Goal: Task Accomplishment & Management: Use online tool/utility

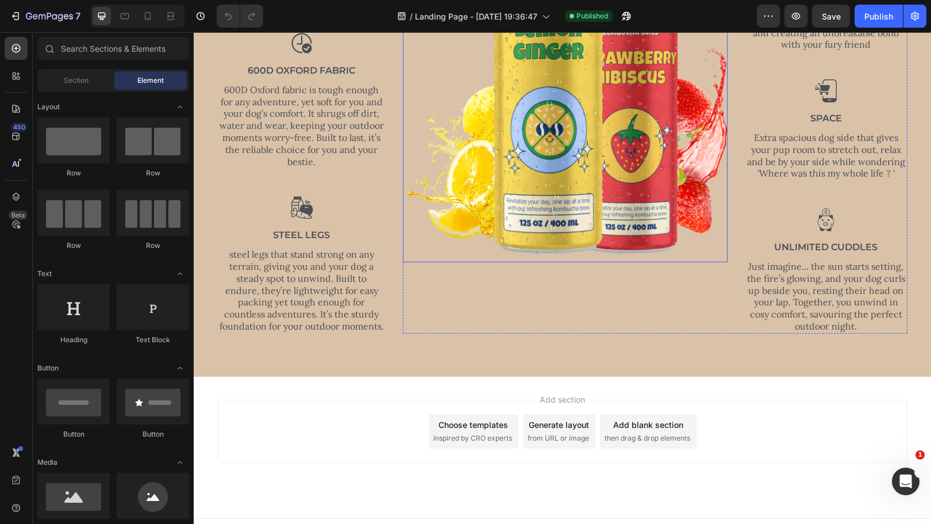
scroll to position [651, 0]
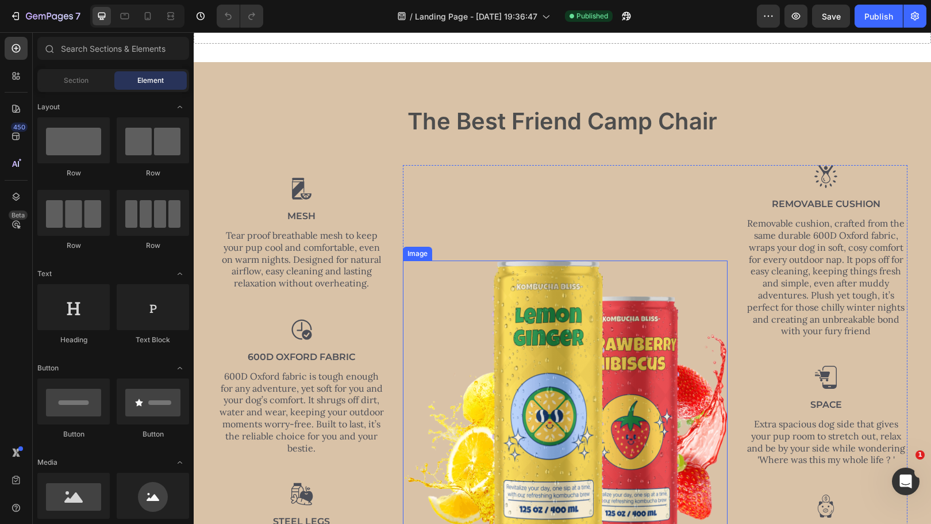
click at [534, 317] on img at bounding box center [565, 404] width 325 height 288
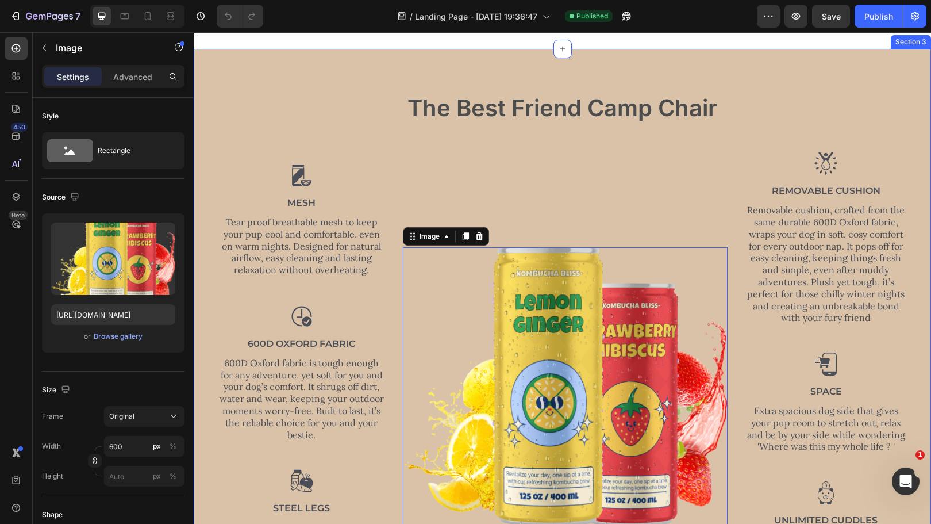
scroll to position [383, 0]
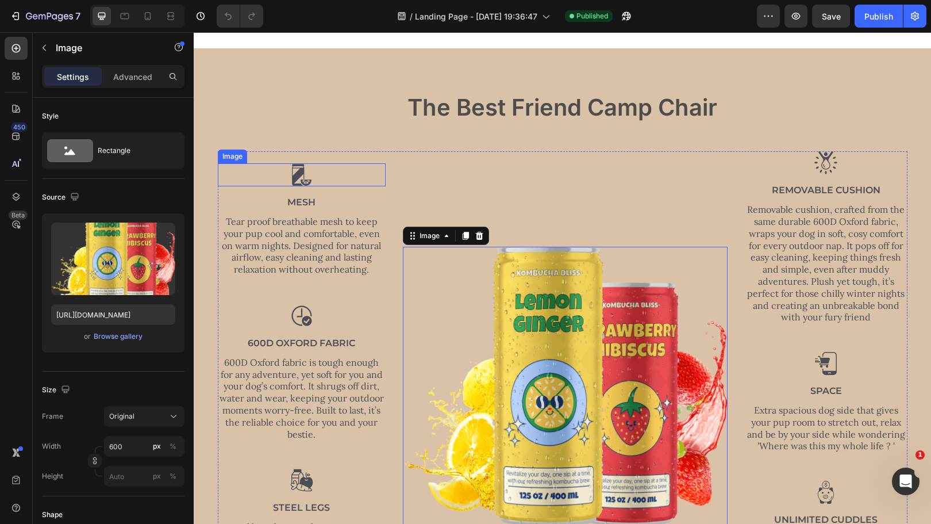
click at [293, 181] on img at bounding box center [301, 174] width 23 height 23
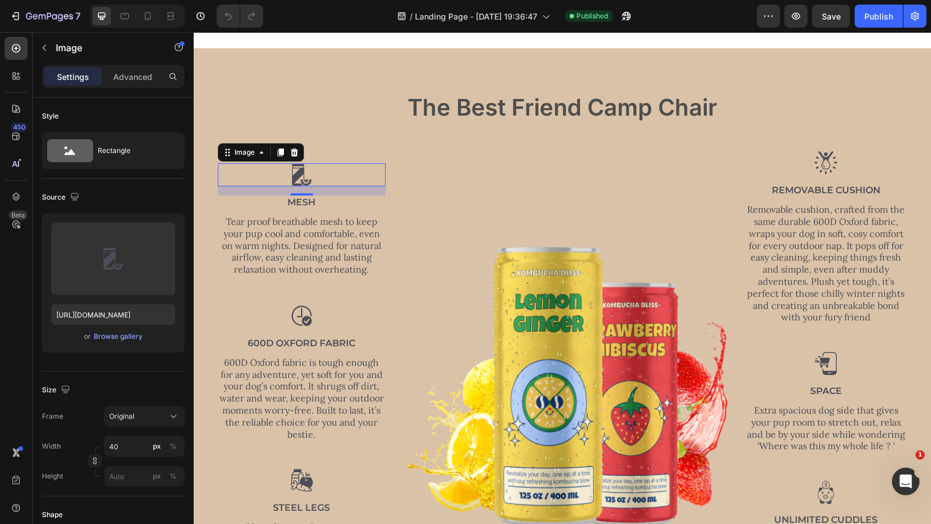
click at [321, 169] on div at bounding box center [302, 174] width 168 height 23
click at [292, 174] on img at bounding box center [301, 174] width 23 height 23
click at [343, 237] on p "Tear proof breathable mesh to keep your pup cool and comfortable, even on warm …" at bounding box center [302, 246] width 166 height 60
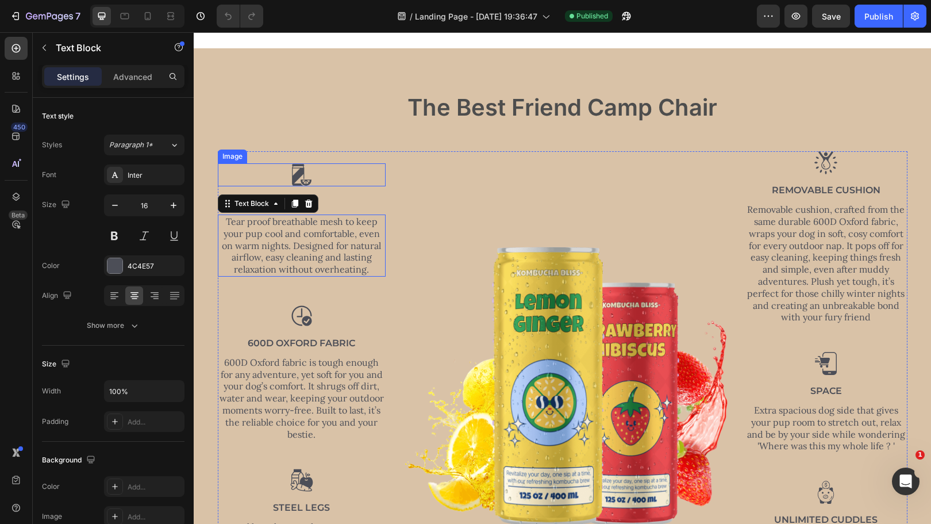
click at [319, 166] on div at bounding box center [302, 174] width 168 height 23
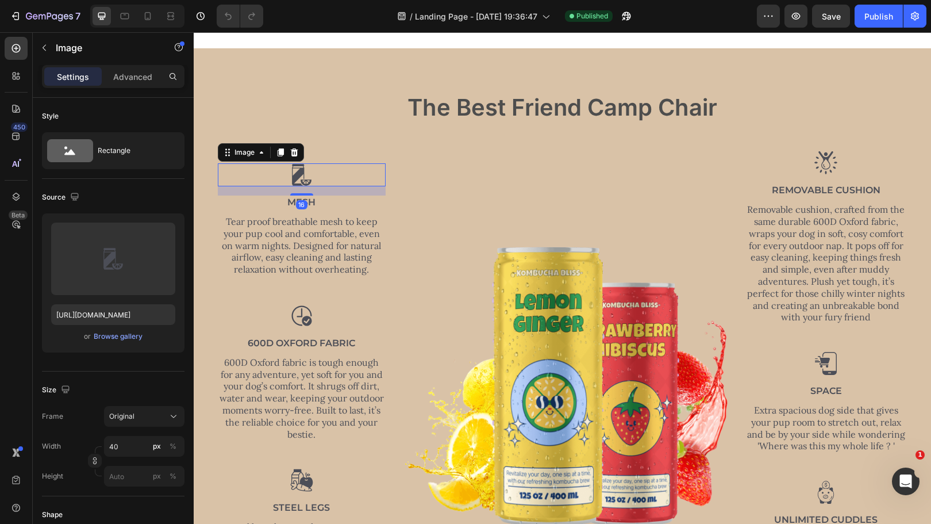
click at [296, 171] on img at bounding box center [301, 174] width 23 height 23
click at [328, 255] on p "Tear proof breathable mesh to keep your pup cool and comfortable, even on warm …" at bounding box center [302, 246] width 166 height 60
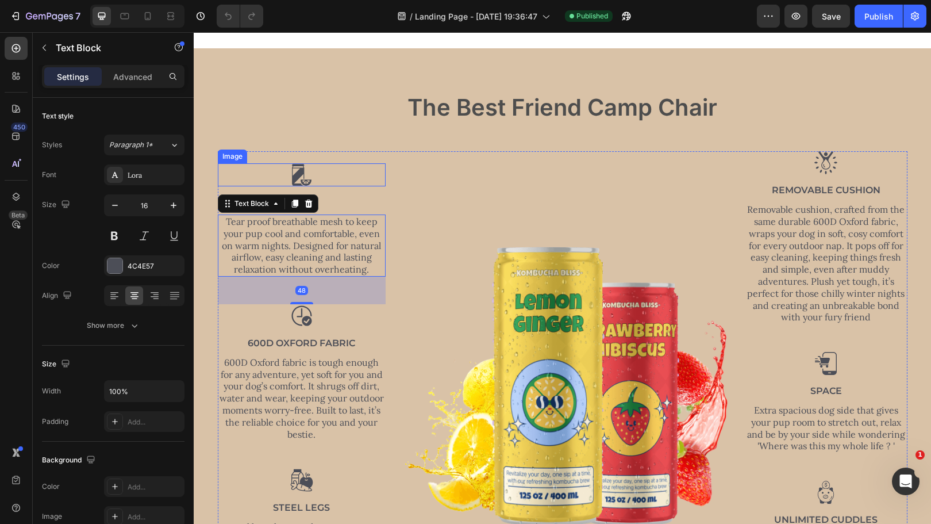
click at [300, 175] on img at bounding box center [301, 174] width 23 height 23
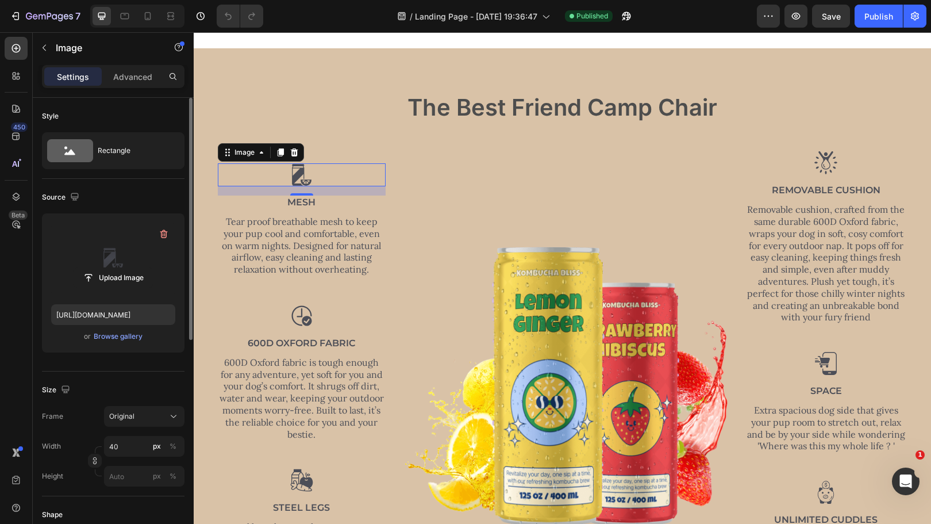
click at [130, 257] on label at bounding box center [113, 259] width 124 height 72
click at [130, 268] on input "file" at bounding box center [113, 278] width 79 height 20
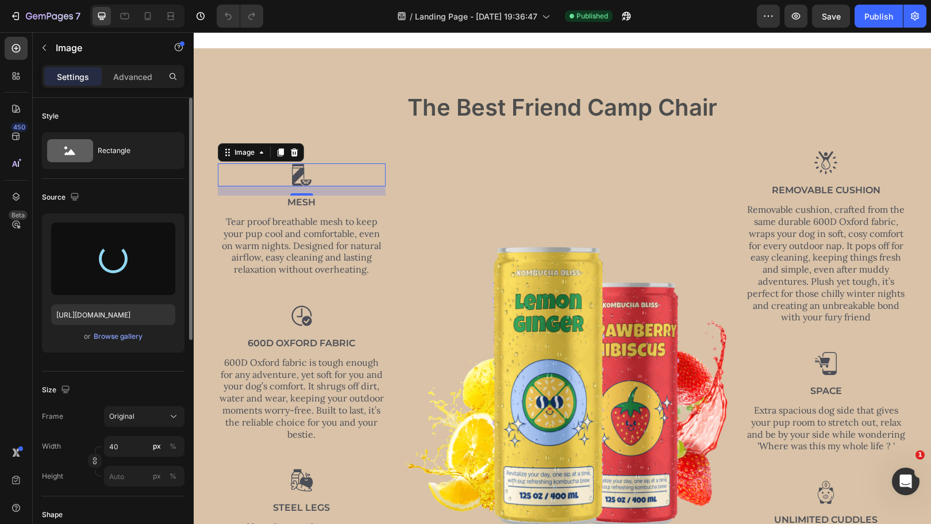
type input "[URL][DOMAIN_NAME]"
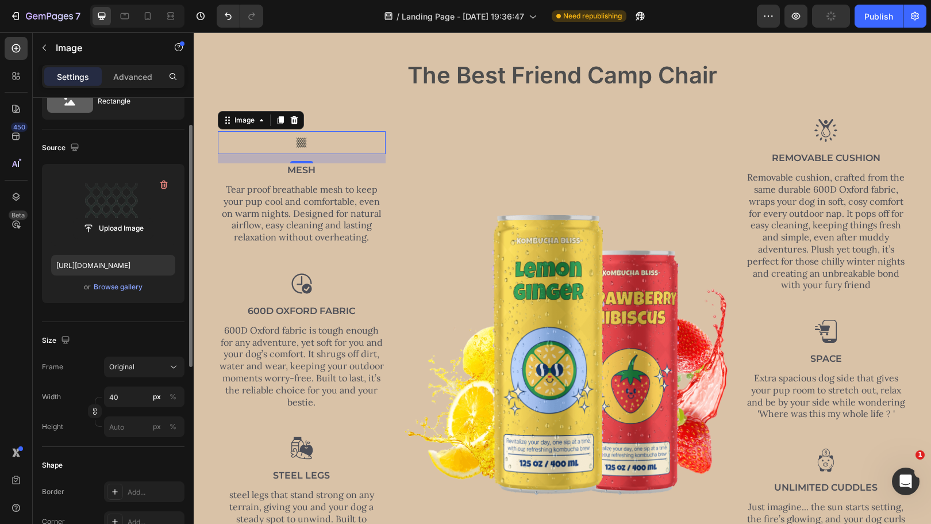
scroll to position [50, 0]
click at [127, 78] on p "Advanced" at bounding box center [132, 77] width 39 height 12
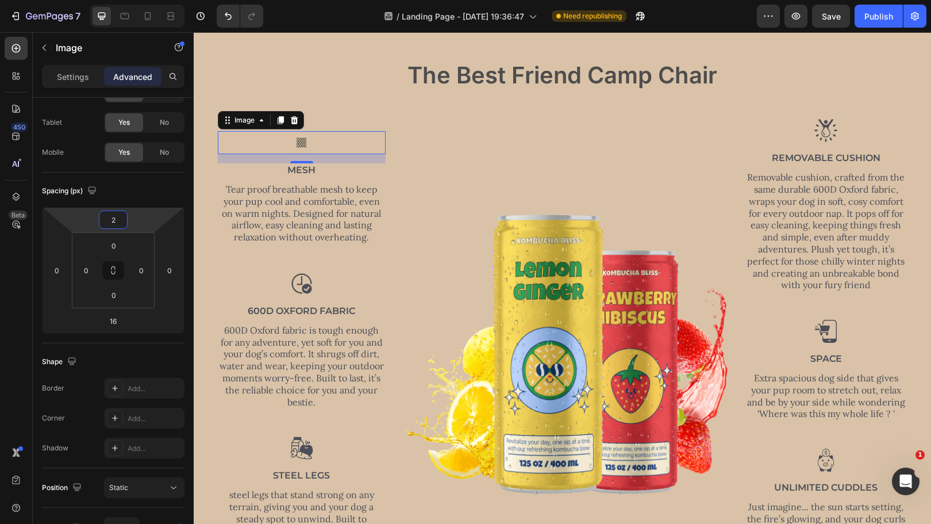
type input "0"
drag, startPoint x: 149, startPoint y: 224, endPoint x: 142, endPoint y: 224, distance: 7.5
click at [142, 0] on html "7 / Landing Page - [DATE] 19:36:47 Need republishing Preview Save Publish 450 B…" at bounding box center [465, 0] width 931 height 0
click at [313, 145] on div at bounding box center [302, 142] width 168 height 23
click at [302, 141] on img at bounding box center [301, 142] width 23 height 23
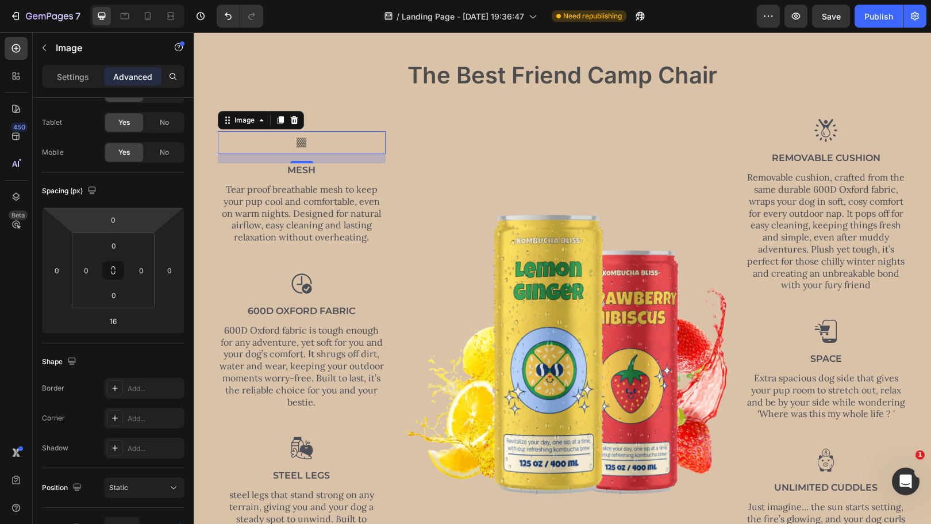
click at [302, 141] on img at bounding box center [301, 142] width 23 height 23
click at [440, 217] on img at bounding box center [565, 358] width 325 height 288
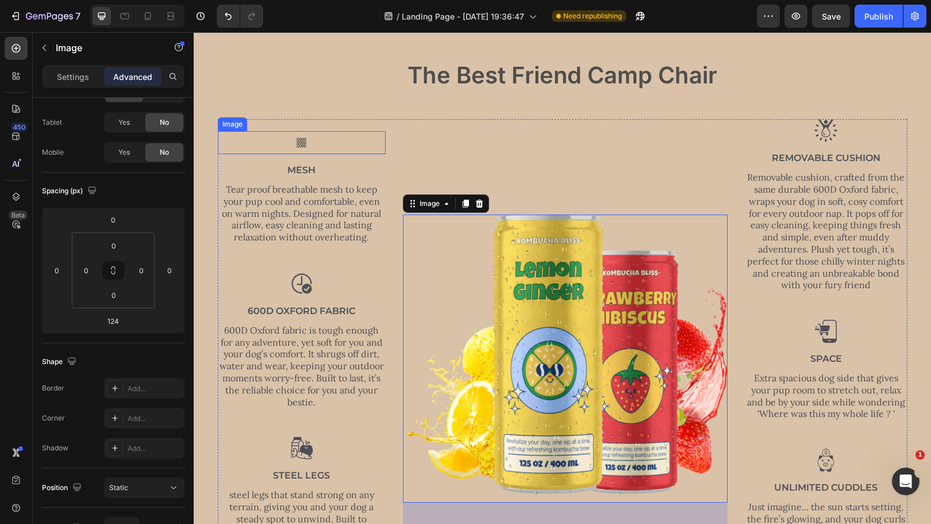
click at [294, 140] on img at bounding box center [301, 142] width 23 height 23
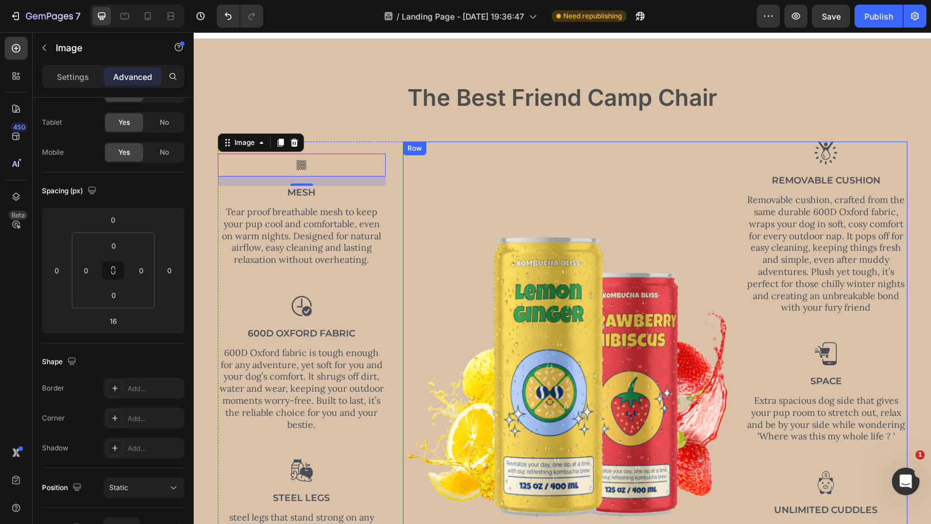
scroll to position [392, 0]
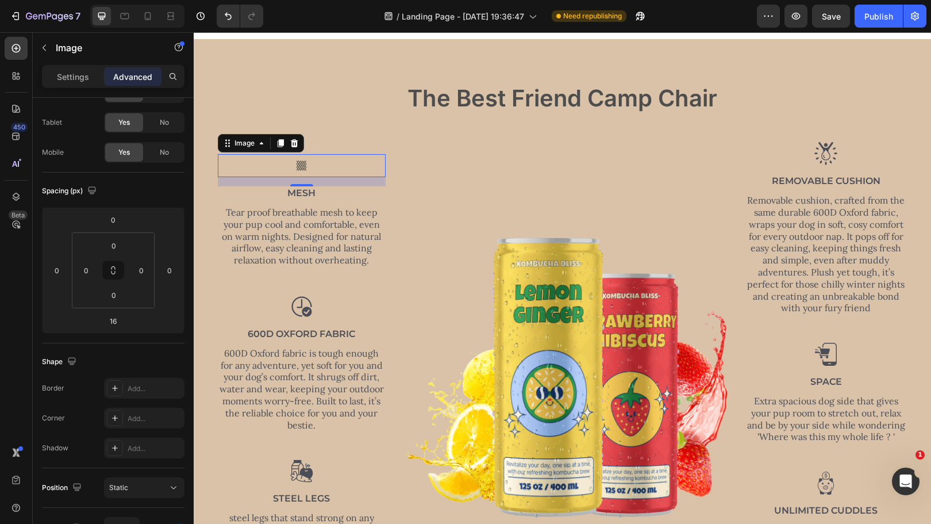
click at [295, 160] on img at bounding box center [301, 165] width 23 height 23
click at [78, 78] on p "Settings" at bounding box center [73, 77] width 32 height 12
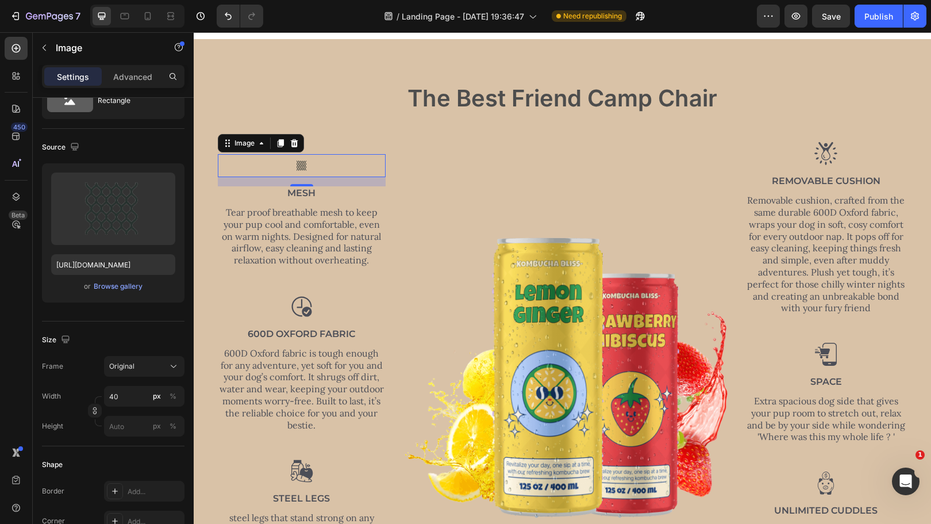
click at [294, 161] on img at bounding box center [301, 165] width 23 height 23
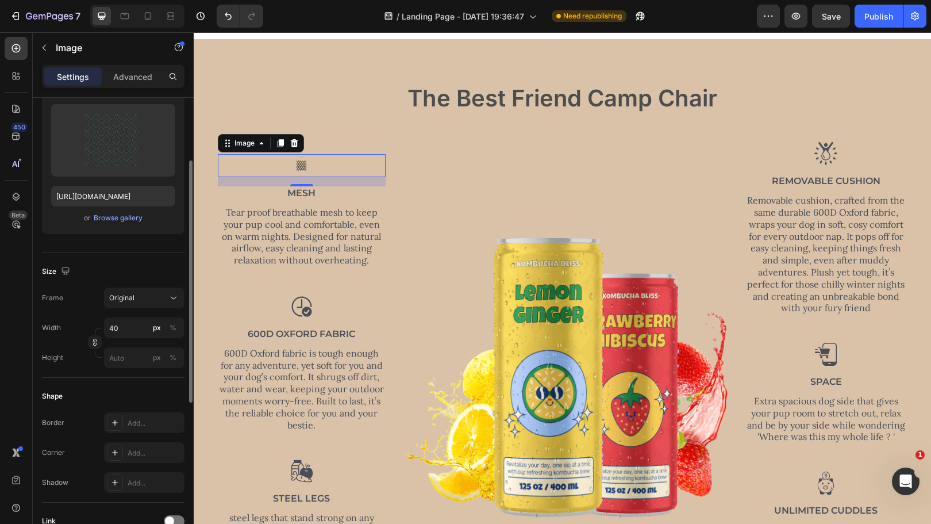
scroll to position [119, 0]
click at [174, 296] on icon at bounding box center [173, 297] width 11 height 11
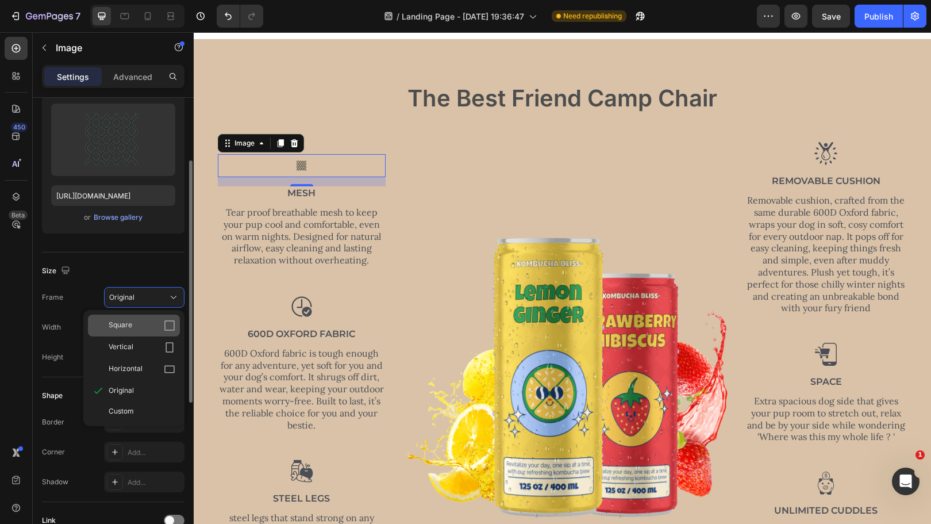
click at [168, 328] on icon at bounding box center [169, 325] width 11 height 11
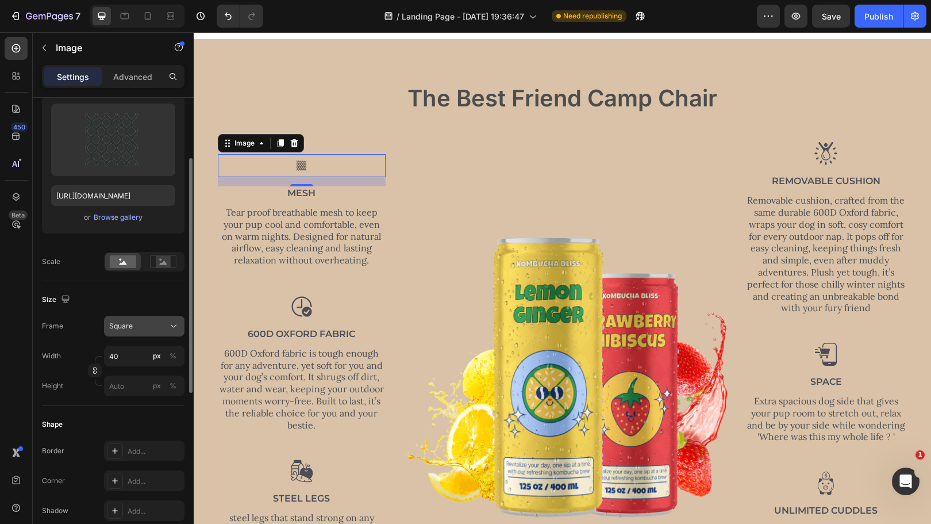
click at [175, 324] on icon at bounding box center [173, 325] width 11 height 11
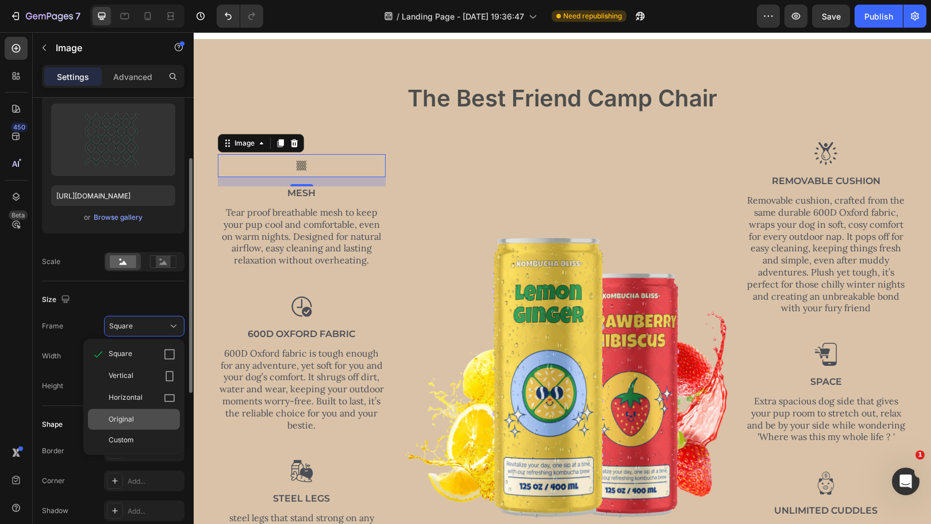
click at [149, 415] on div "Original" at bounding box center [142, 419] width 67 height 10
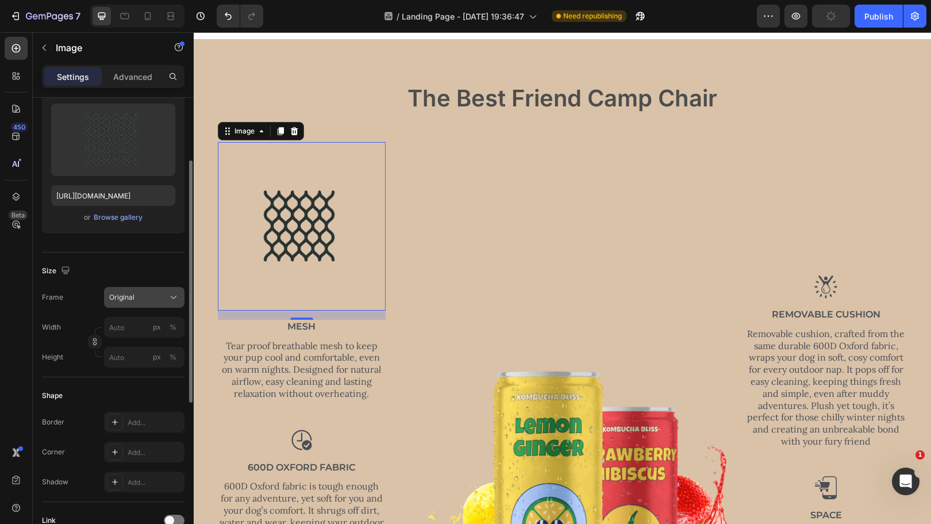
click at [169, 294] on icon at bounding box center [173, 297] width 11 height 11
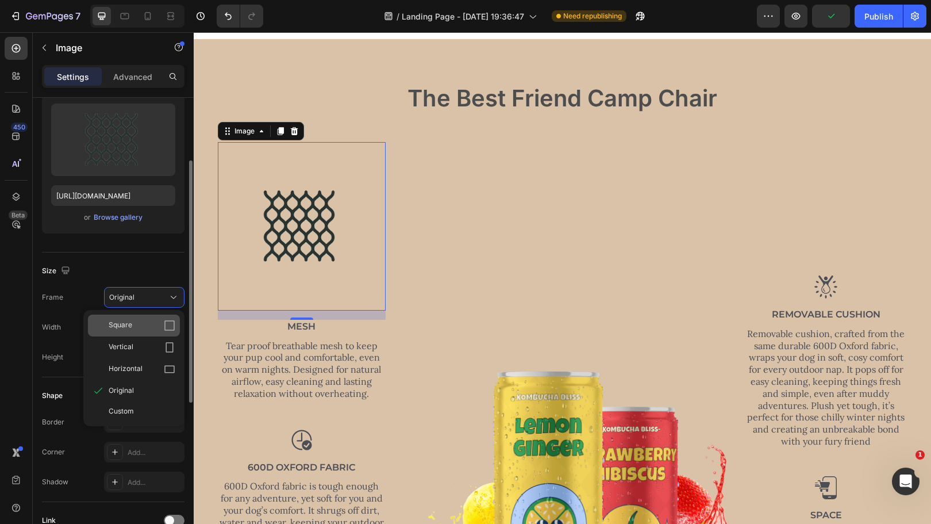
click at [168, 320] on icon at bounding box center [169, 325] width 10 height 10
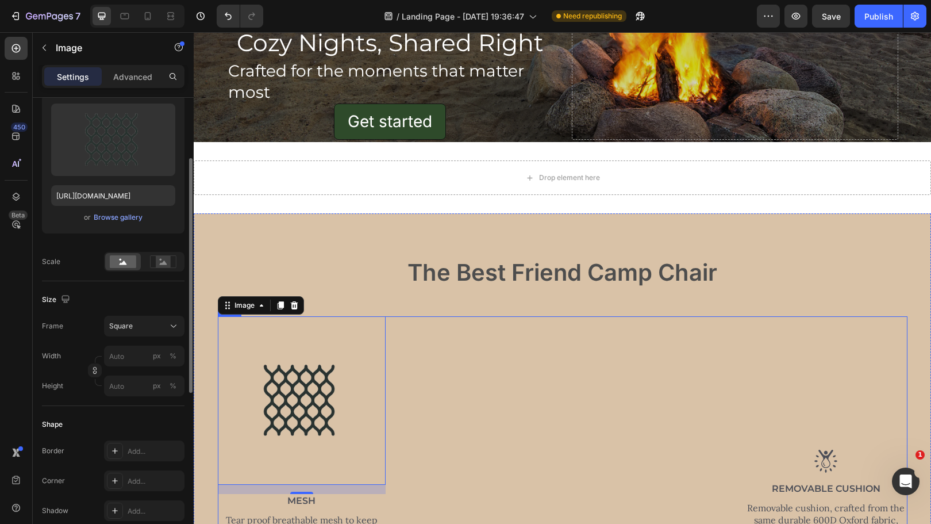
scroll to position [217, 0]
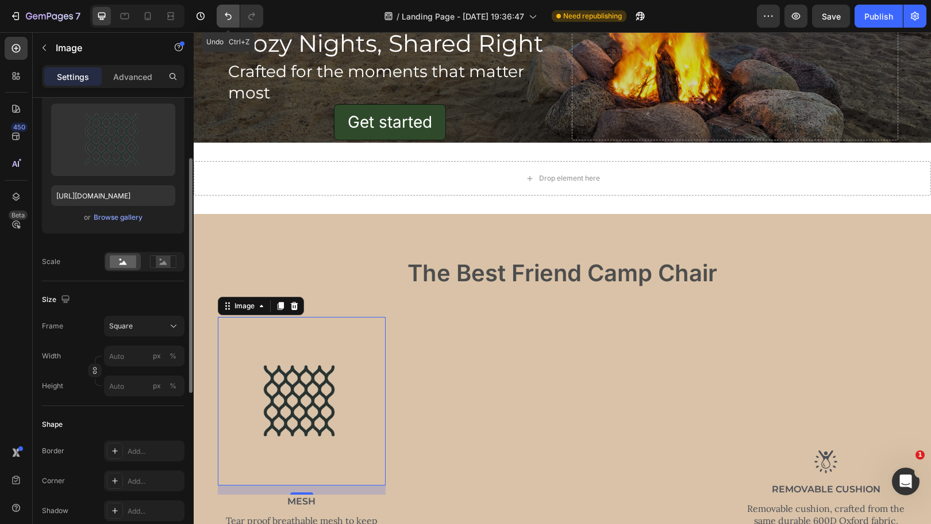
click at [225, 20] on icon "Undo/Redo" at bounding box center [228, 15] width 11 height 11
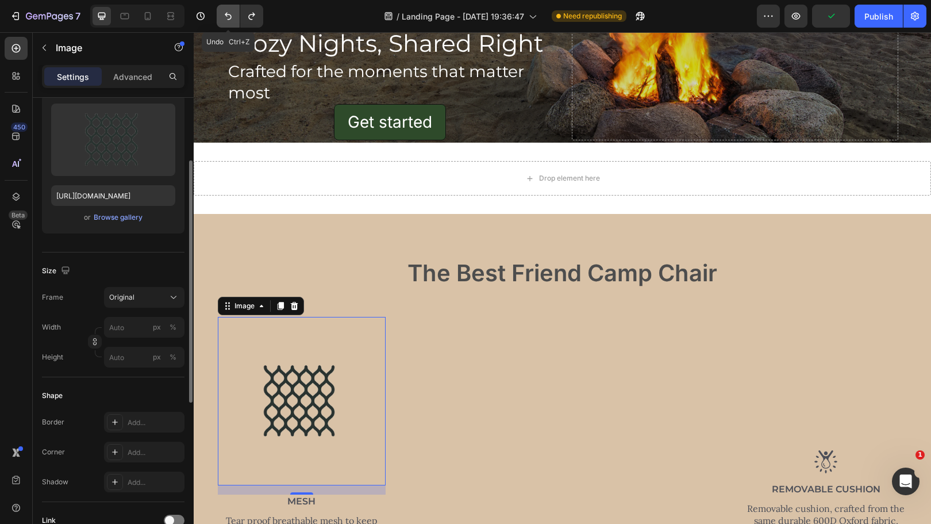
click at [225, 20] on icon "Undo/Redo" at bounding box center [228, 15] width 11 height 11
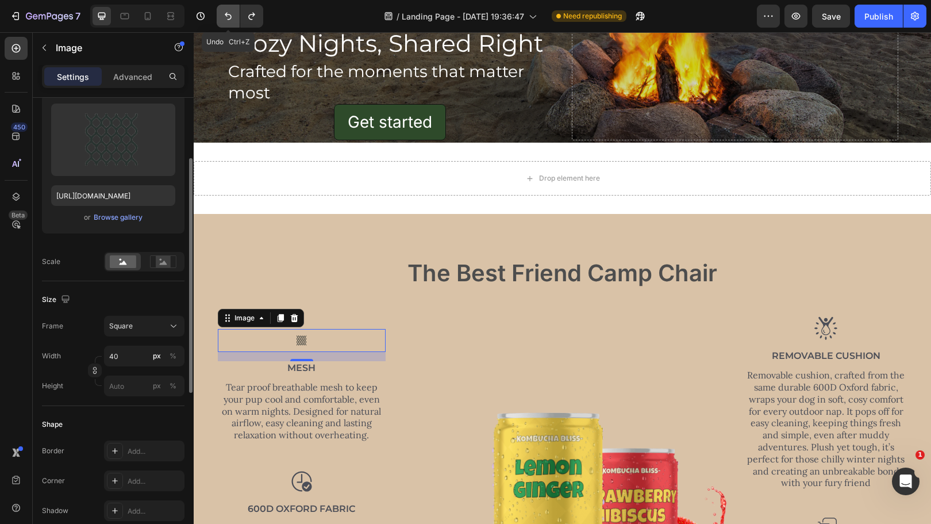
click at [231, 17] on icon "Undo/Redo" at bounding box center [228, 16] width 7 height 7
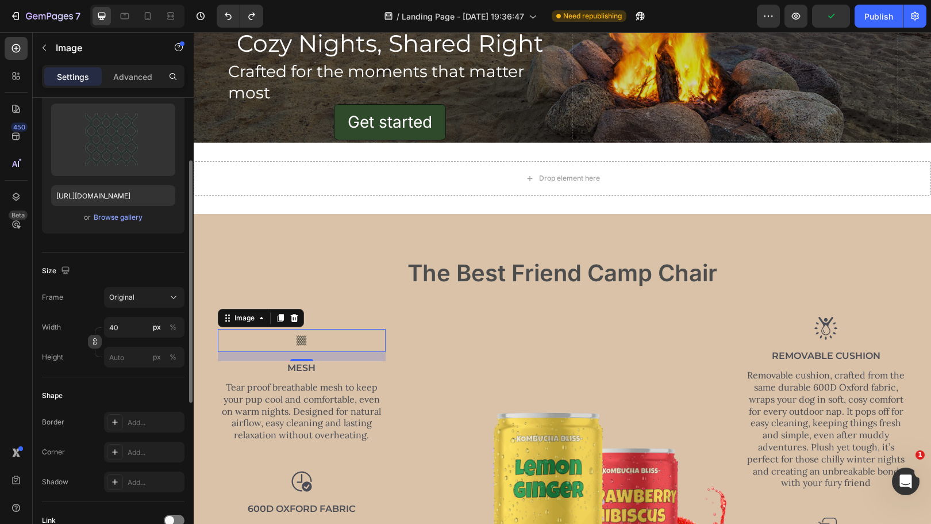
click at [97, 343] on icon "button" at bounding box center [94, 343] width 3 height 3
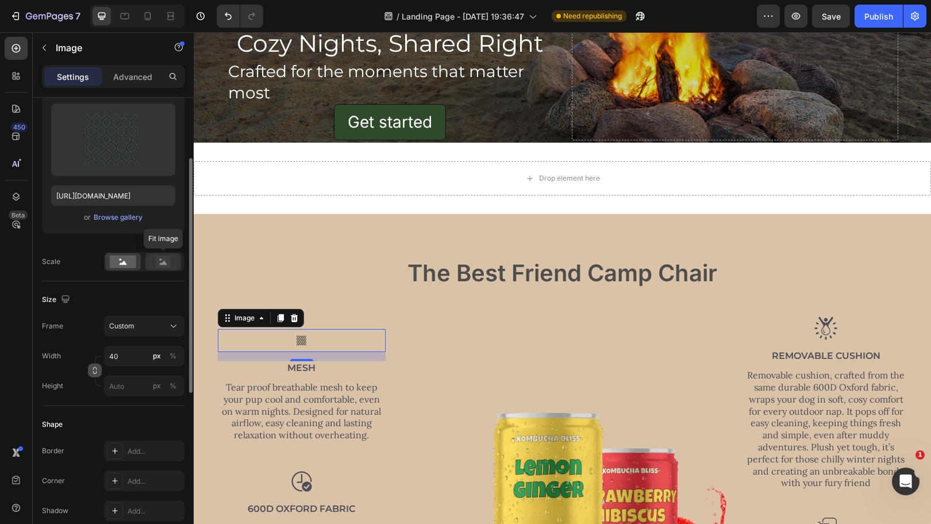
click at [169, 263] on rect at bounding box center [163, 261] width 15 height 11
click at [132, 263] on rect at bounding box center [123, 261] width 26 height 13
click at [128, 350] on input "40" at bounding box center [144, 356] width 80 height 21
click at [122, 381] on p "Full 100%" at bounding box center [142, 383] width 67 height 10
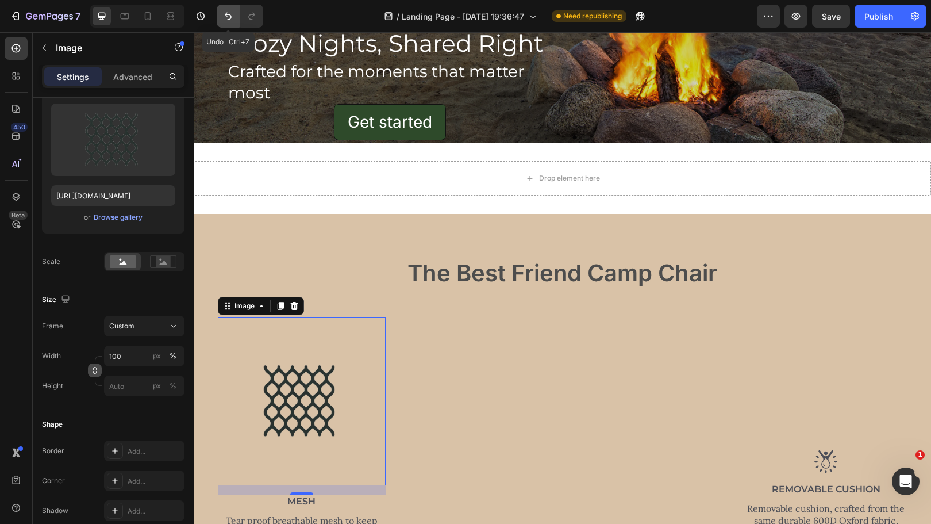
click at [233, 14] on icon "Undo/Redo" at bounding box center [228, 15] width 11 height 11
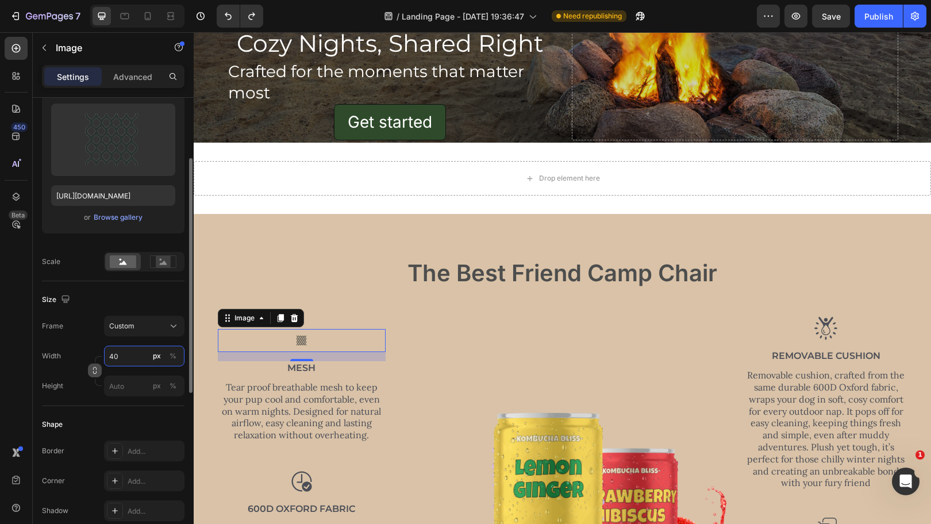
click at [121, 355] on input "40" at bounding box center [144, 356] width 80 height 21
type input "5"
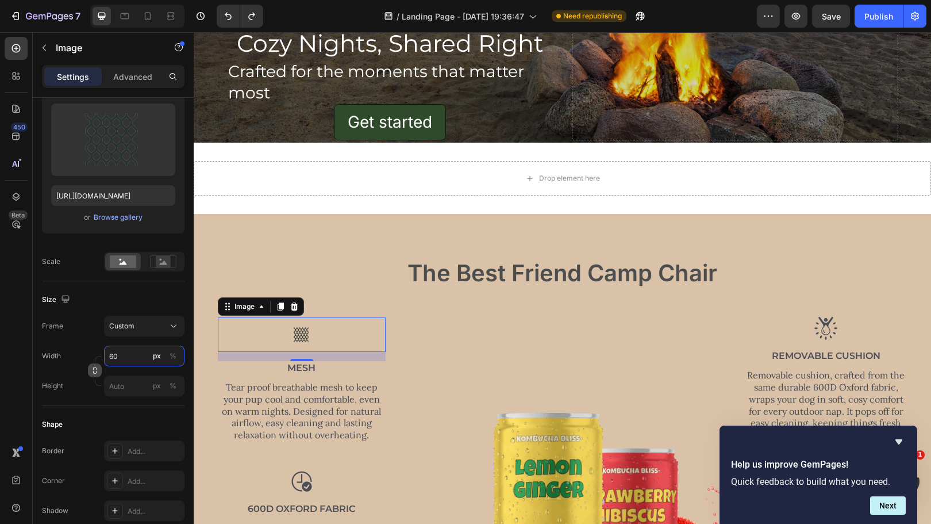
type input "6"
type input "70"
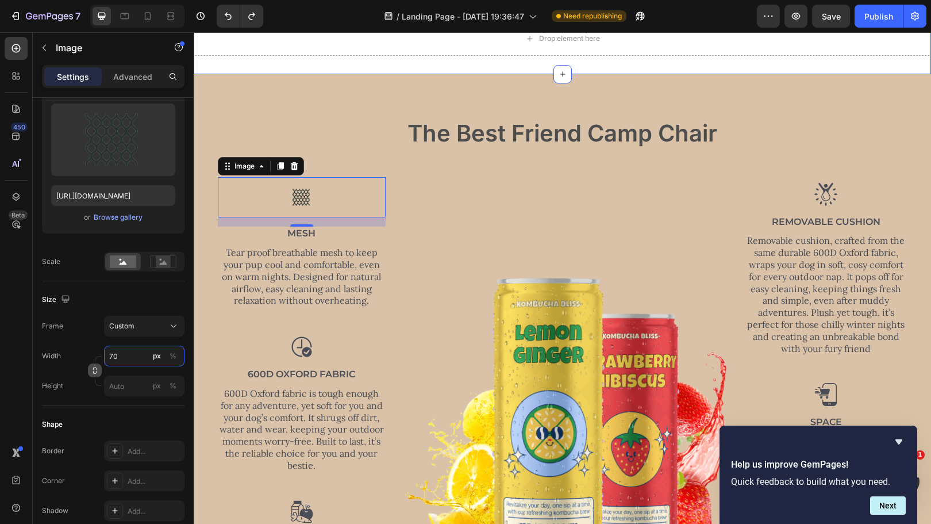
scroll to position [358, 0]
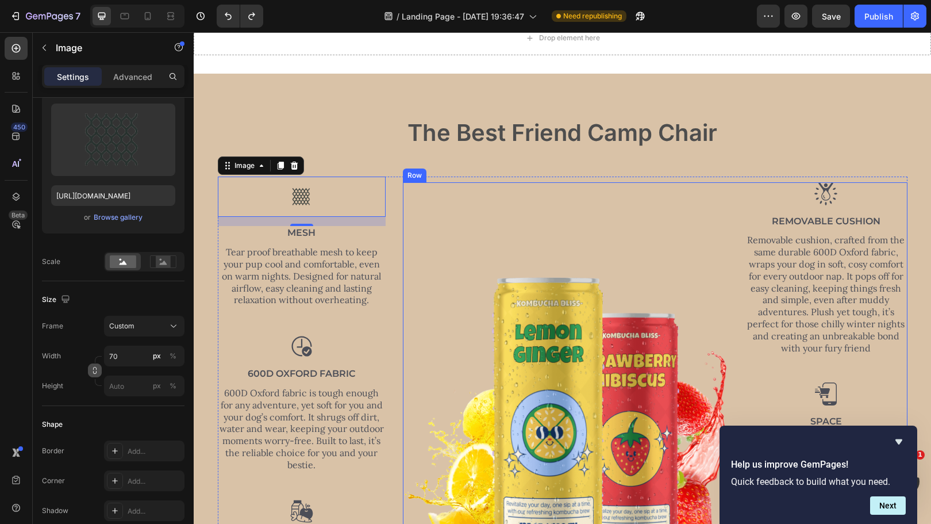
click at [686, 247] on div "Image" at bounding box center [565, 409] width 325 height 454
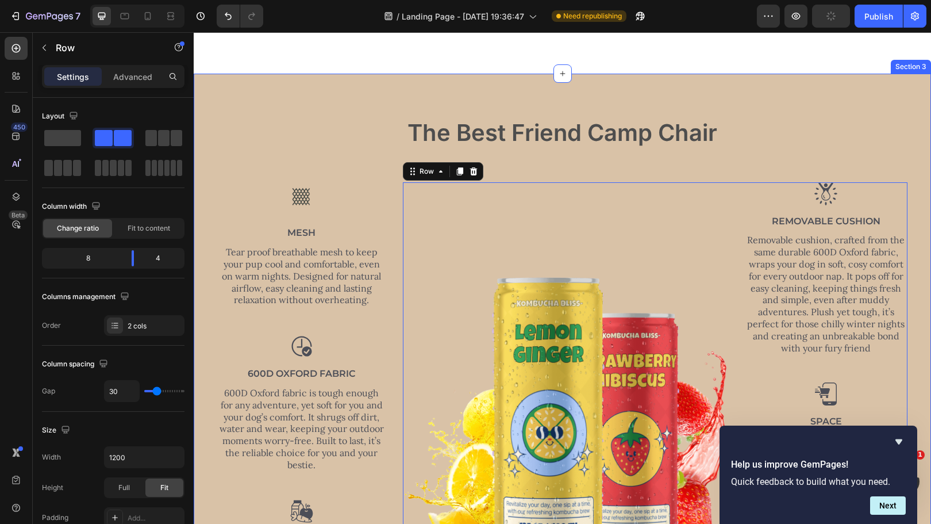
scroll to position [492, 0]
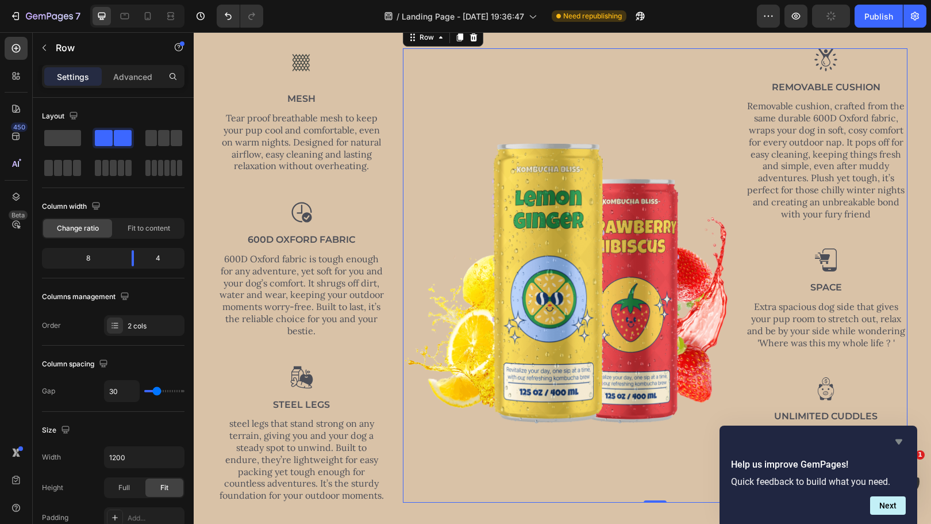
click at [900, 437] on icon "Hide survey" at bounding box center [899, 442] width 14 height 14
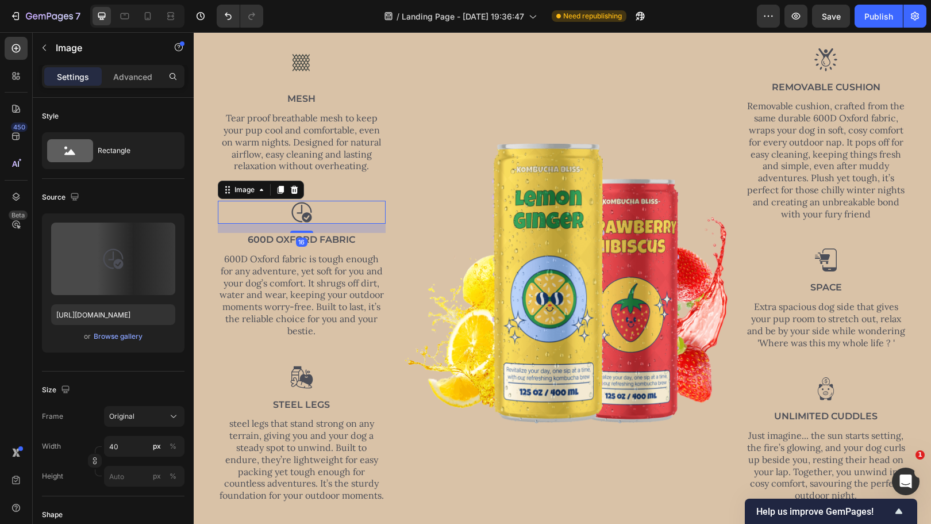
click at [304, 213] on img at bounding box center [301, 212] width 23 height 23
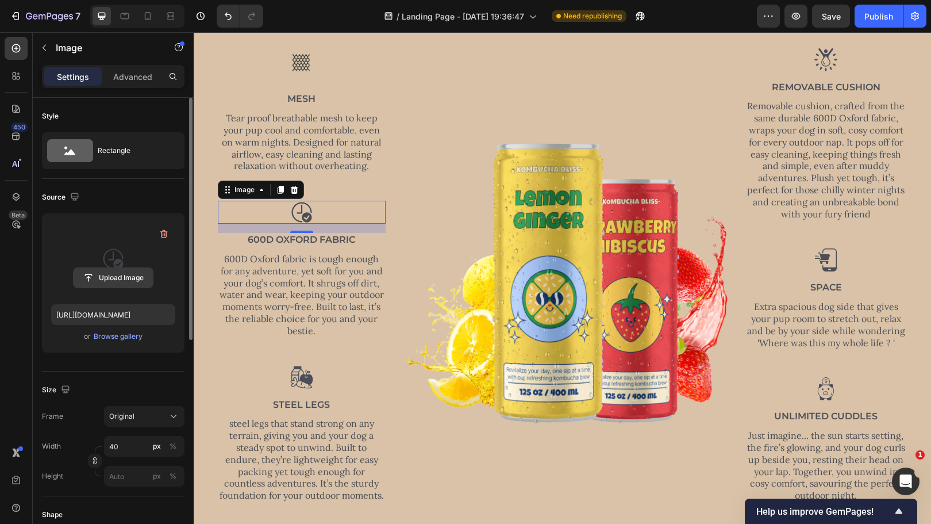
click at [117, 286] on input "file" at bounding box center [113, 278] width 79 height 20
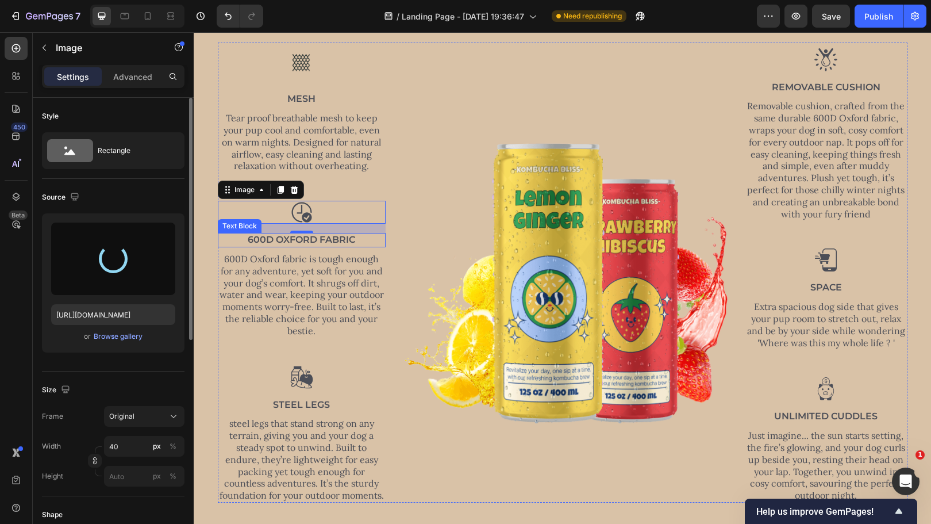
type input "[URL][DOMAIN_NAME]"
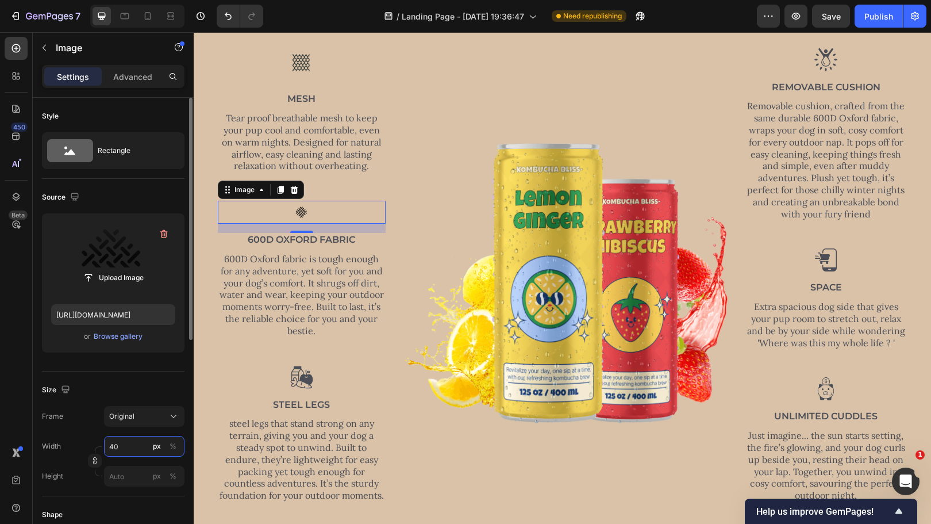
click at [126, 449] on input "40" at bounding box center [144, 446] width 80 height 21
type input "70"
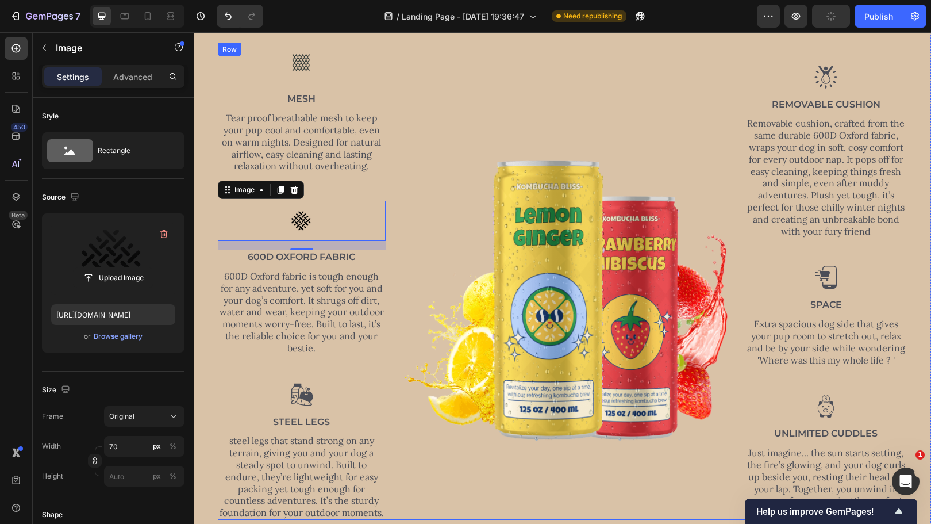
click at [384, 378] on div "Image mesh Text Block Tear proof breathable mesh to keep your pup cool and comf…" at bounding box center [563, 281] width 690 height 477
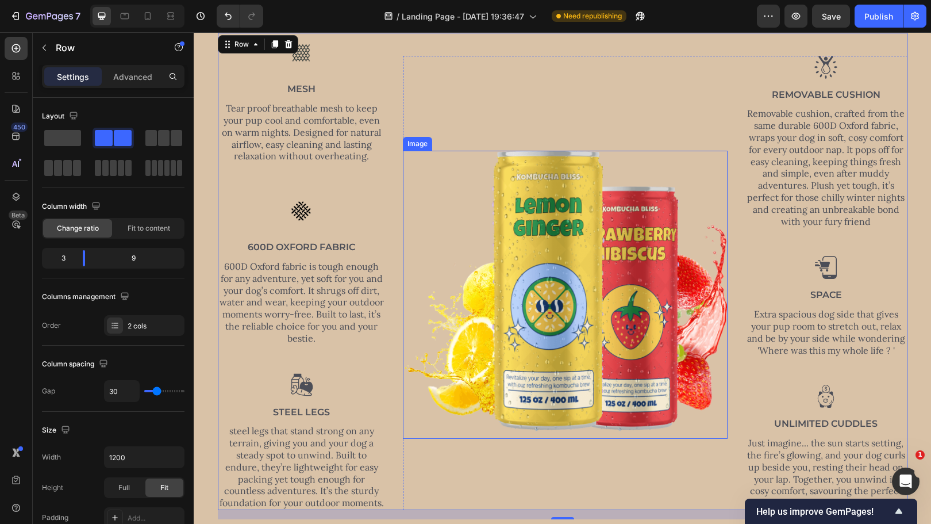
scroll to position [500, 0]
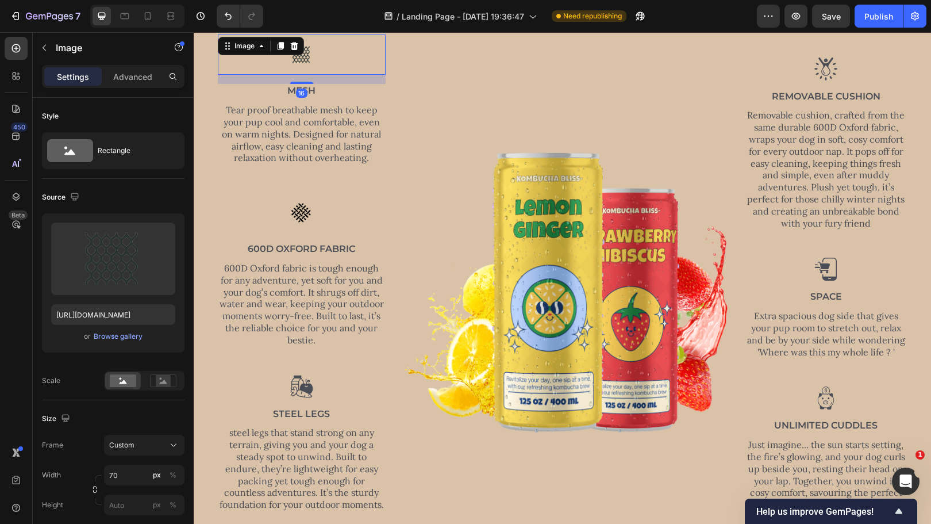
click at [302, 62] on img at bounding box center [302, 54] width 40 height 40
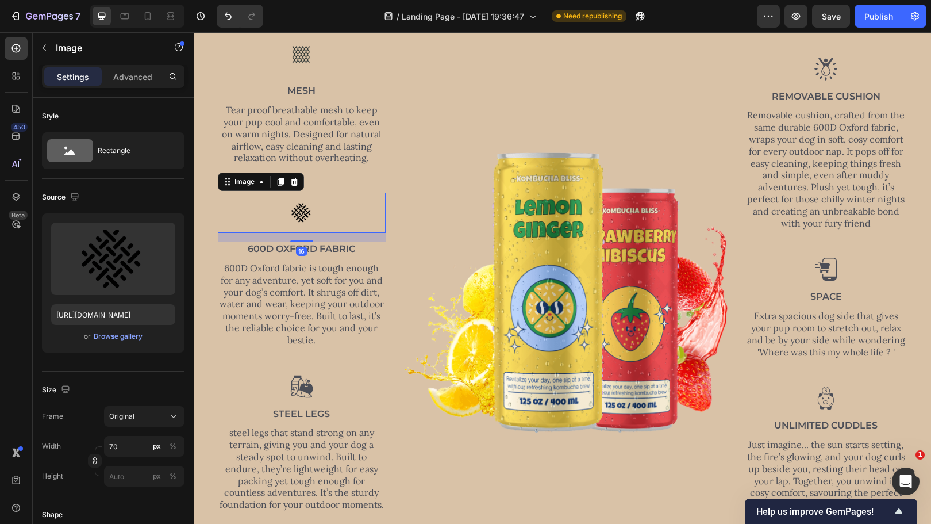
click at [298, 210] on img at bounding box center [302, 213] width 40 height 40
click at [131, 82] on p "Advanced" at bounding box center [132, 77] width 39 height 12
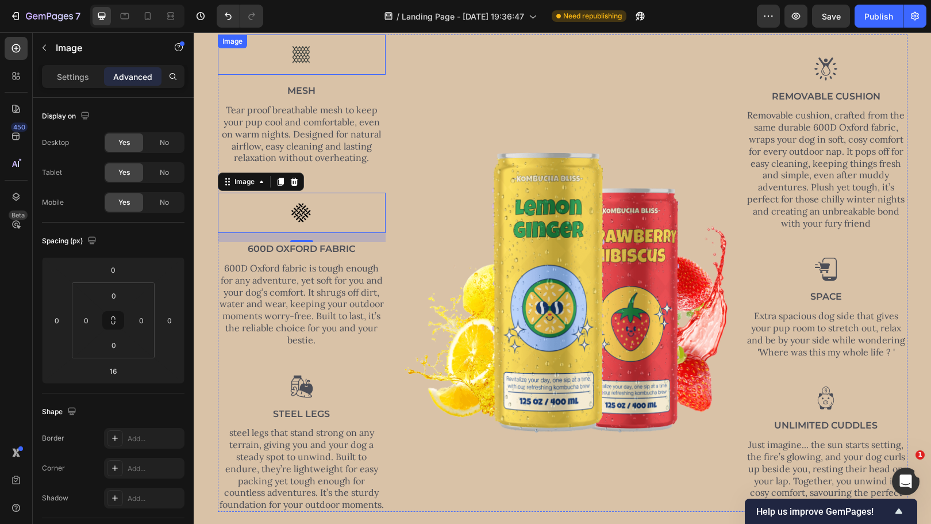
click at [294, 49] on div "Image" at bounding box center [302, 54] width 168 height 40
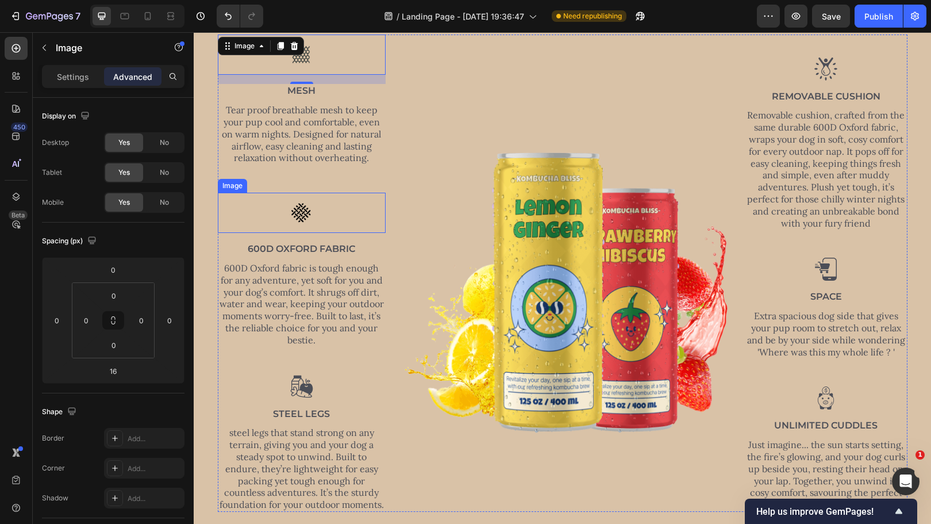
click at [312, 215] on img at bounding box center [302, 213] width 40 height 40
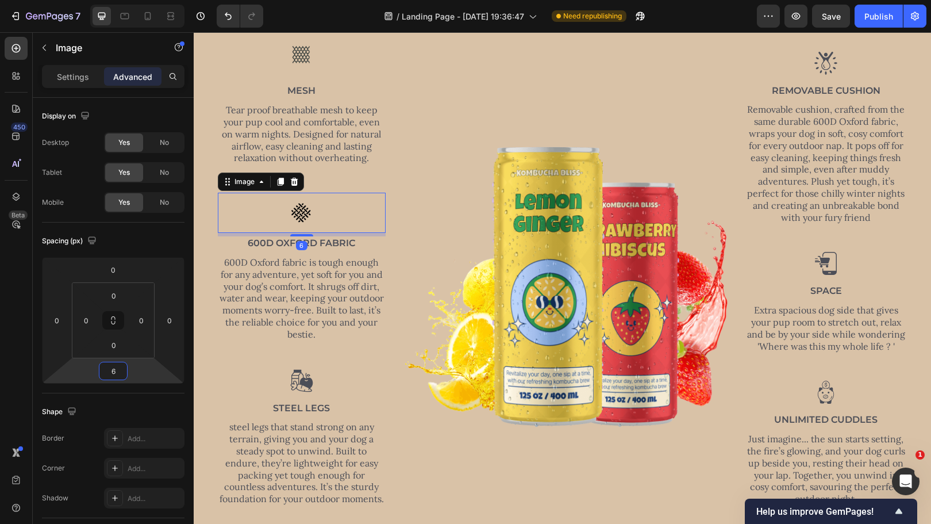
type input "4"
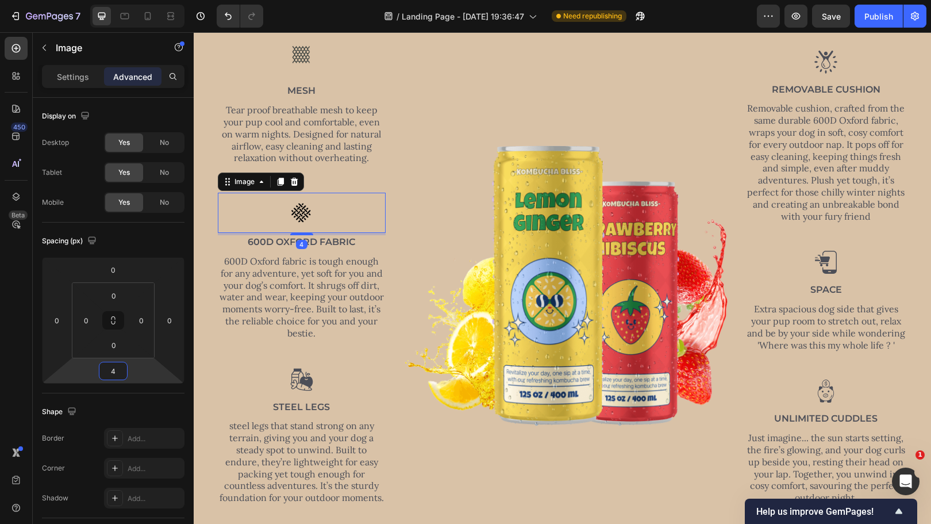
click at [135, 0] on html "7 / Landing Page - [DATE] 19:36:47 Need republishing Preview Save Publish 450 B…" at bounding box center [465, 0] width 931 height 0
click at [297, 63] on img at bounding box center [302, 54] width 40 height 40
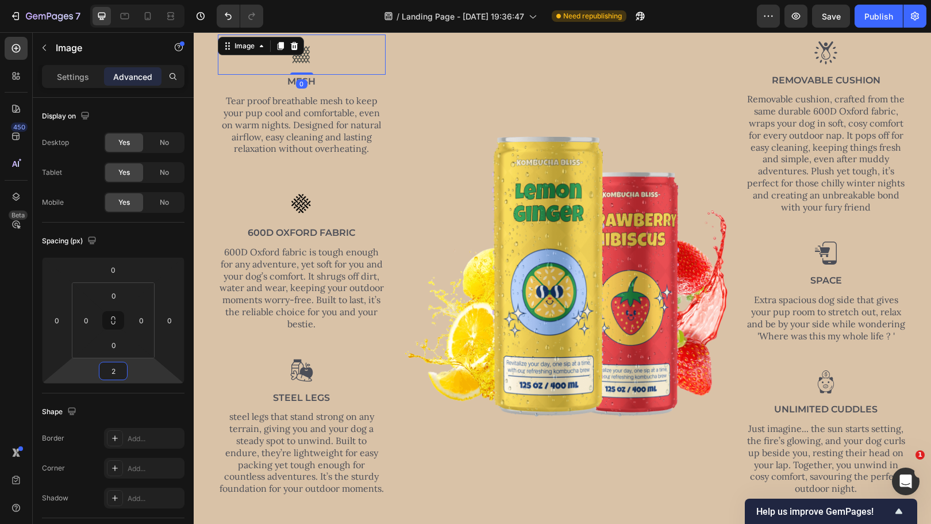
type input "4"
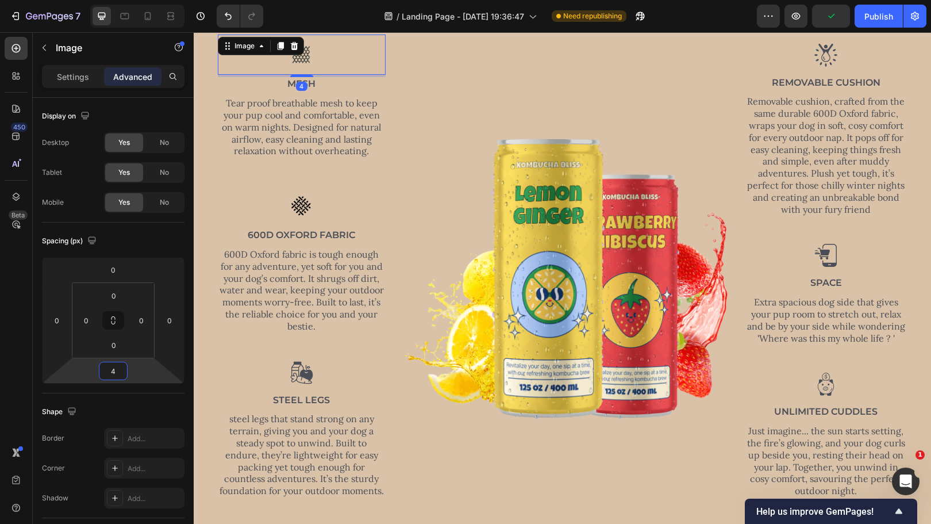
click at [139, 0] on html "7 / Landing Page - [DATE] 19:36:47 Need republishing Preview Publish 450 Beta S…" at bounding box center [465, 0] width 931 height 0
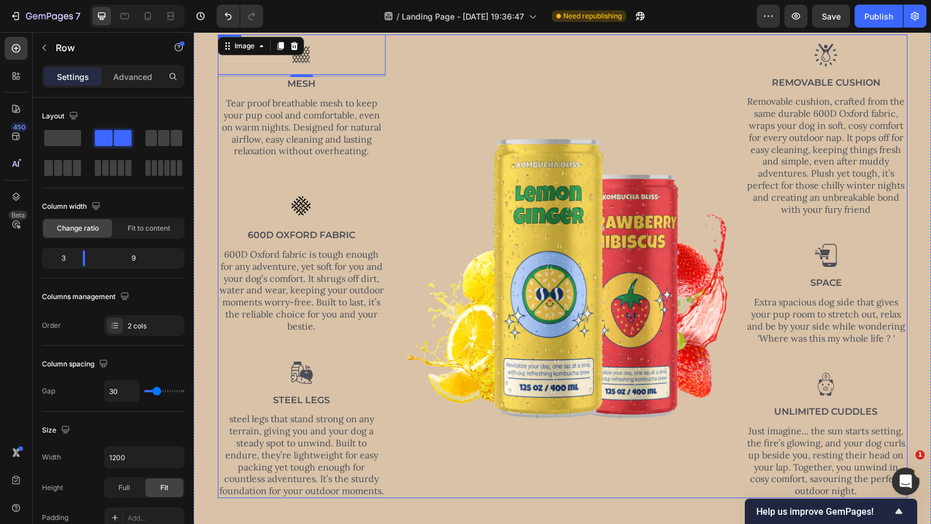
click at [294, 385] on div "Image 4 mesh Text Block Tear proof breathable mesh to keep your pup cool and co…" at bounding box center [302, 265] width 168 height 463
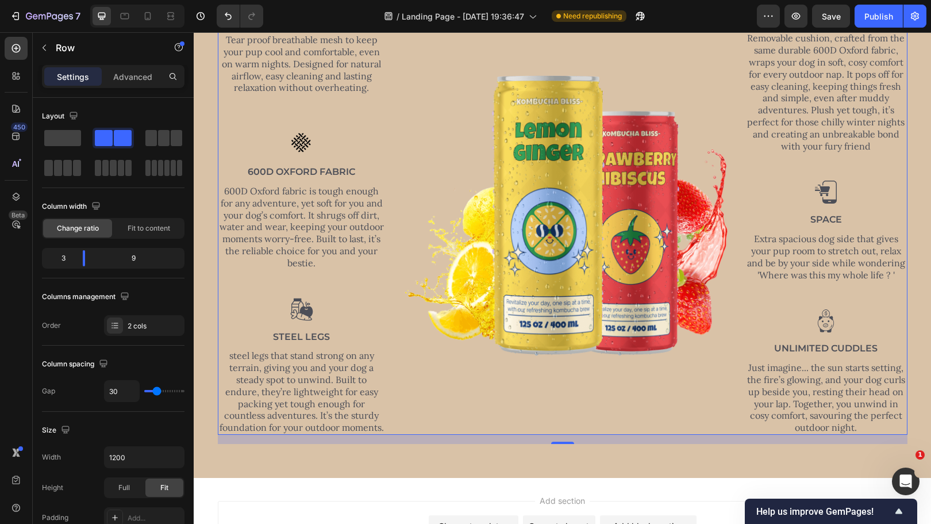
scroll to position [572, 0]
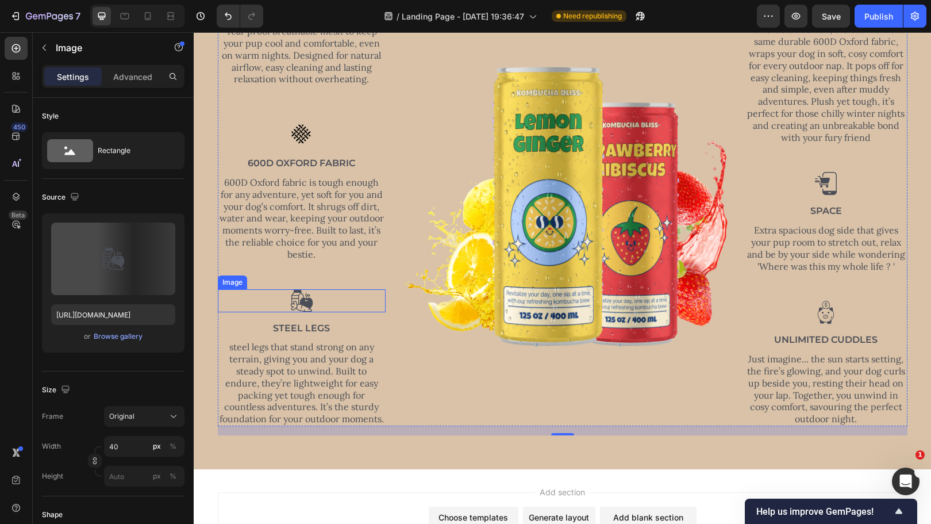
click at [308, 299] on img at bounding box center [301, 300] width 23 height 23
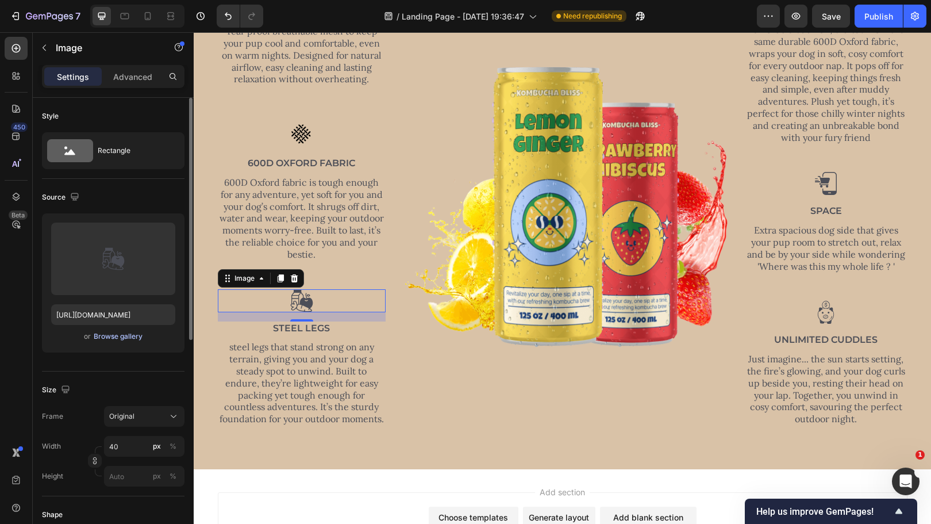
click at [117, 339] on div "Browse gallery" at bounding box center [118, 336] width 49 height 10
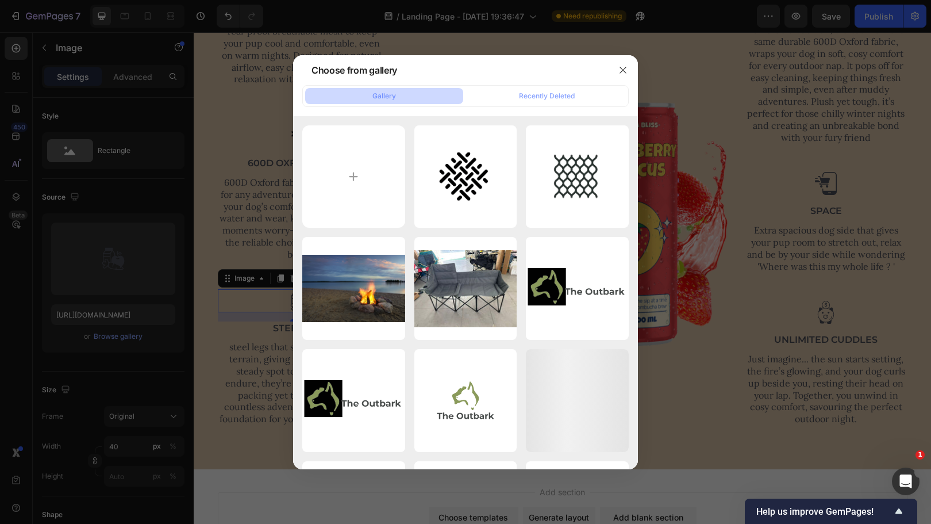
click at [104, 236] on div at bounding box center [465, 262] width 931 height 524
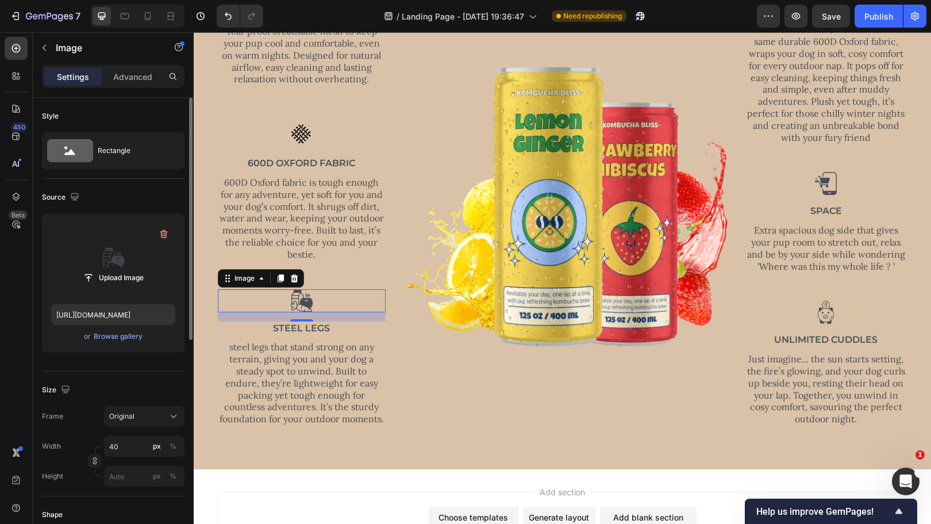
click at [121, 248] on label at bounding box center [113, 259] width 124 height 72
click at [121, 268] on input "file" at bounding box center [113, 278] width 79 height 20
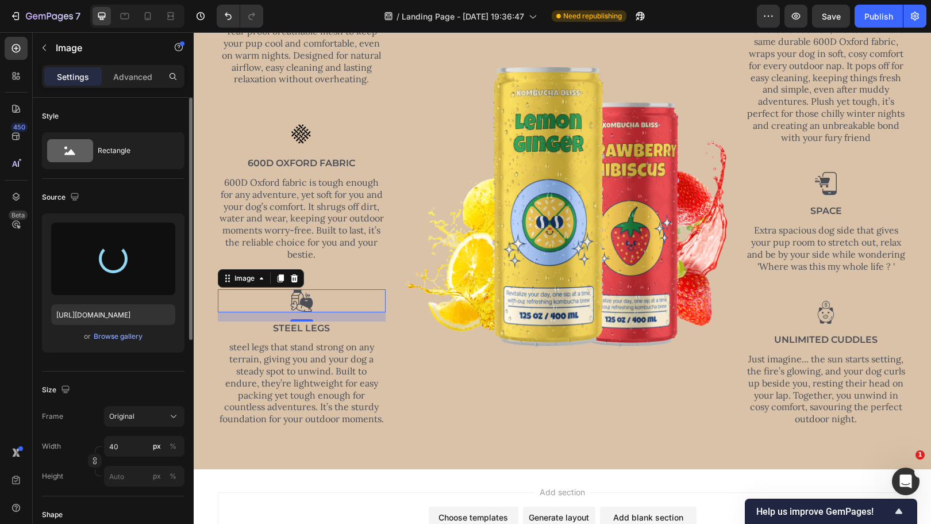
type input "[URL][DOMAIN_NAME]"
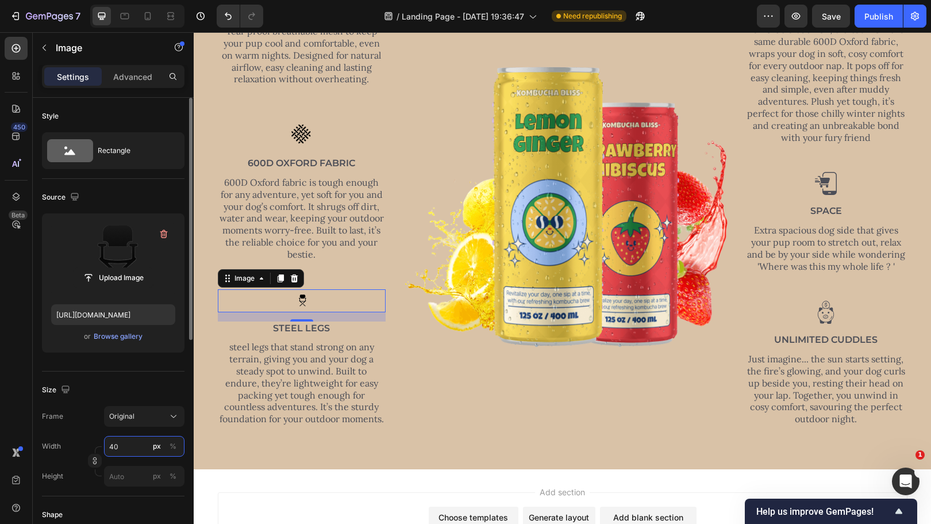
click at [120, 447] on input "40" at bounding box center [144, 446] width 80 height 21
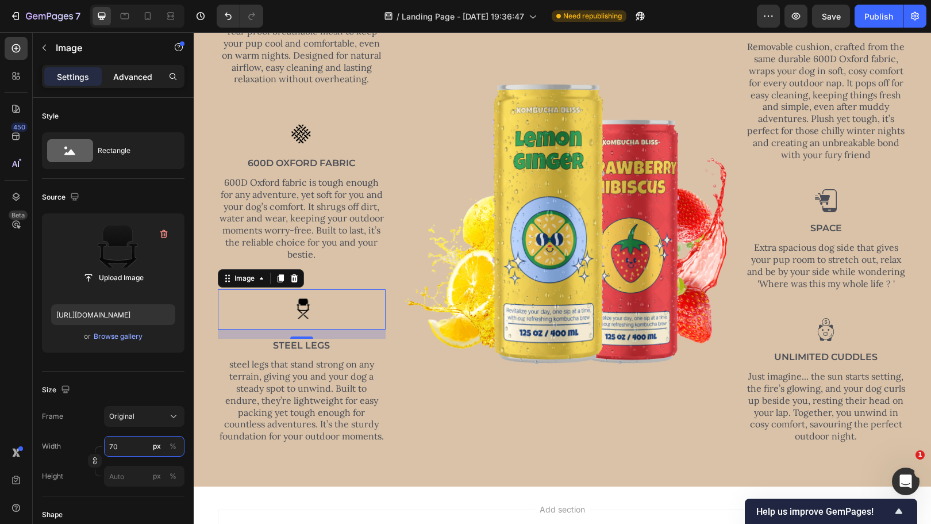
type input "70"
click at [134, 80] on p "Advanced" at bounding box center [132, 77] width 39 height 12
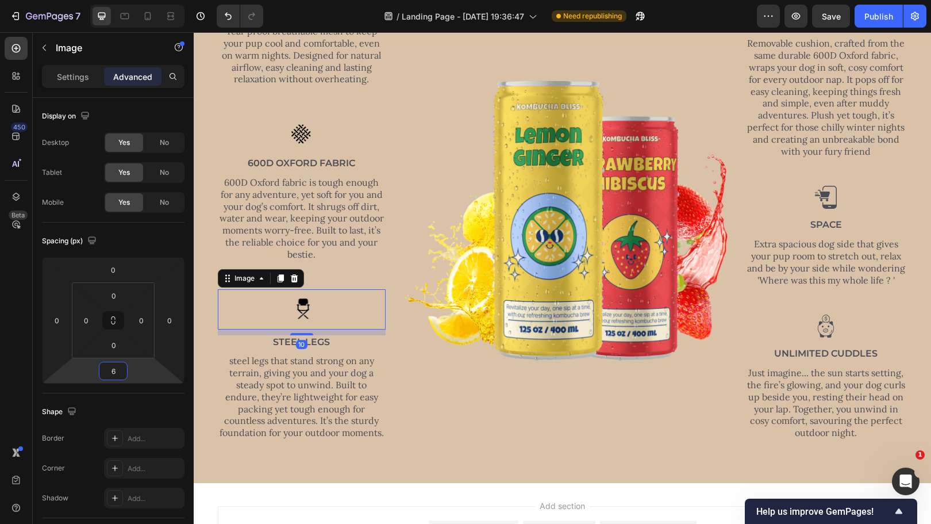
type input "4"
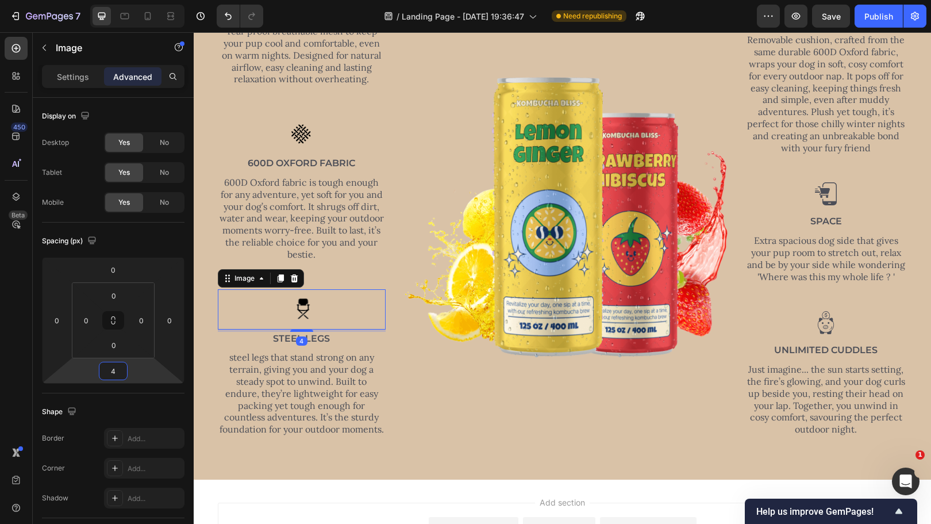
click at [146, 0] on html "7 / Landing Page - [DATE] 19:36:47 Need republishing Preview Save Publish 450 B…" at bounding box center [465, 0] width 931 height 0
click at [417, 387] on div "Image" at bounding box center [565, 209] width 325 height 454
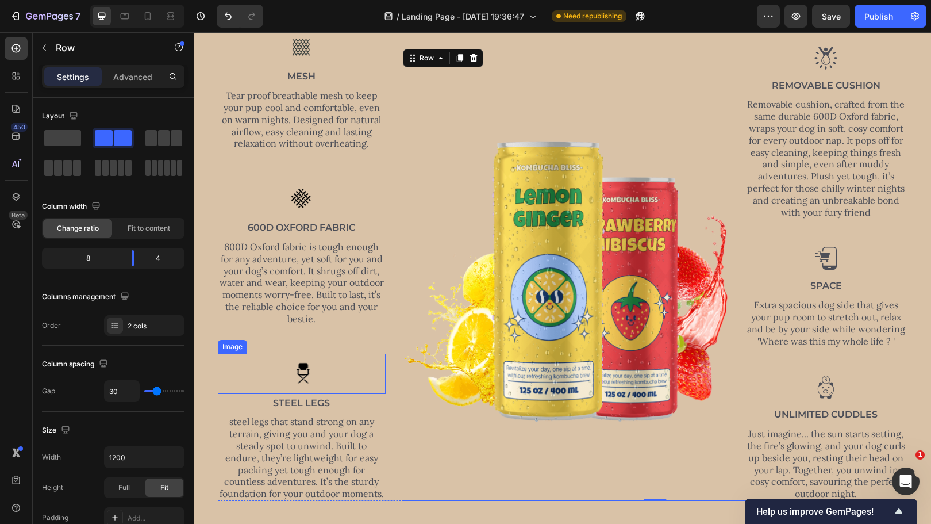
scroll to position [507, 0]
click at [297, 369] on img at bounding box center [302, 374] width 40 height 40
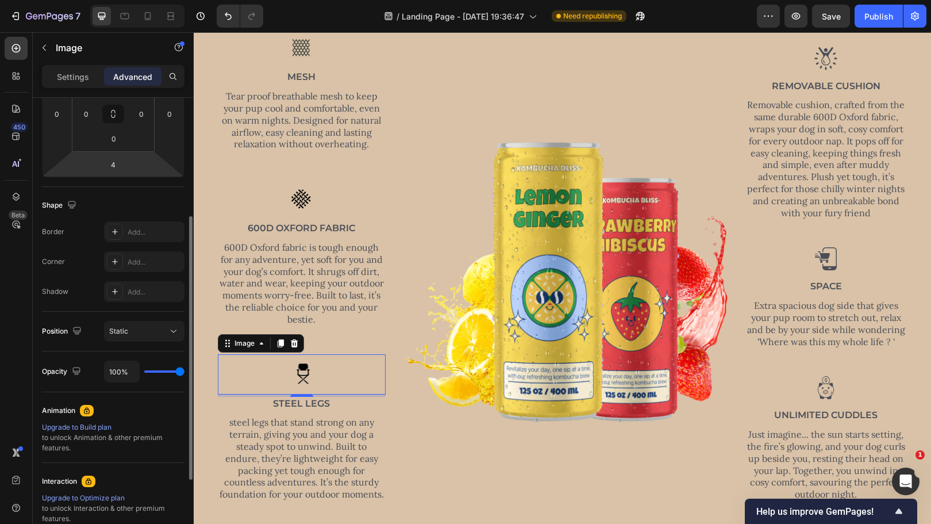
scroll to position [206, 0]
type input "91%"
type input "91"
type input "86%"
type input "86"
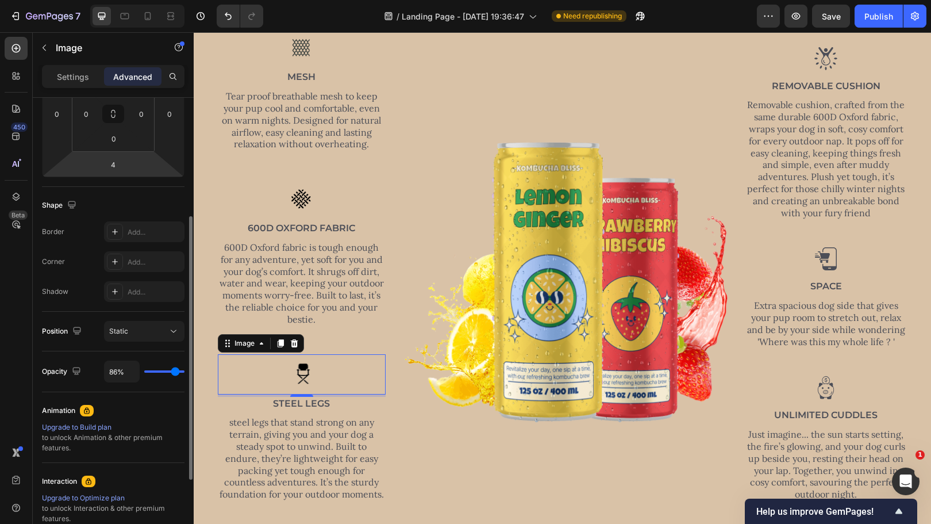
type input "81%"
type input "81"
type input "78%"
type input "78"
type input "74%"
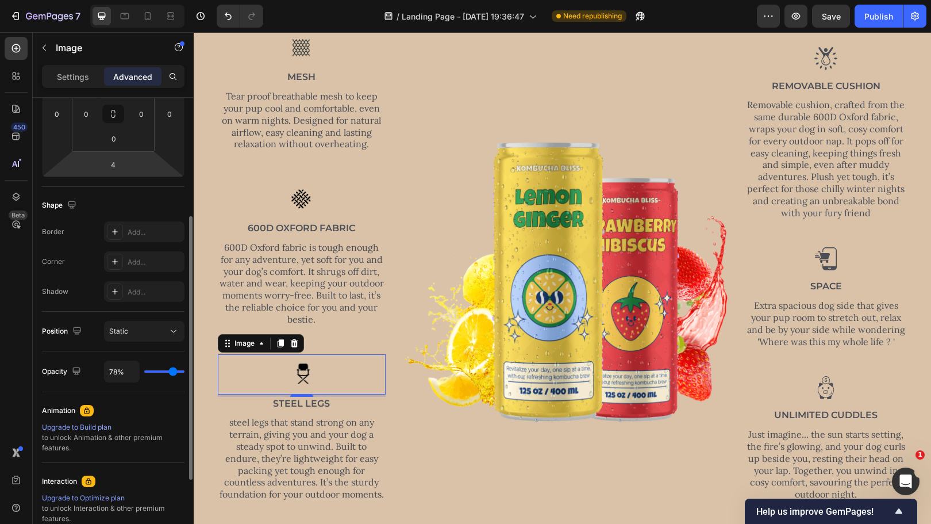
type input "74"
type input "72%"
type input "72"
type input "69%"
type input "69"
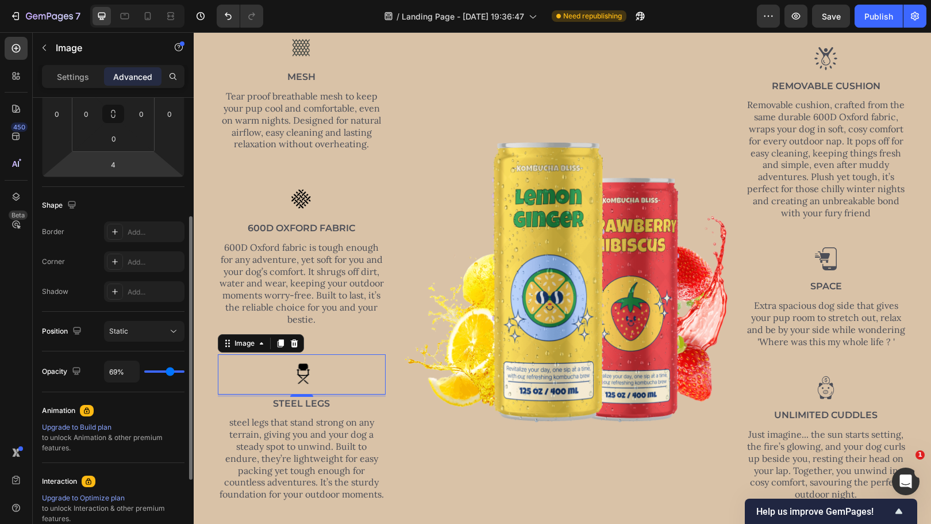
type input "65%"
type input "65"
type input "61%"
type input "61"
type input "58%"
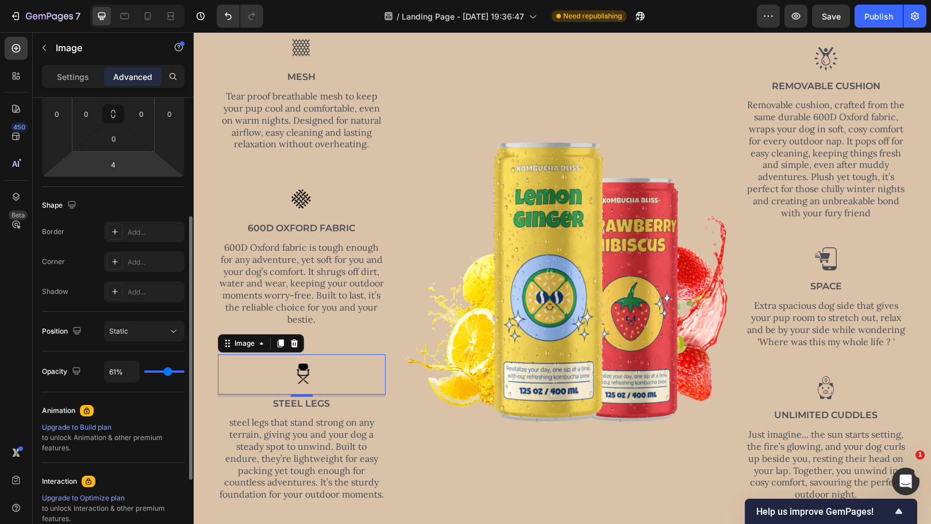
type input "58"
type input "56%"
type input "56"
type input "54%"
type input "54"
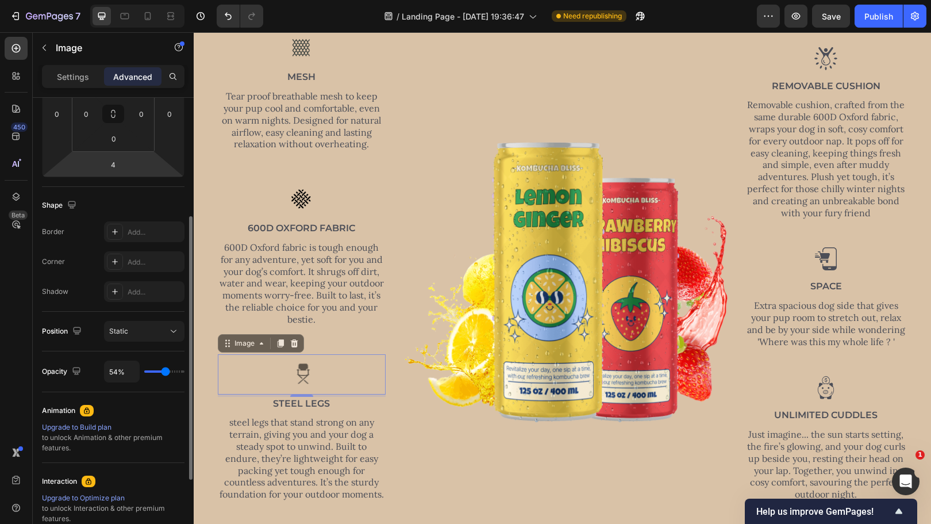
type input "53%"
type input "53"
type input "50%"
type input "50"
type input "49%"
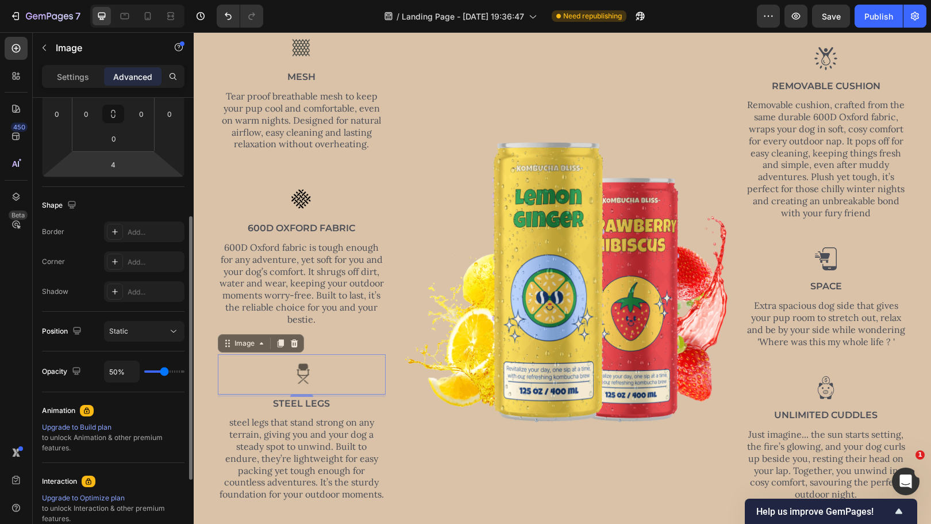
type input "49"
type input "48%"
type input "48"
type input "47%"
type input "47"
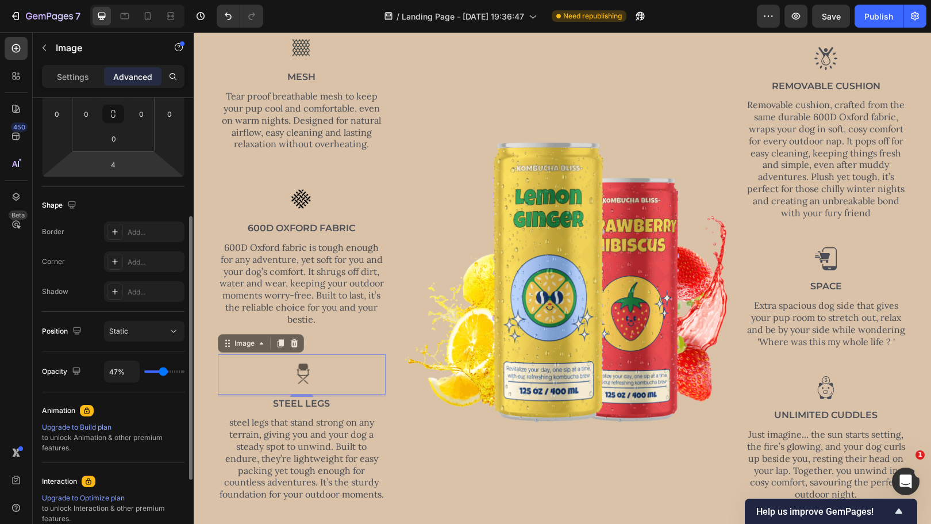
type input "46%"
type input "46"
type input "48%"
type input "48"
type input "49%"
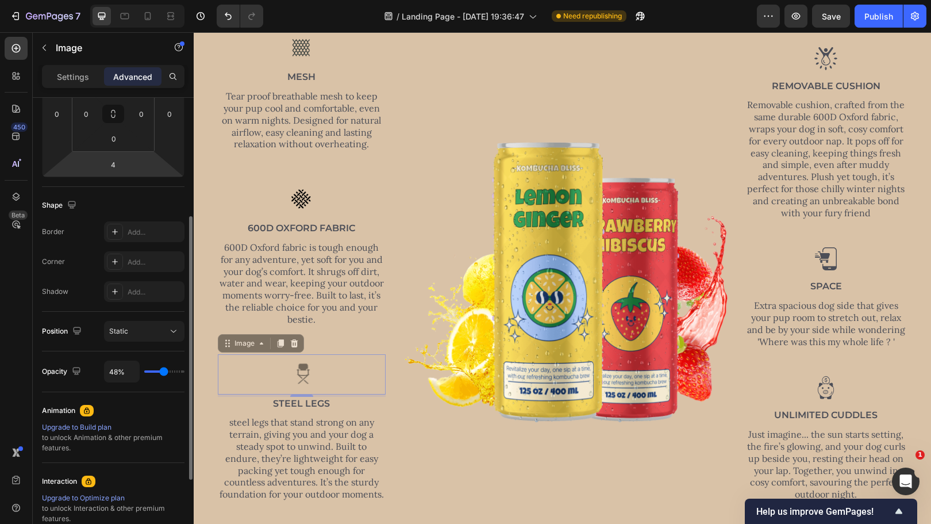
type input "49"
type input "52%"
type input "52"
type input "53%"
type input "53"
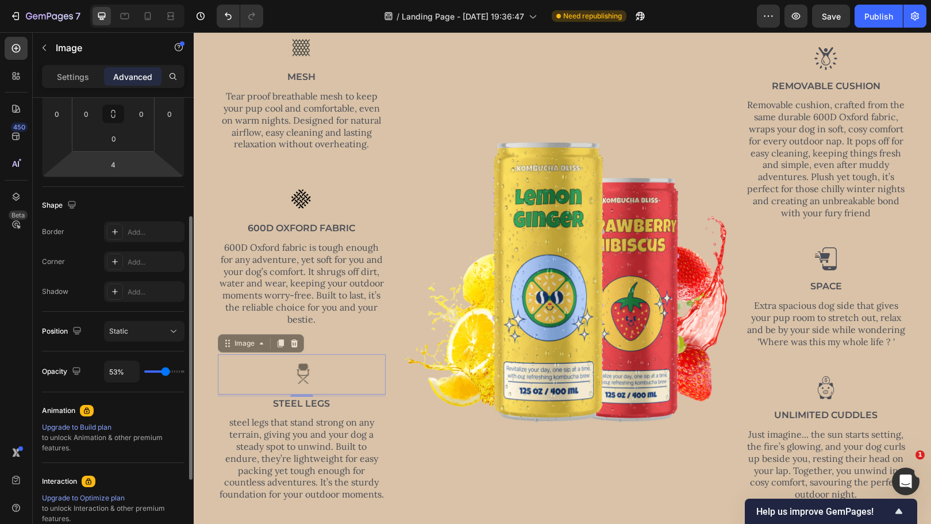
type input "55%"
type input "55"
type input "56%"
type input "56"
type input "57%"
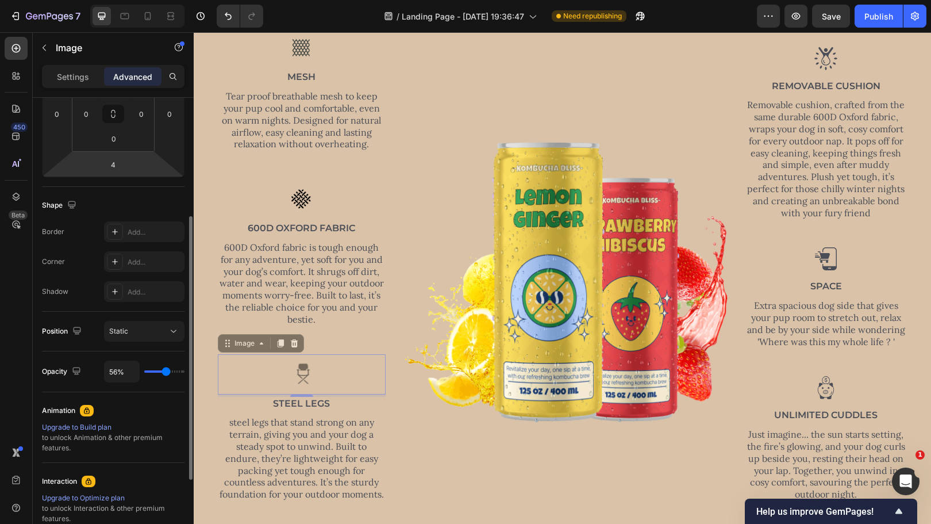
type input "57"
type input "60%"
type input "60"
type input "62%"
type input "62"
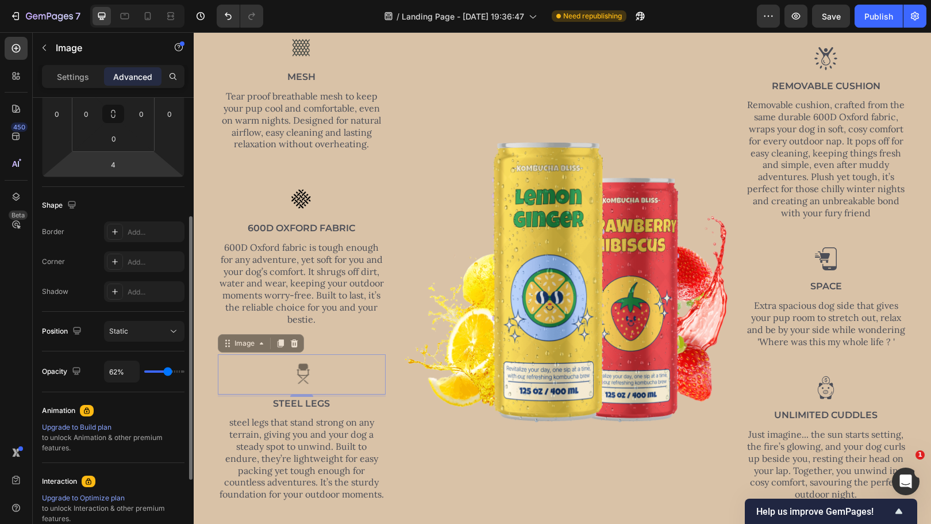
type input "64%"
type input "64"
type input "67%"
type input "67"
type input "68%"
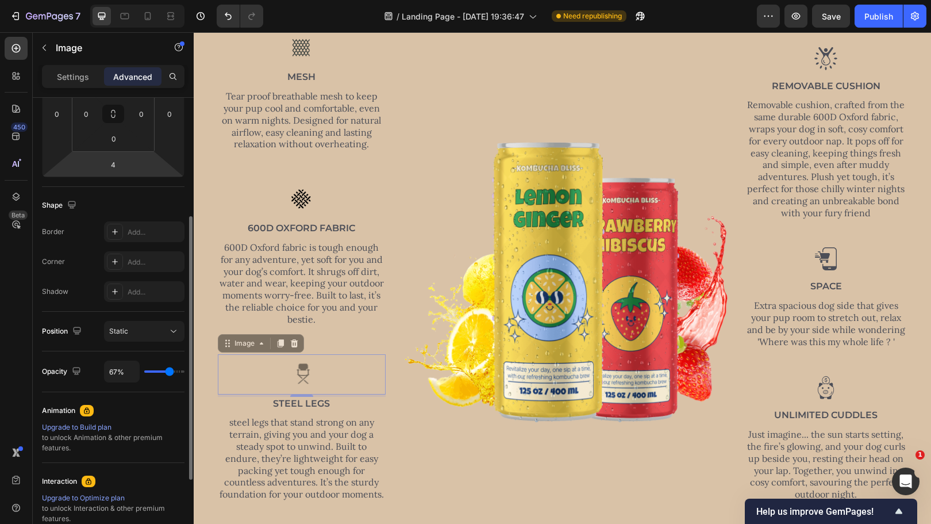
type input "68"
type input "69%"
type input "69"
type input "70%"
type input "70"
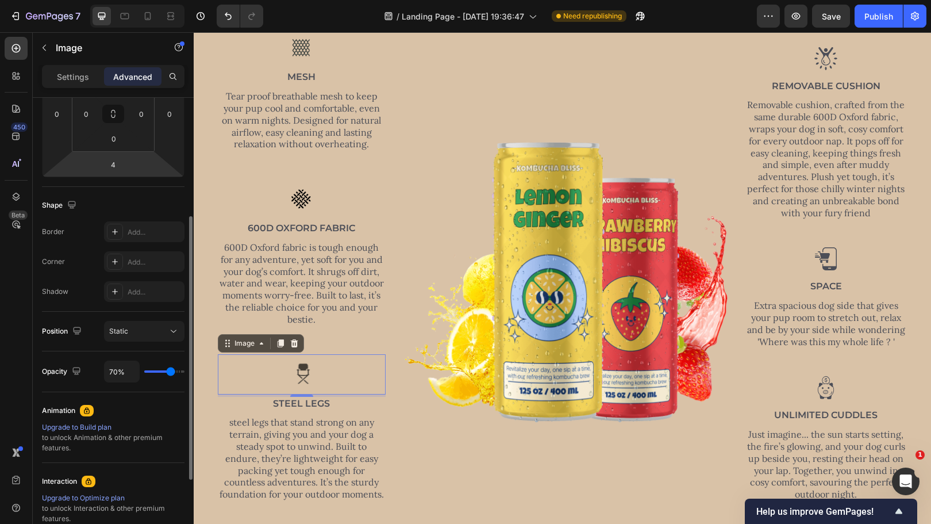
type input "71%"
type input "71"
type input "72%"
type input "72"
type input "75%"
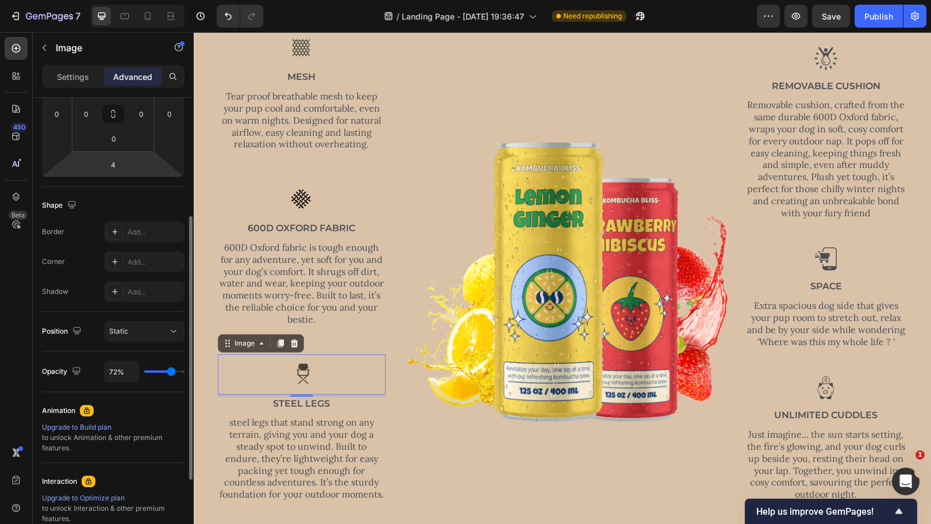
type input "75"
type input "76%"
type input "76"
type input "74%"
type input "74"
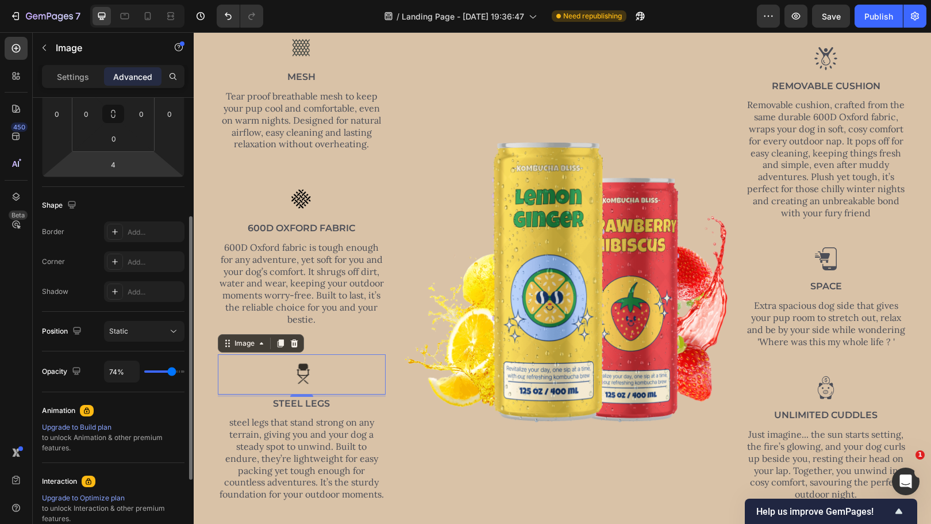
type input "73%"
type input "73"
type input "72%"
type input "72"
type input "70%"
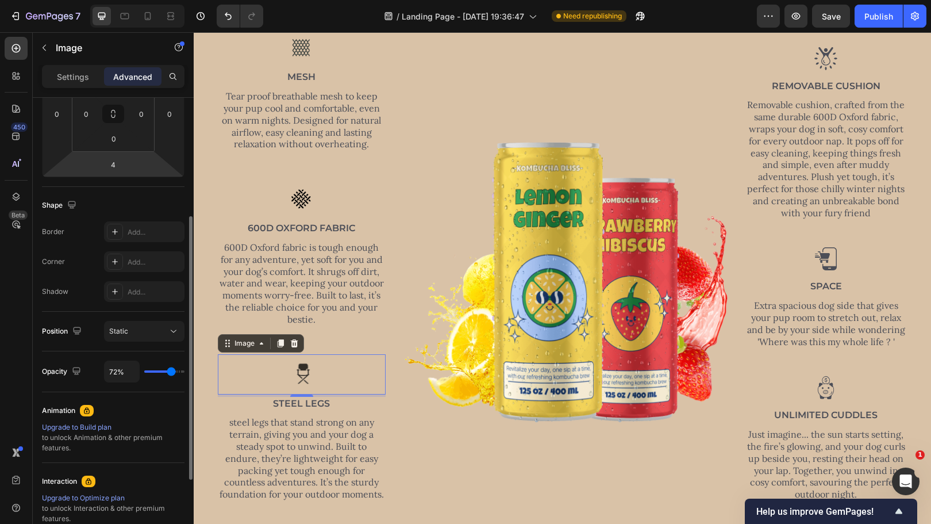
type input "70"
type input "69%"
type input "69"
type input "66%"
type input "66"
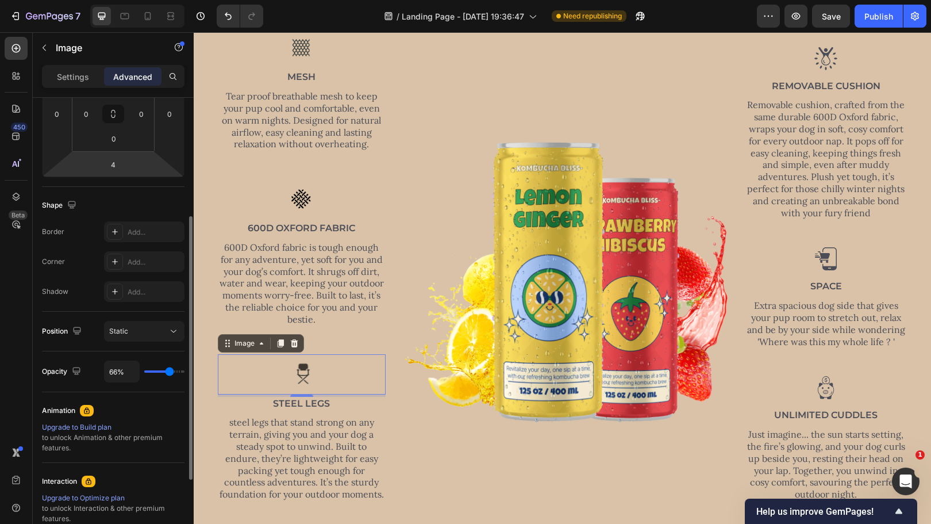
type input "65%"
type input "65"
type input "63%"
type input "63"
type input "62%"
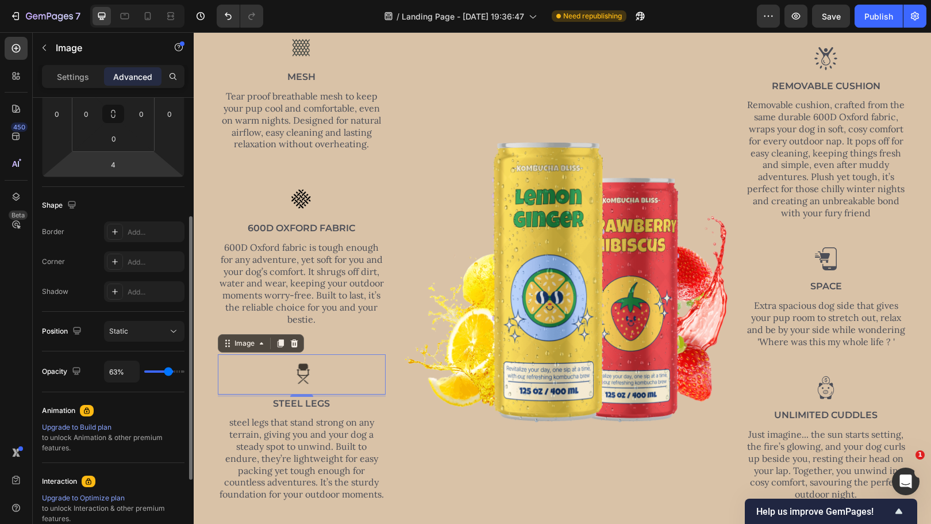
type input "62"
type input "61%"
type input "61"
type input "63%"
type input "63"
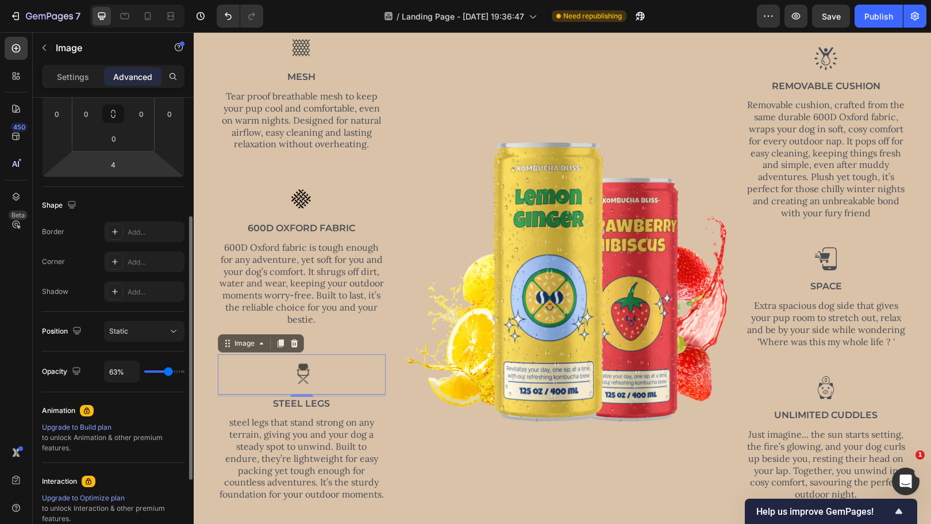
type input "73%"
type input "73"
type input "82%"
type input "82"
type input "100%"
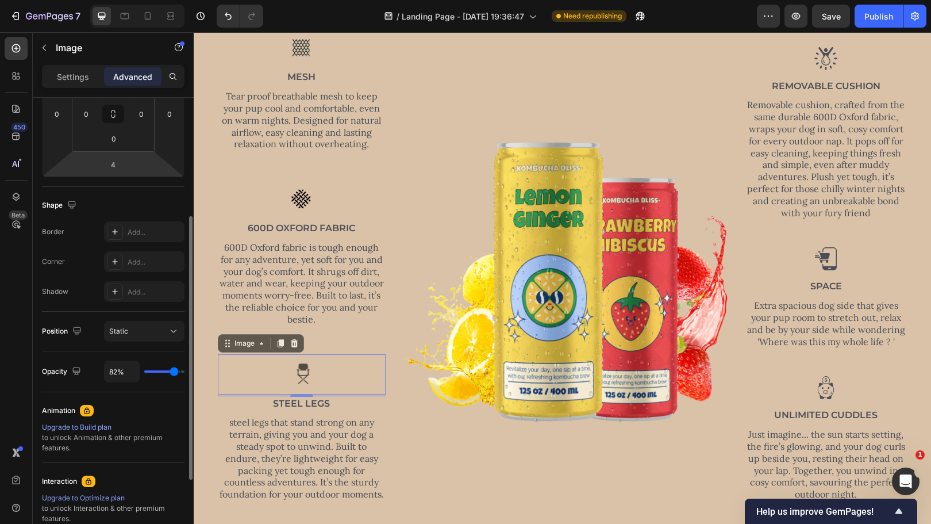
type input "100"
type input "96%"
type input "96"
type input "91%"
type input "91"
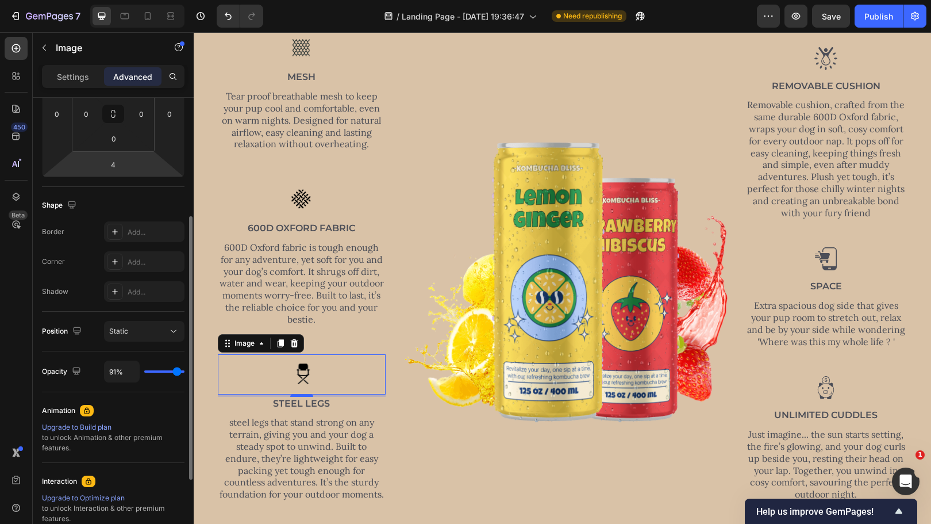
type input "89%"
type input "89"
type input "86%"
type input "86"
type input "83%"
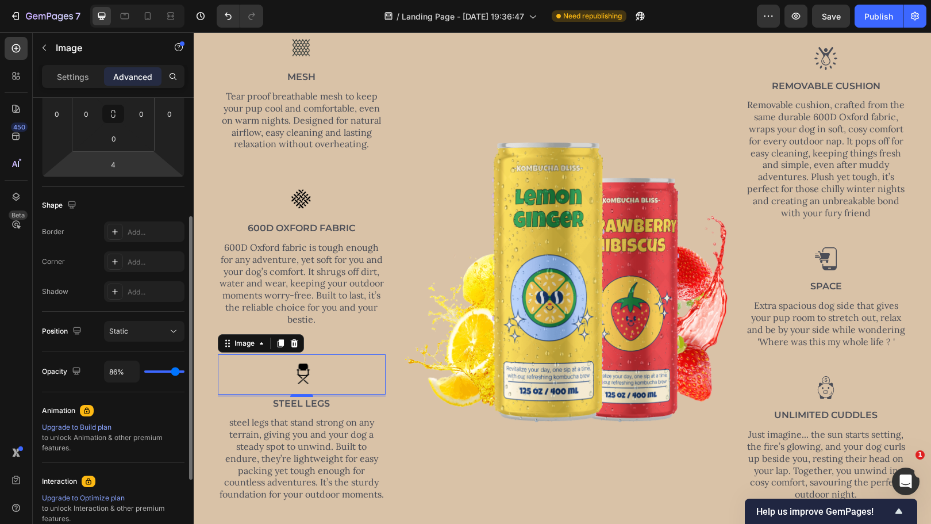
type input "83"
type input "80%"
type input "80"
type input "75%"
type input "75"
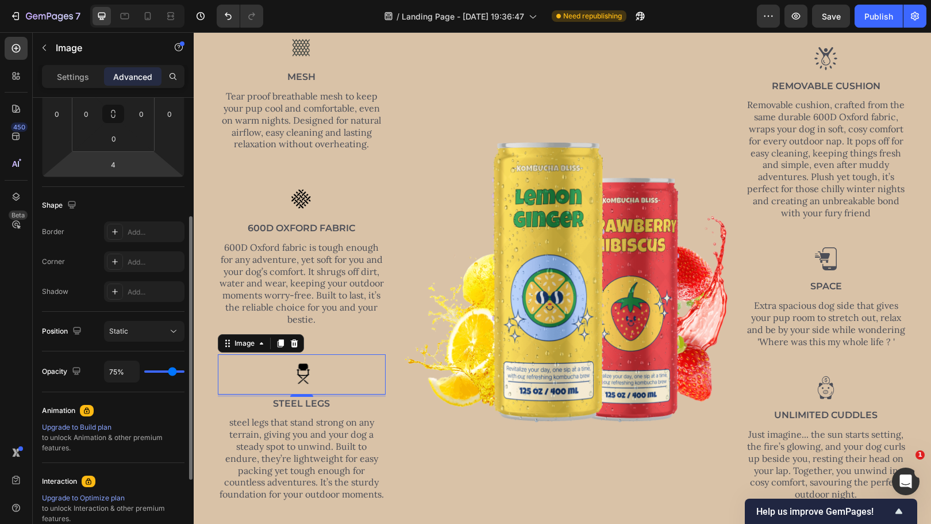
type input "72%"
type input "72"
type input "71%"
type input "71"
type input "69%"
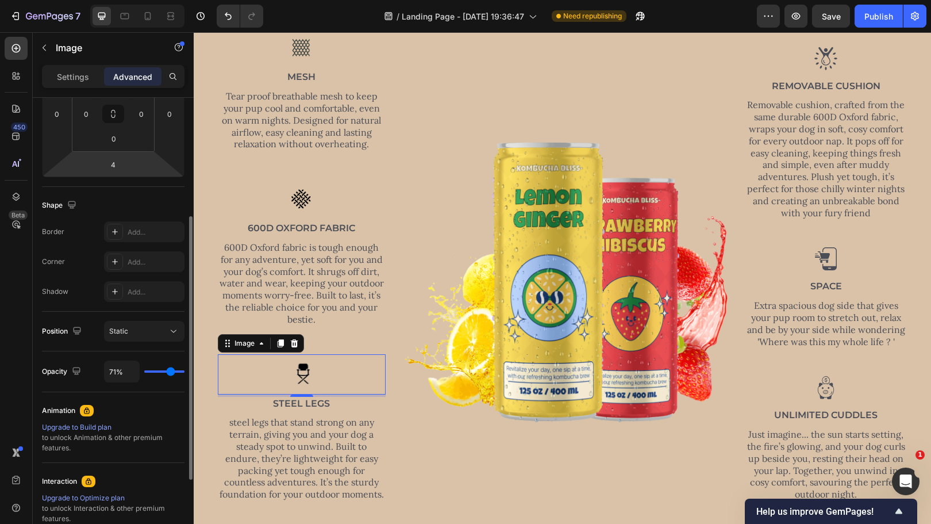
type input "69"
type input "67%"
type input "67"
type input "66%"
type input "66"
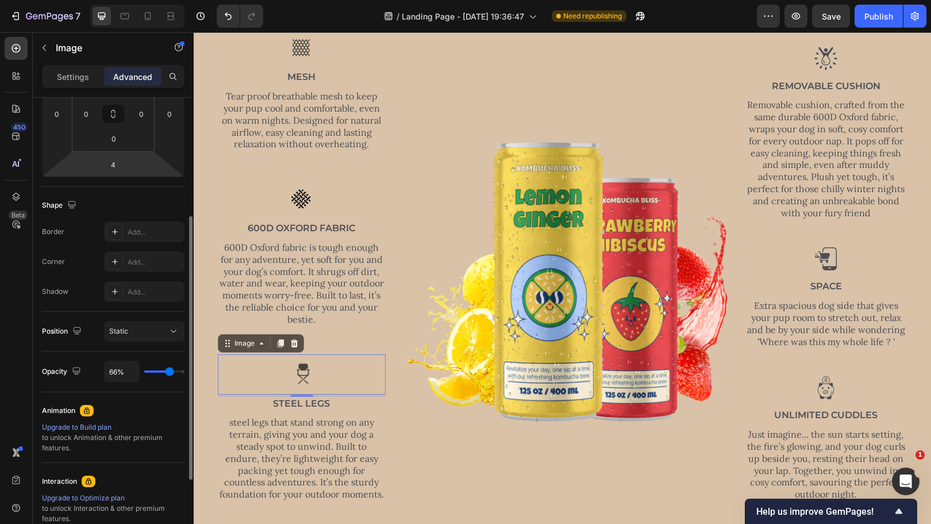
type input "64%"
type input "64"
type input "61%"
type input "61"
type input "60%"
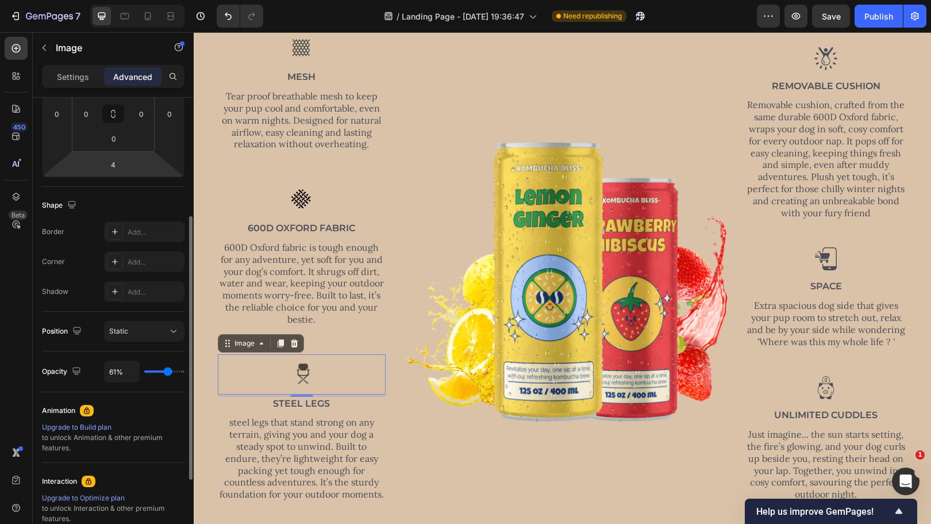
type input "60"
type input "58%"
type input "58"
type input "54%"
type input "54"
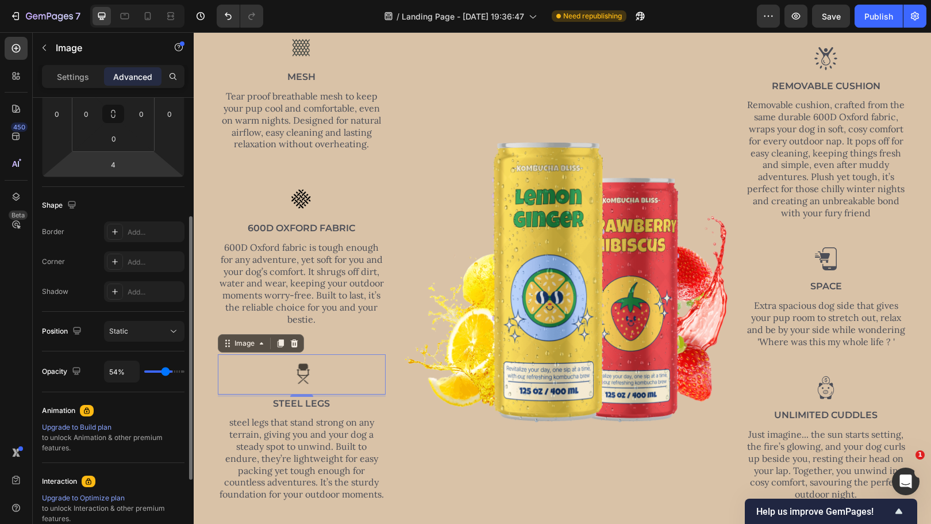
type input "51%"
type input "51"
type input "47%"
type input "47"
type input "45%"
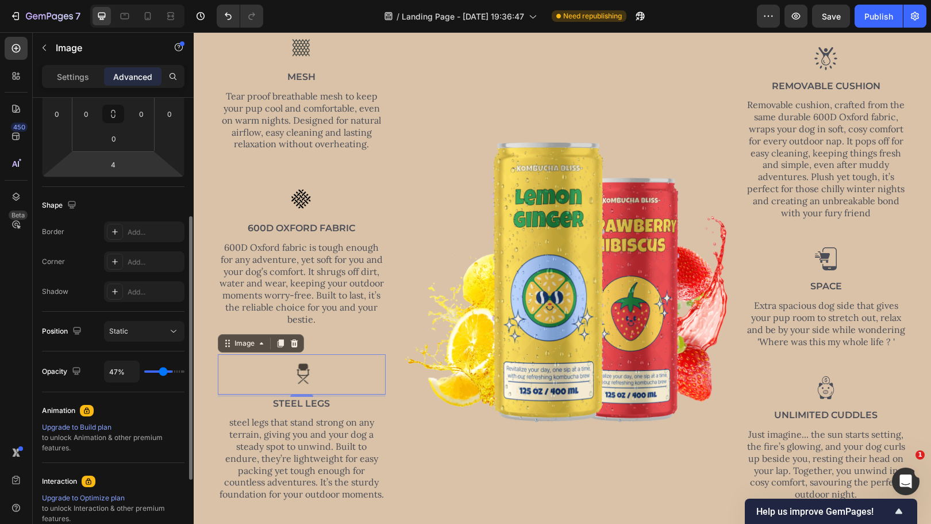
type input "45"
type input "44%"
type input "44"
type input "42%"
type input "42"
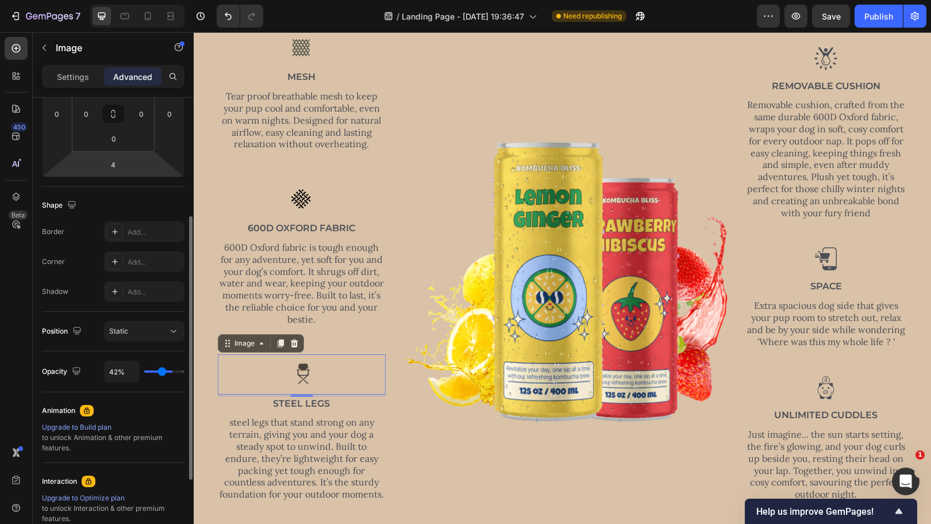
type input "41%"
type input "41"
type input "43%"
type input "43"
type input "44%"
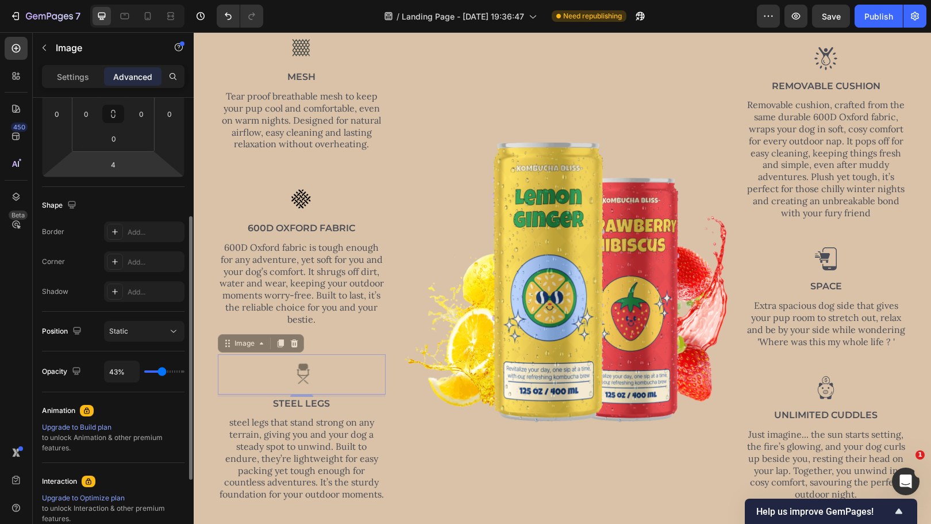
type input "44"
type input "46%"
type input "46"
type input "47%"
type input "47"
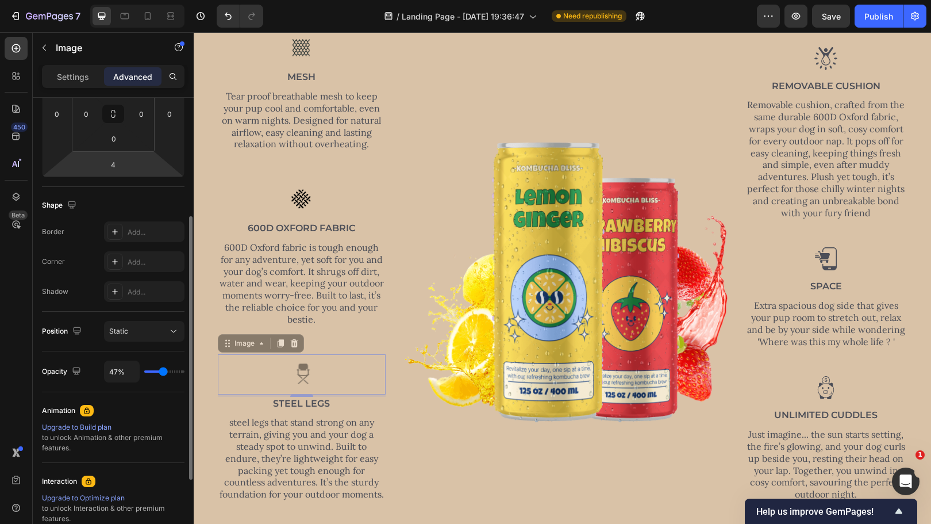
type input "48%"
type input "48"
type input "50%"
type input "50"
type input "51%"
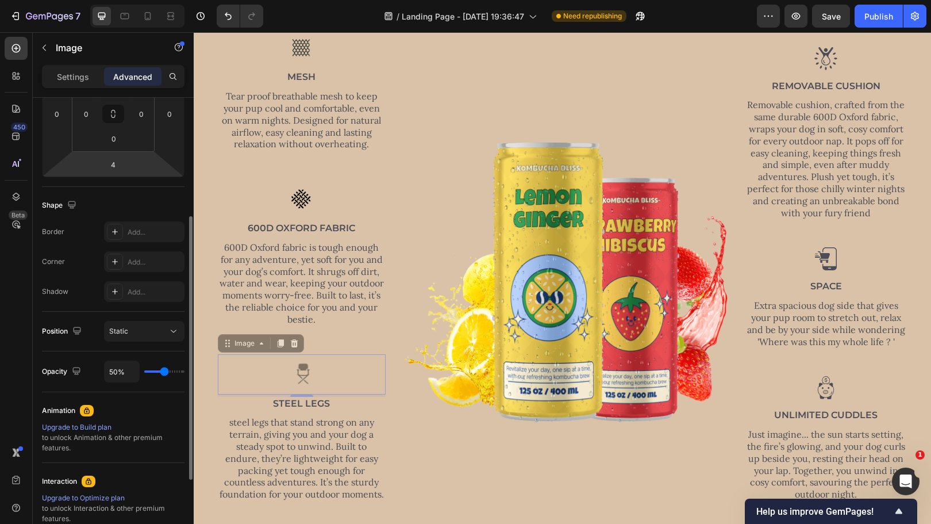
type input "51"
type input "53%"
type input "53"
type input "55%"
type input "55"
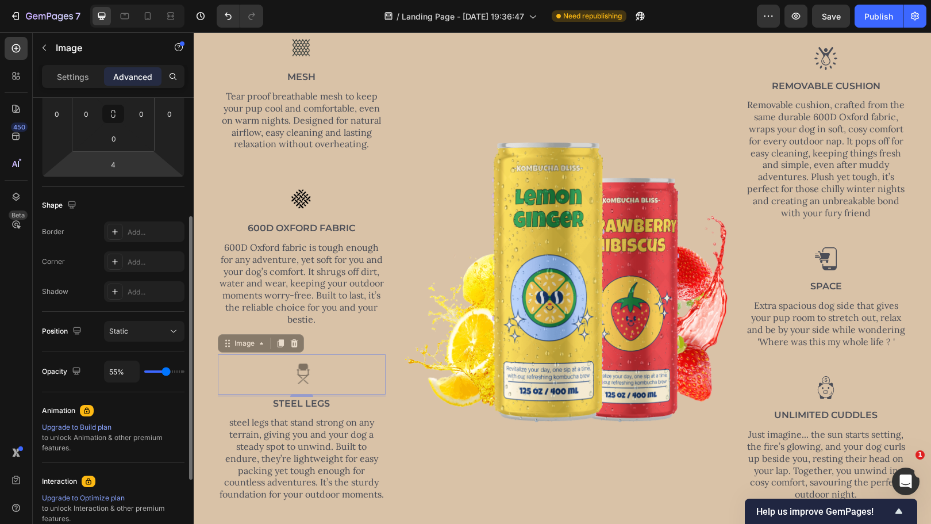
type input "58%"
type input "58"
type input "64%"
type input "64"
type input "65%"
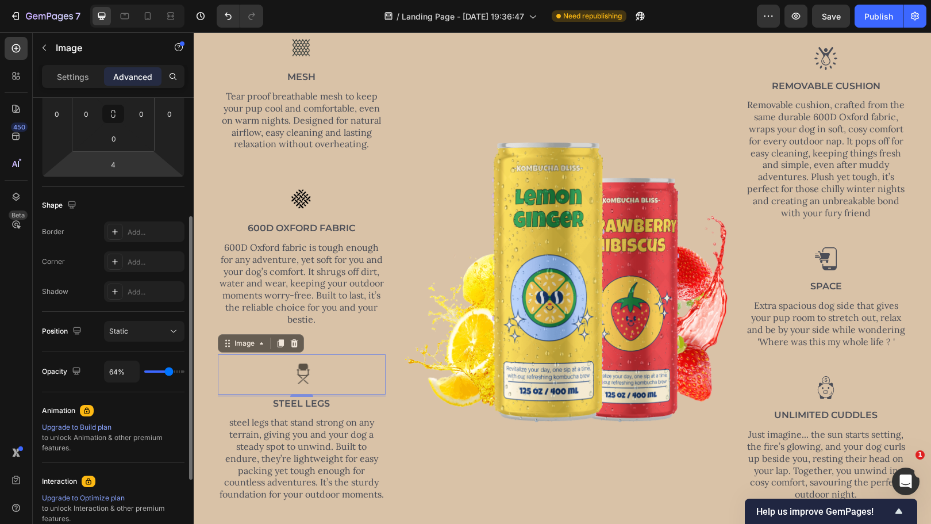
type input "65"
type input "66%"
type input "66"
type input "68%"
type input "68"
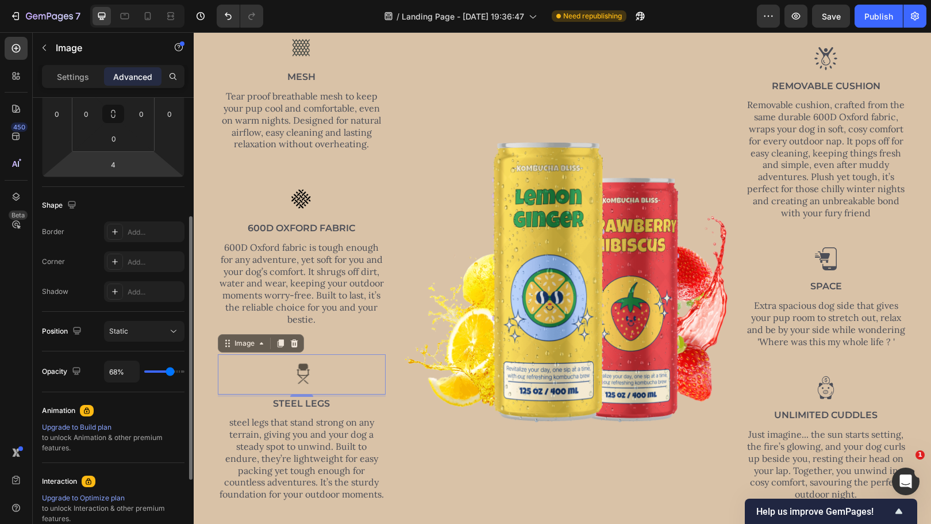
type input "69%"
type input "69"
type input "70%"
type input "70"
type input "69%"
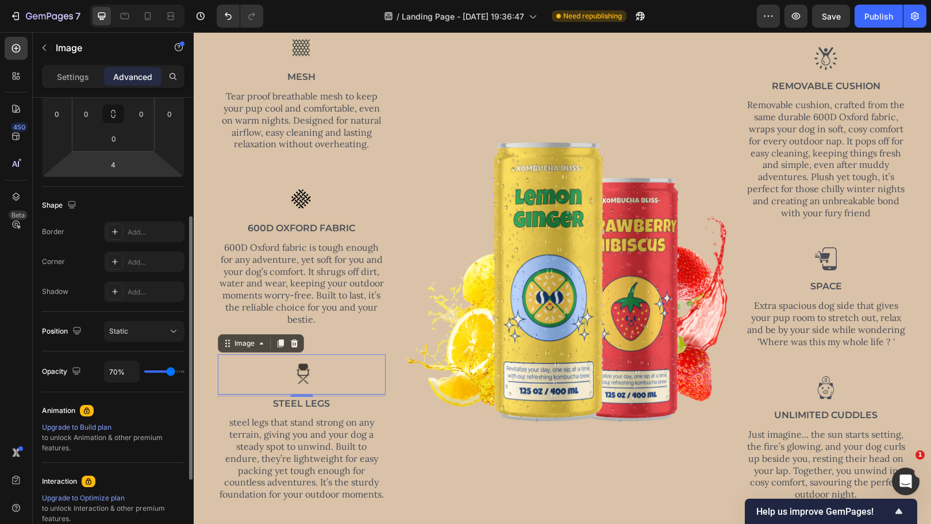
type input "69"
type input "68%"
type input "68"
type input "67%"
type input "67"
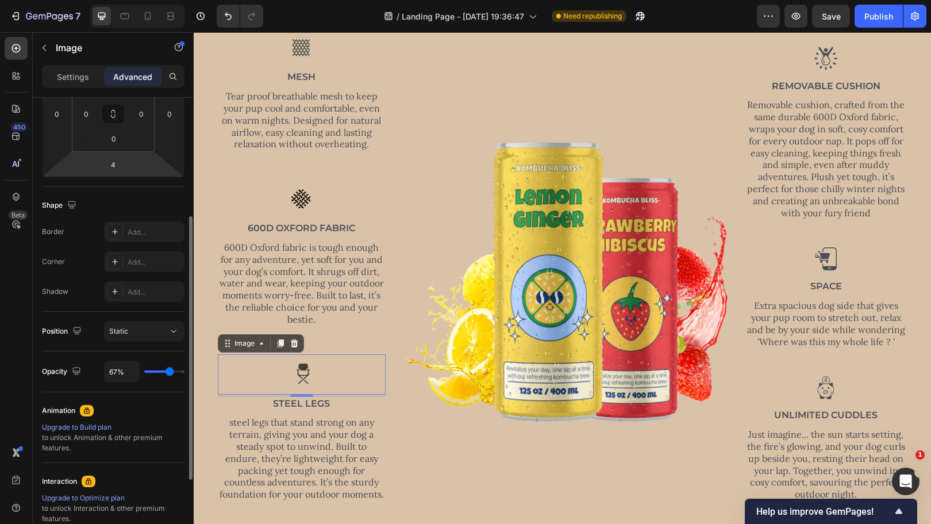
type input "66%"
type input "66"
type input "65%"
type input "65"
drag, startPoint x: 179, startPoint y: 367, endPoint x: 168, endPoint y: 369, distance: 11.0
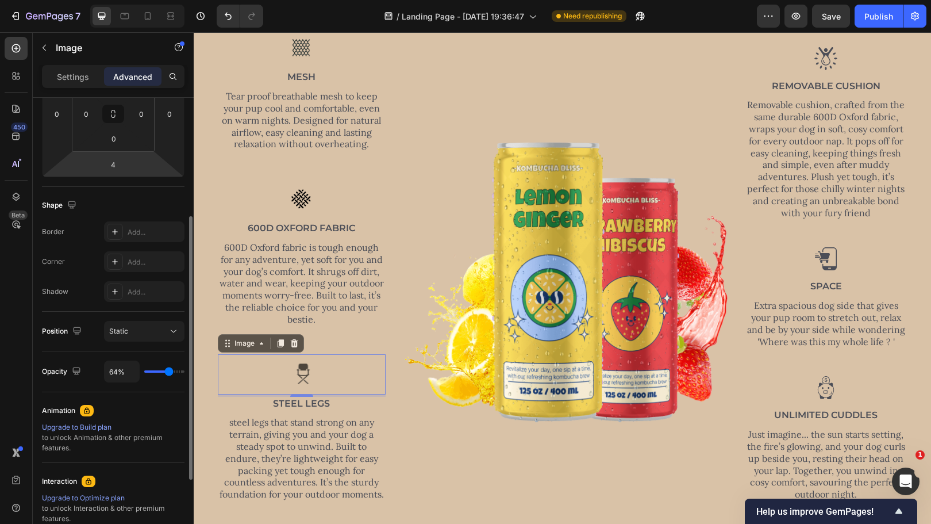
click at [168, 370] on input "range" at bounding box center [164, 371] width 40 height 2
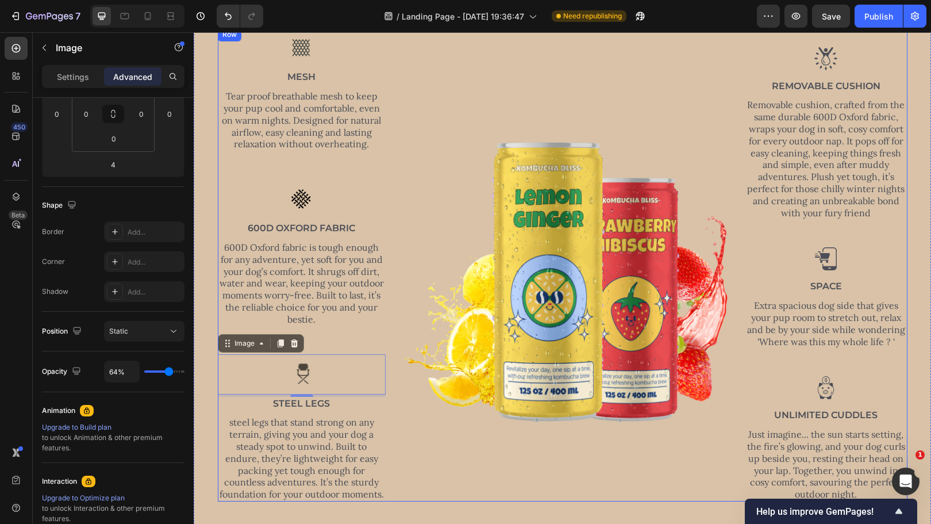
click at [386, 336] on div "Image mesh Text Block Tear proof breathable mesh to keep your pup cool and comf…" at bounding box center [563, 265] width 690 height 474
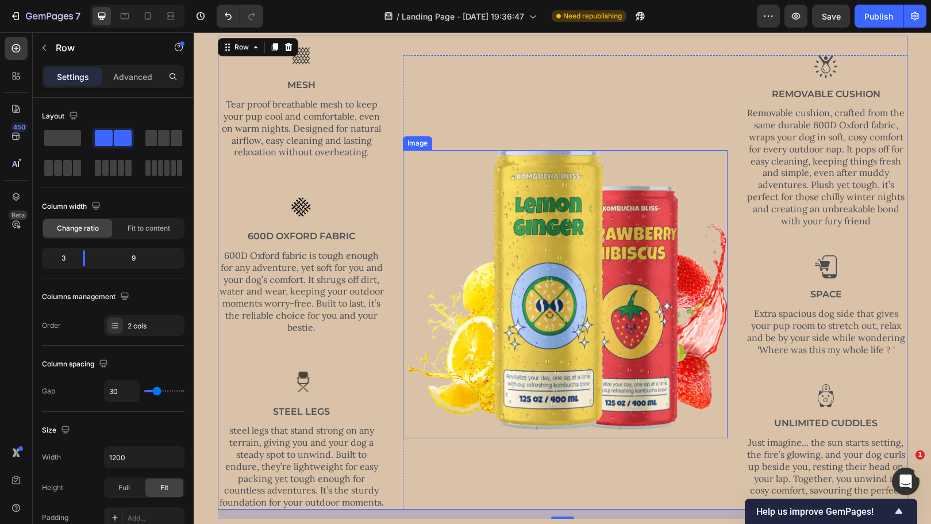
scroll to position [499, 0]
click at [838, 285] on div "Image Removable Cushion Text Block Removable cushion, crafted from the same dur…" at bounding box center [826, 282] width 163 height 454
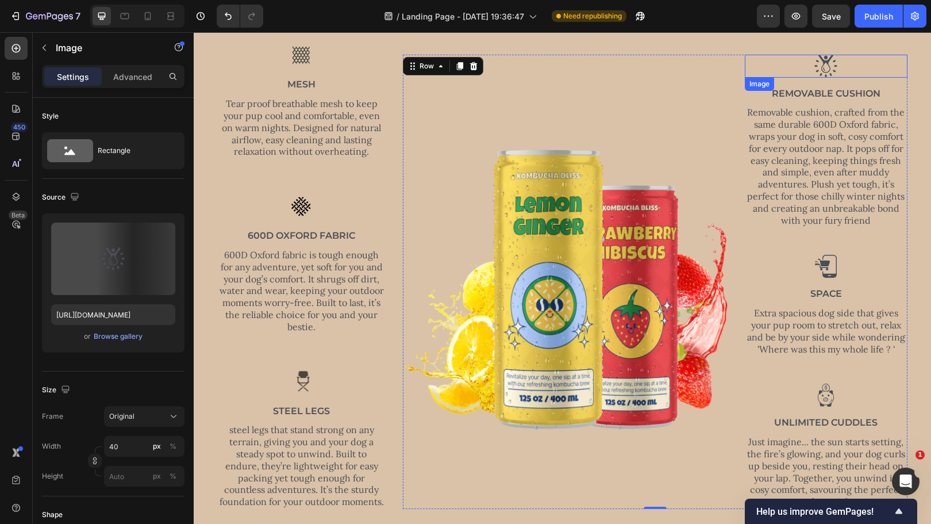
click at [827, 71] on img at bounding box center [826, 66] width 23 height 23
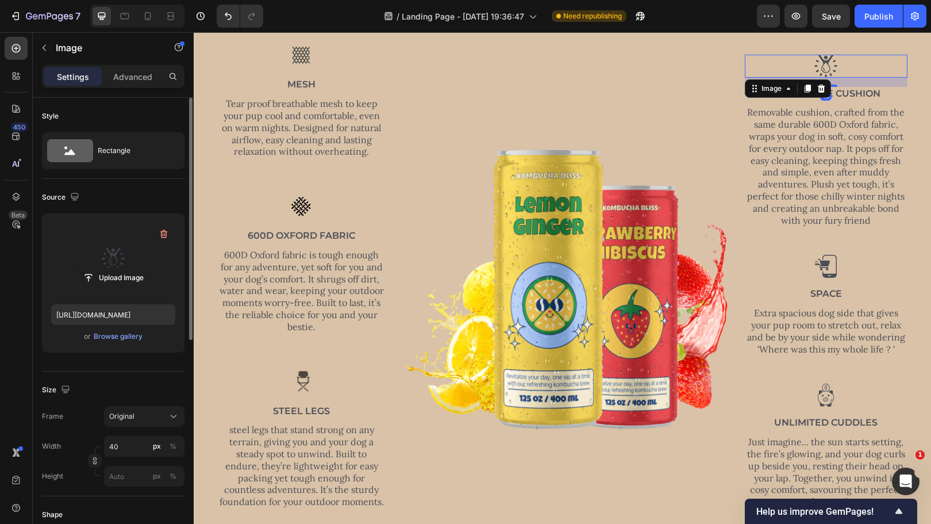
click at [138, 263] on label at bounding box center [113, 259] width 124 height 72
click at [138, 268] on input "file" at bounding box center [113, 278] width 79 height 20
click at [131, 448] on input "40" at bounding box center [144, 446] width 80 height 21
click at [135, 76] on p "Advanced" at bounding box center [132, 77] width 39 height 12
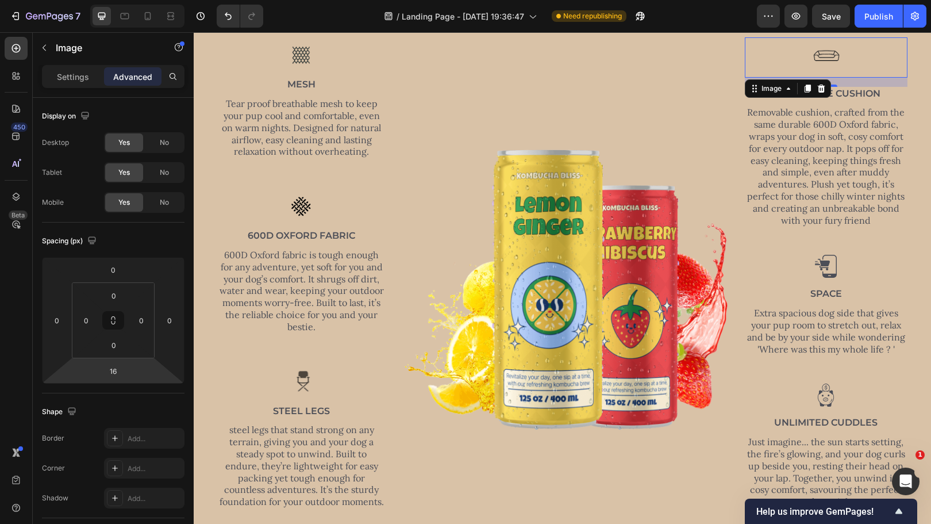
click at [135, 0] on html "7 / Landing Page - [DATE] 19:36:47 Need republishing Preview Save Publish 450 B…" at bounding box center [465, 0] width 931 height 0
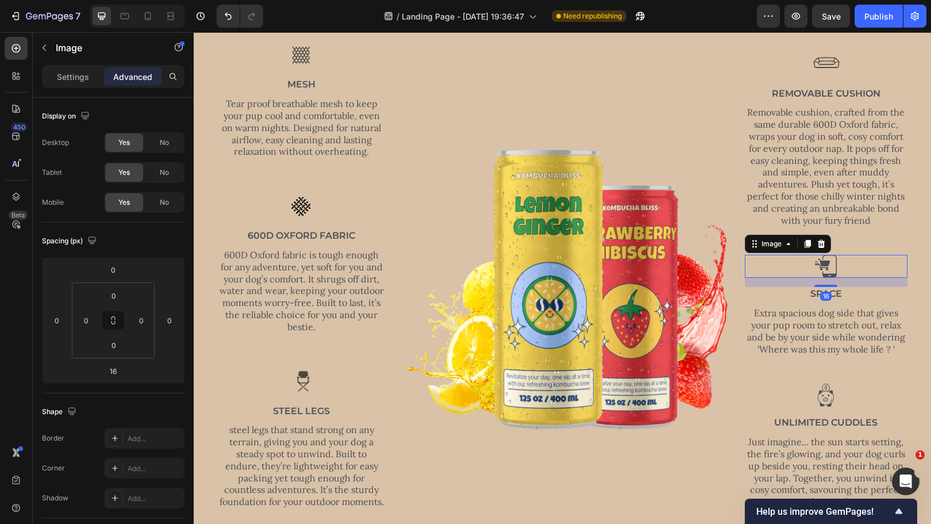
click at [833, 268] on img at bounding box center [826, 266] width 23 height 23
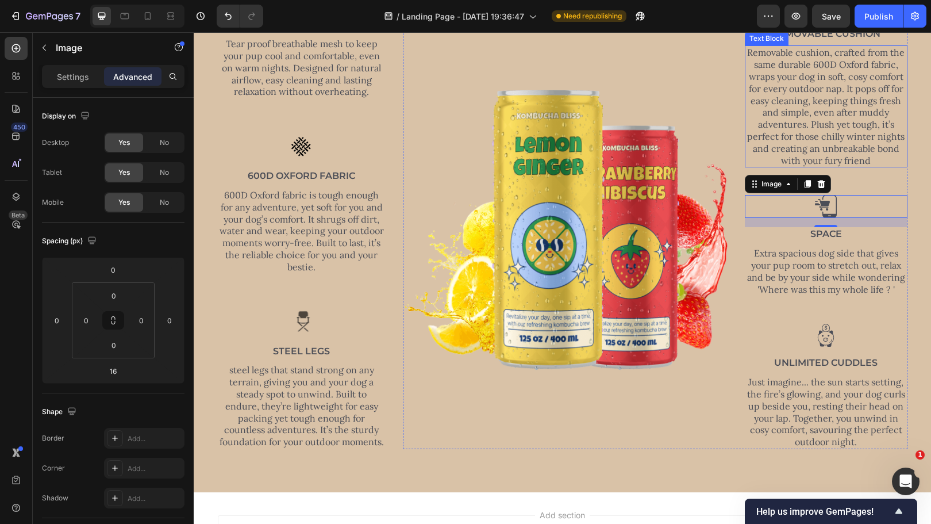
scroll to position [559, 0]
click at [820, 198] on img at bounding box center [826, 205] width 23 height 23
click at [819, 205] on img at bounding box center [826, 205] width 23 height 23
click at [68, 83] on div "Settings" at bounding box center [72, 76] width 57 height 18
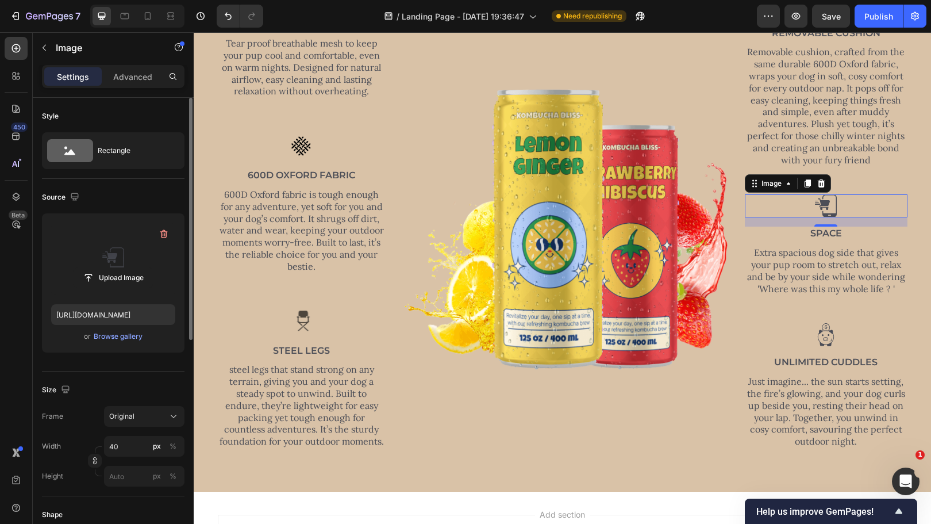
click at [124, 259] on label at bounding box center [113, 259] width 124 height 72
click at [124, 268] on input "file" at bounding box center [113, 278] width 79 height 20
click at [91, 269] on input "file" at bounding box center [113, 278] width 79 height 20
click at [129, 445] on input "40" at bounding box center [144, 446] width 80 height 21
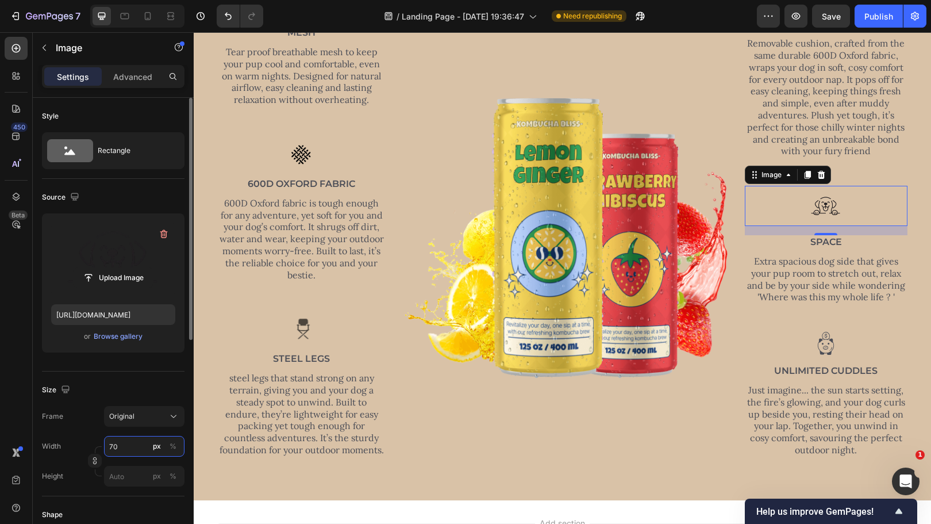
scroll to position [568, 0]
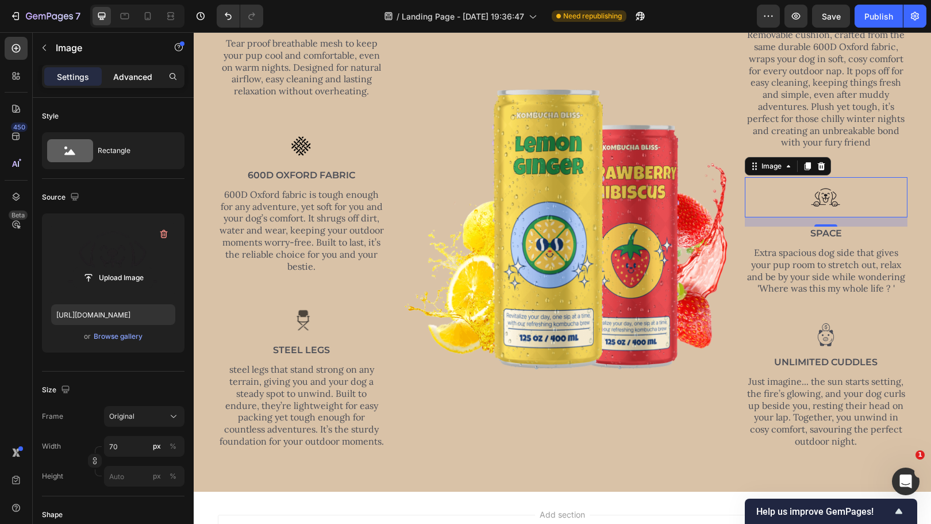
click at [134, 72] on p "Advanced" at bounding box center [132, 77] width 39 height 12
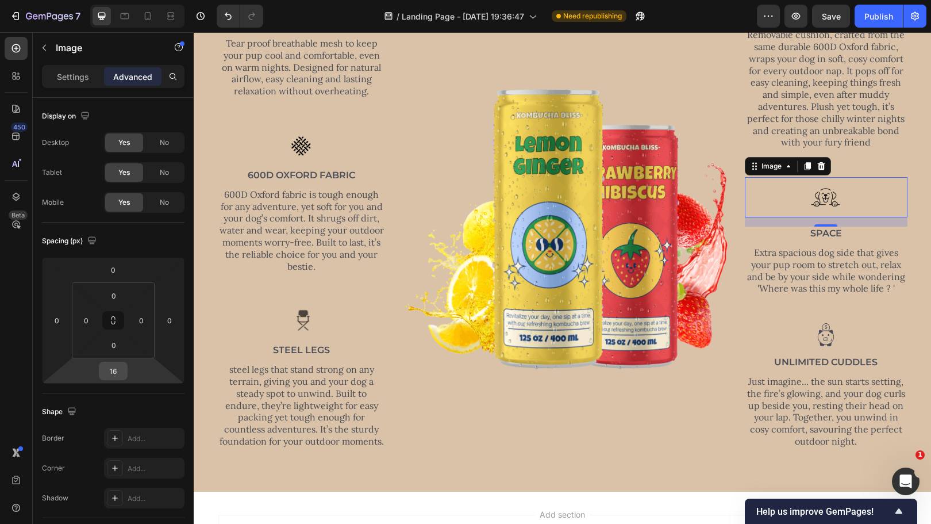
click at [109, 370] on input "16" at bounding box center [113, 370] width 23 height 17
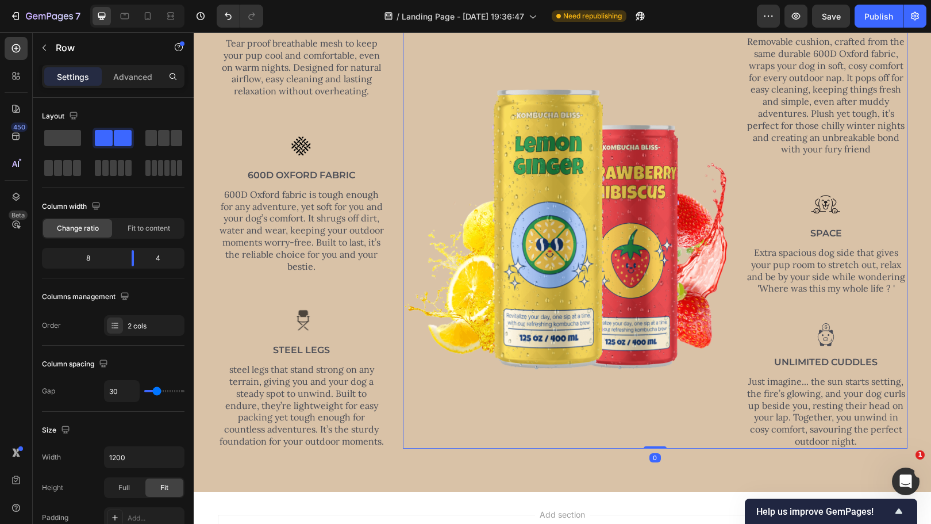
click at [842, 304] on div "Image Removable Cushion Text Block Removable cushion, crafted from the same dur…" at bounding box center [826, 210] width 163 height 475
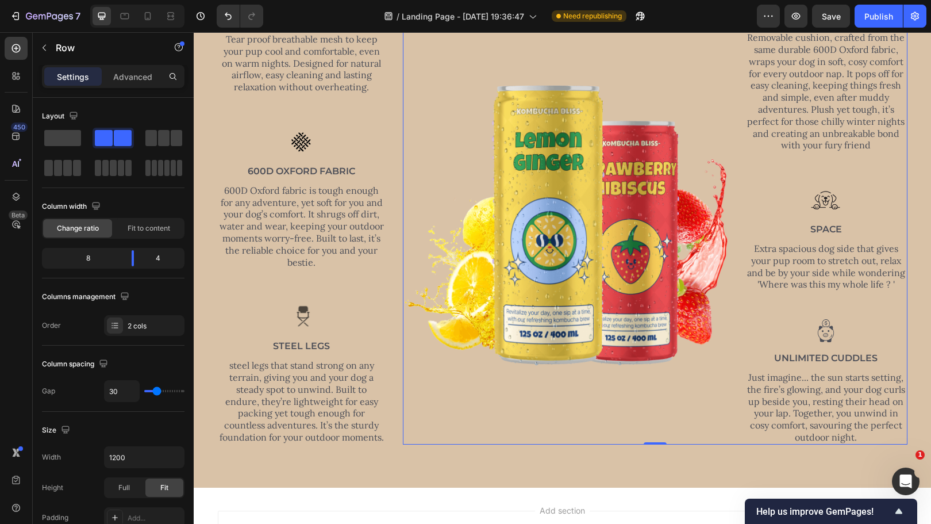
scroll to position [566, 0]
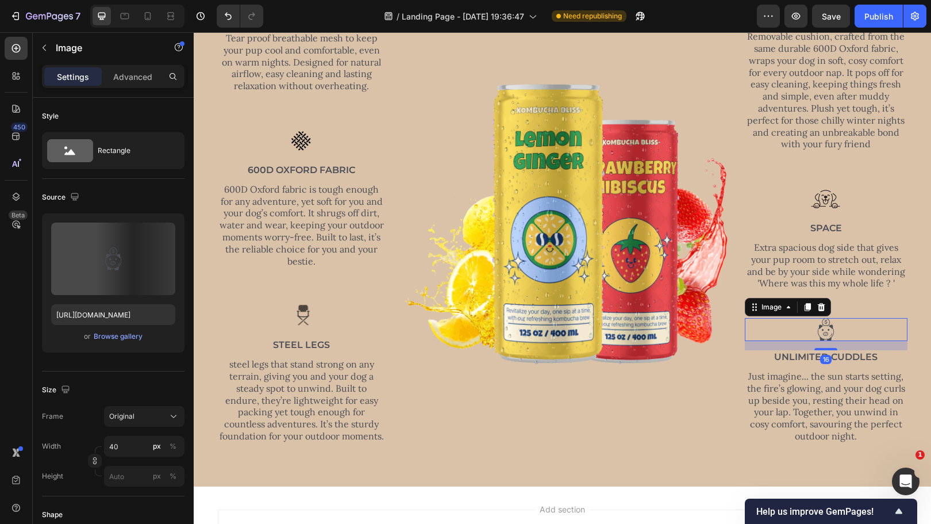
click at [826, 333] on img at bounding box center [826, 329] width 23 height 23
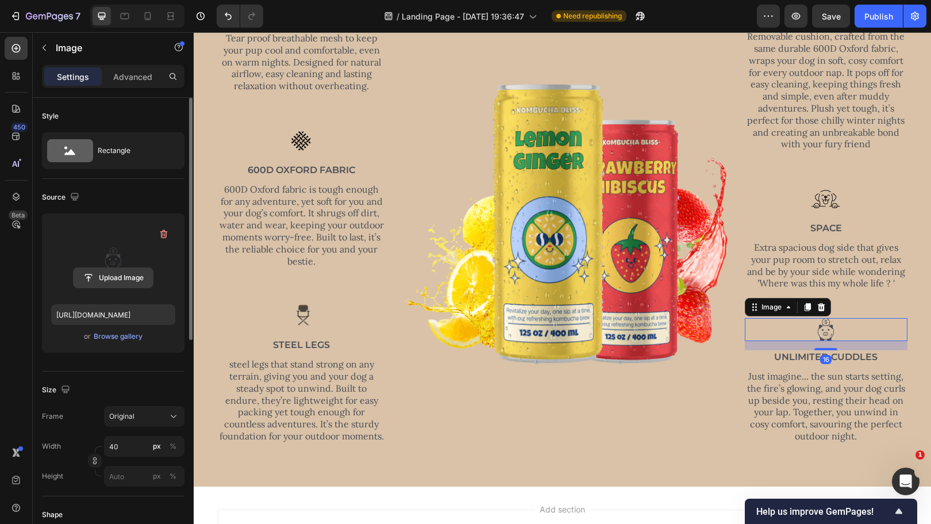
click at [127, 267] on button "Upload Image" at bounding box center [113, 277] width 80 height 21
click at [124, 274] on input "file" at bounding box center [113, 278] width 79 height 20
click at [129, 444] on input "40" at bounding box center [144, 446] width 80 height 21
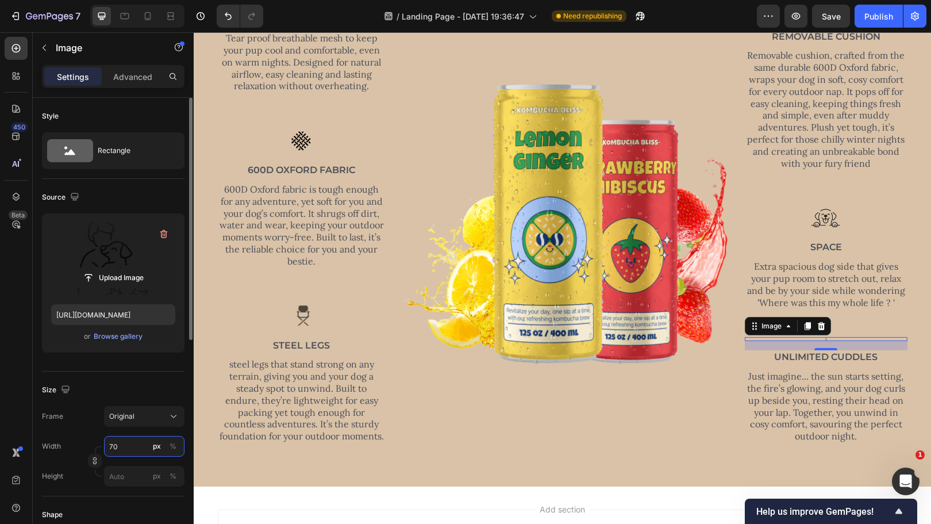
scroll to position [584, 0]
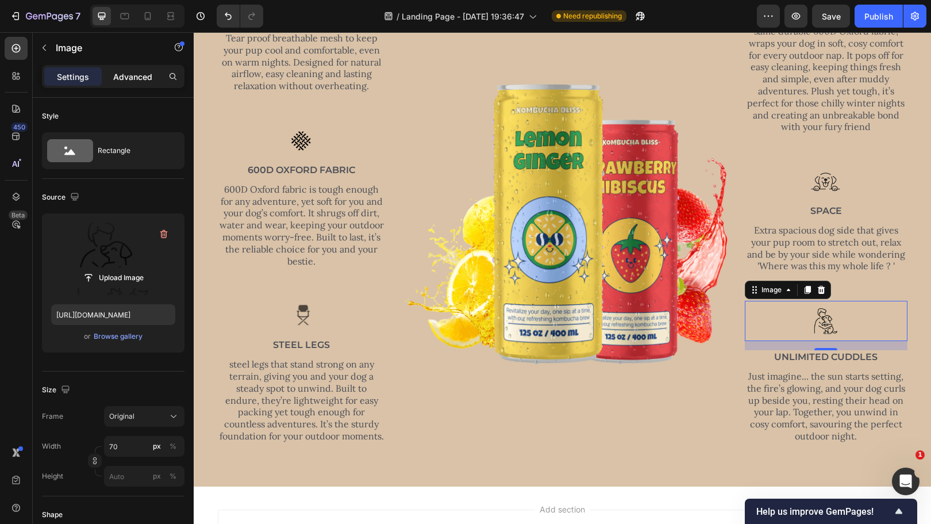
click at [138, 71] on p "Advanced" at bounding box center [132, 77] width 39 height 12
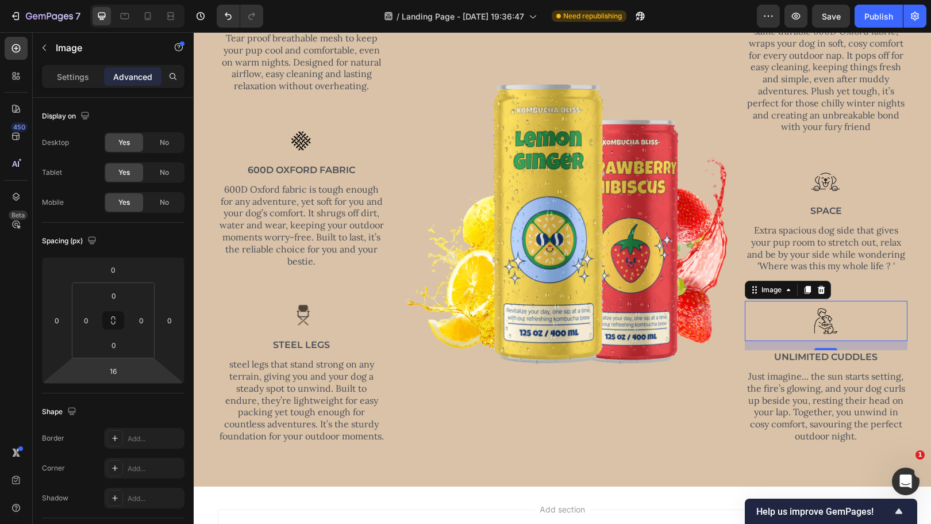
click at [130, 0] on html "7 / Landing Page - [DATE] 19:36:47 Need republishing Preview Save Publish 450 B…" at bounding box center [465, 0] width 931 height 0
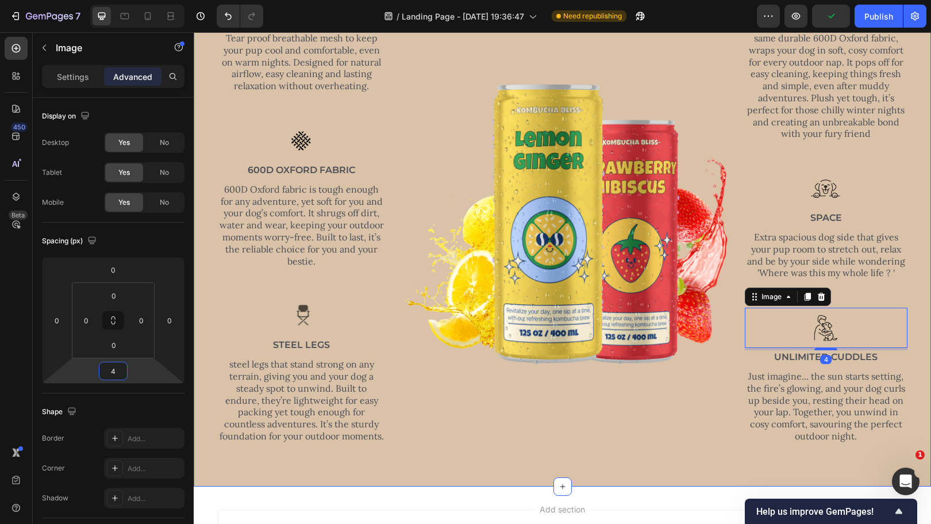
click at [558, 449] on div "The Best Friend Camp Chair Heading Row Image mesh Text Block Tear proof breatha…" at bounding box center [562, 175] width 720 height 554
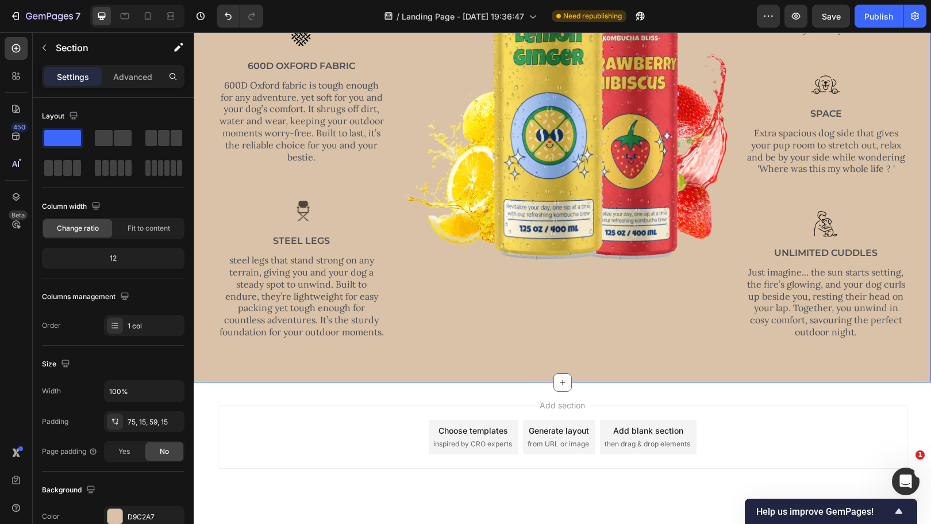
scroll to position [693, 0]
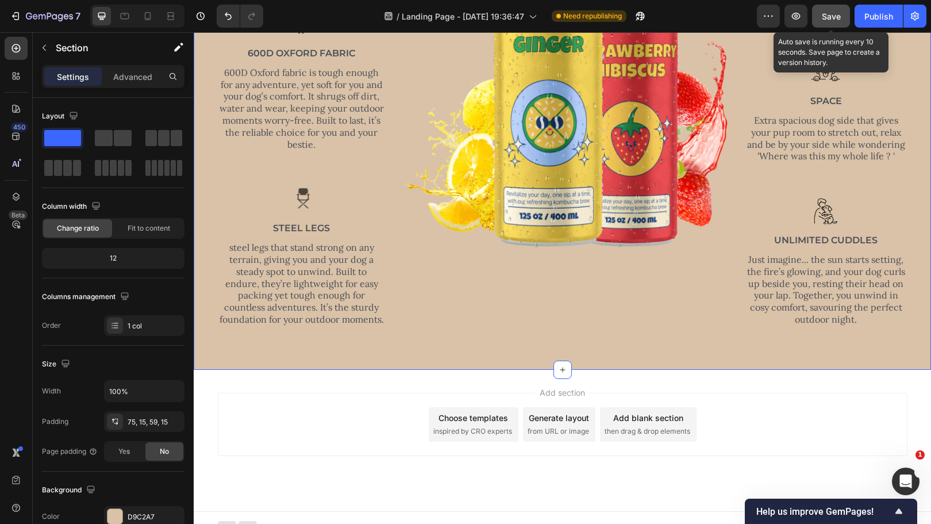
click at [830, 20] on span "Save" at bounding box center [831, 16] width 19 height 10
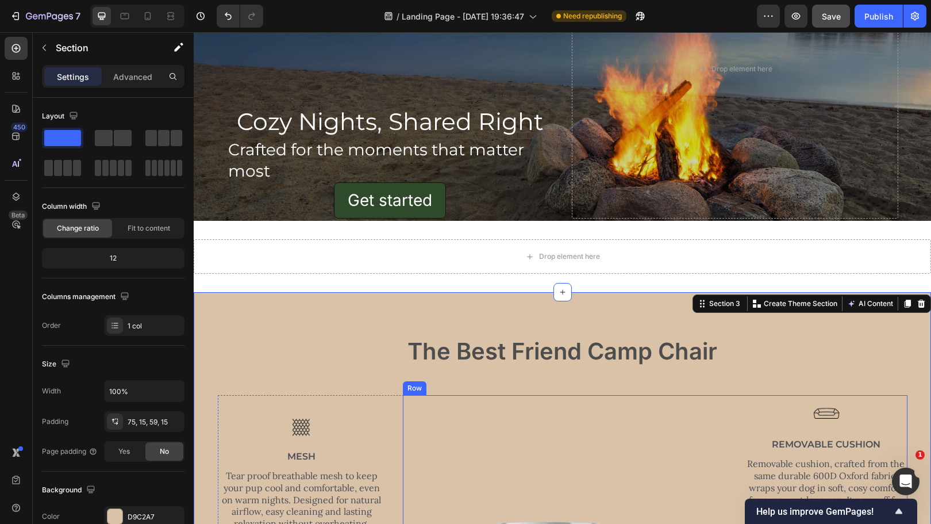
scroll to position [0, 0]
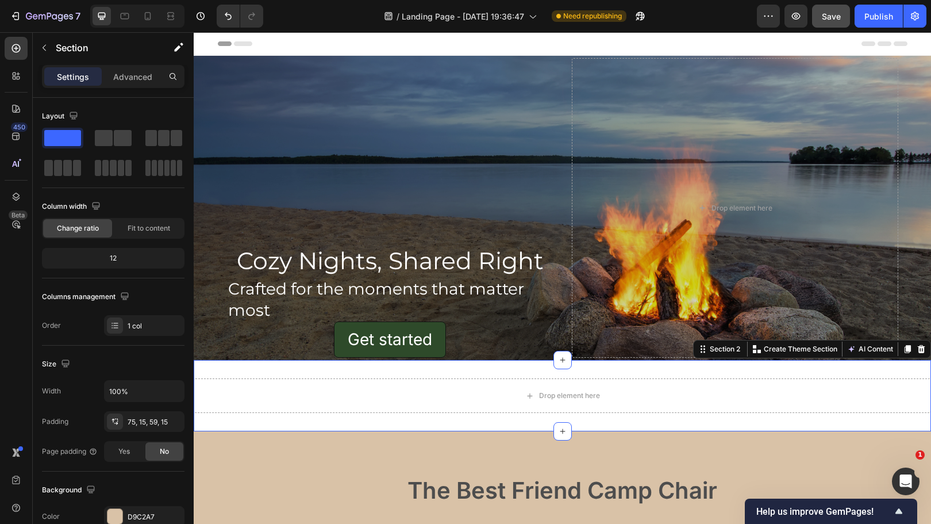
click at [443, 367] on div "Drop element here Section 2 You can create reusable sections Create Theme Secti…" at bounding box center [563, 395] width 738 height 71
click at [915, 344] on div at bounding box center [922, 349] width 14 height 14
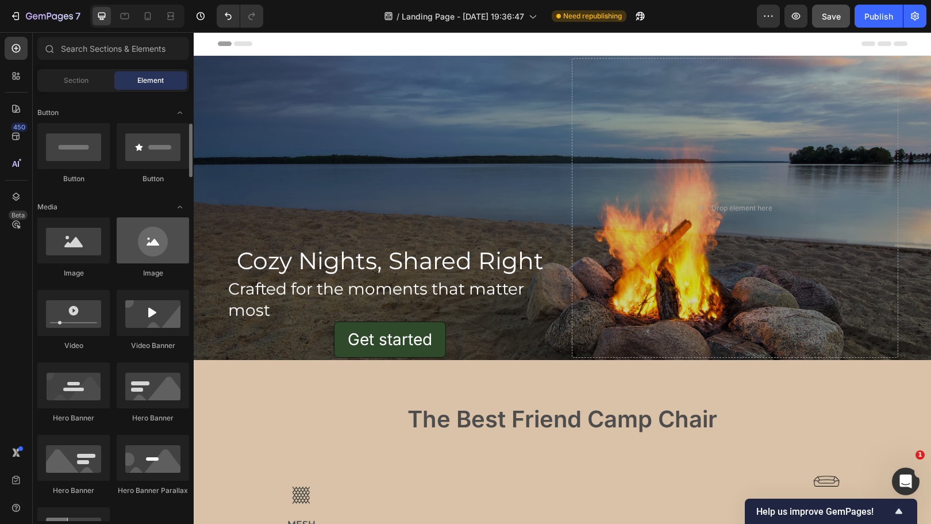
scroll to position [252, 0]
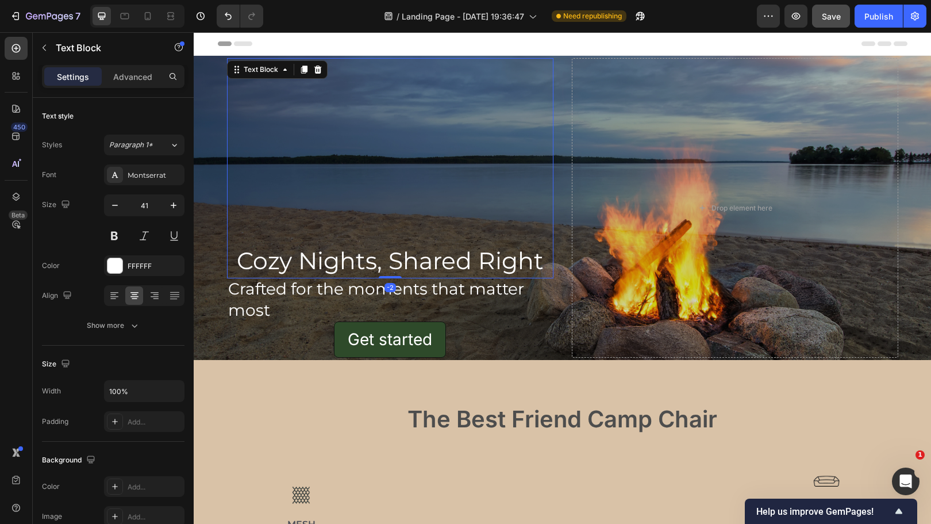
click at [246, 264] on p "Cozy Nights, Shared Right" at bounding box center [390, 260] width 324 height 33
click at [230, 262] on p "Cozy Nights, Shared Right" at bounding box center [390, 260] width 324 height 33
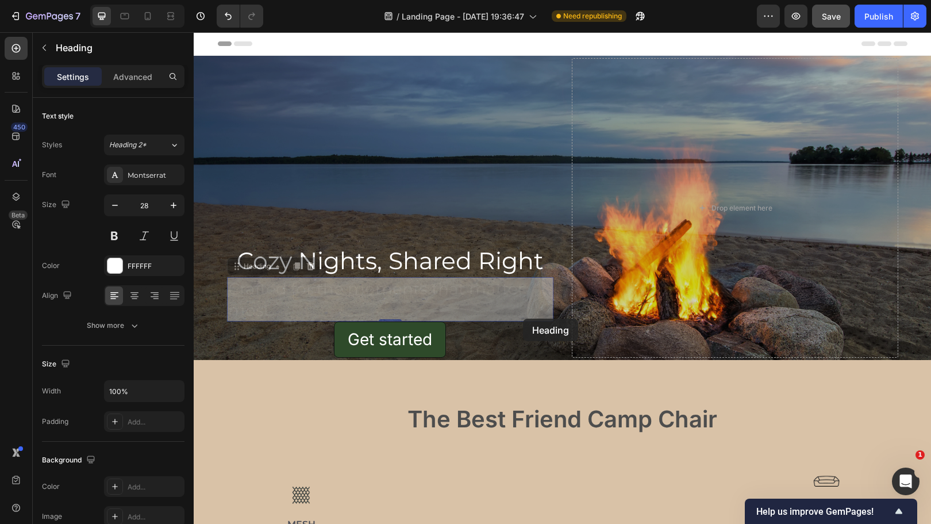
drag, startPoint x: 523, startPoint y: 319, endPoint x: 381, endPoint y: 363, distance: 148.8
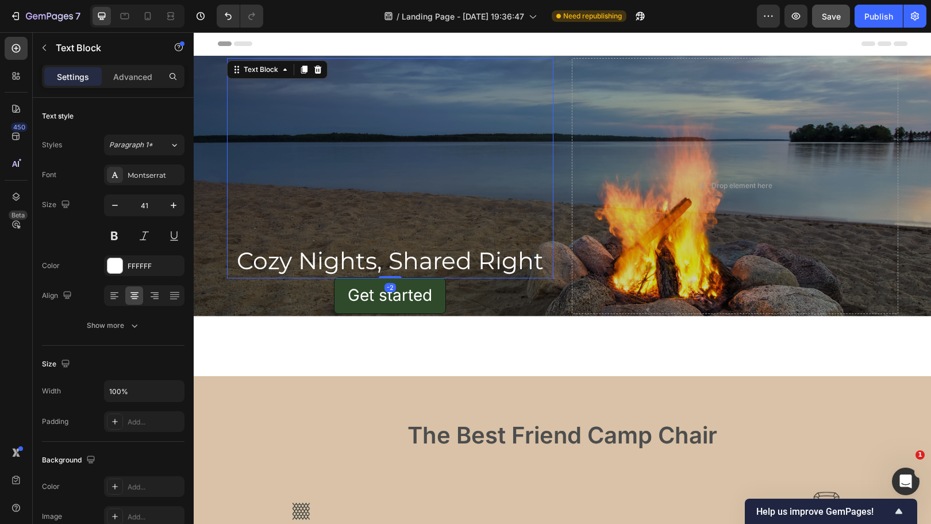
click at [292, 265] on p "Cozy Nights, Shared Right" at bounding box center [390, 260] width 324 height 33
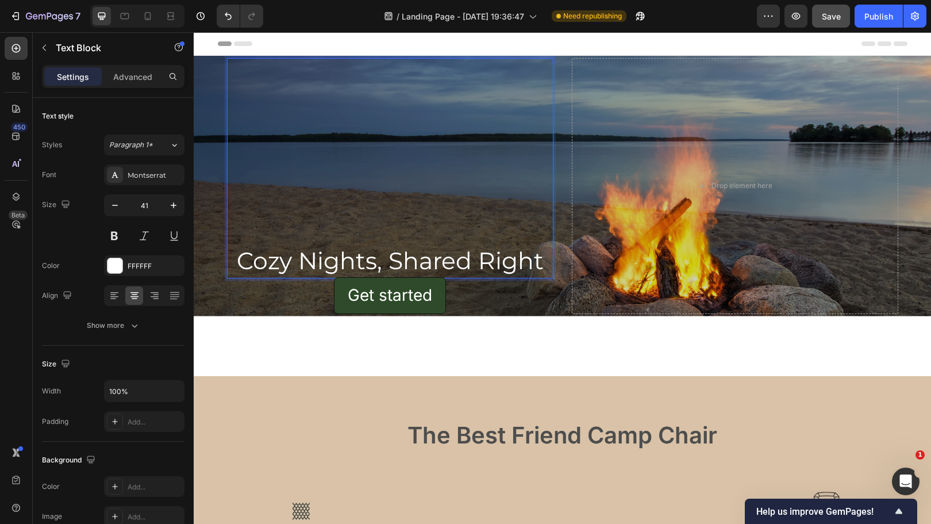
drag, startPoint x: 271, startPoint y: 258, endPoint x: 272, endPoint y: 204, distance: 54.0
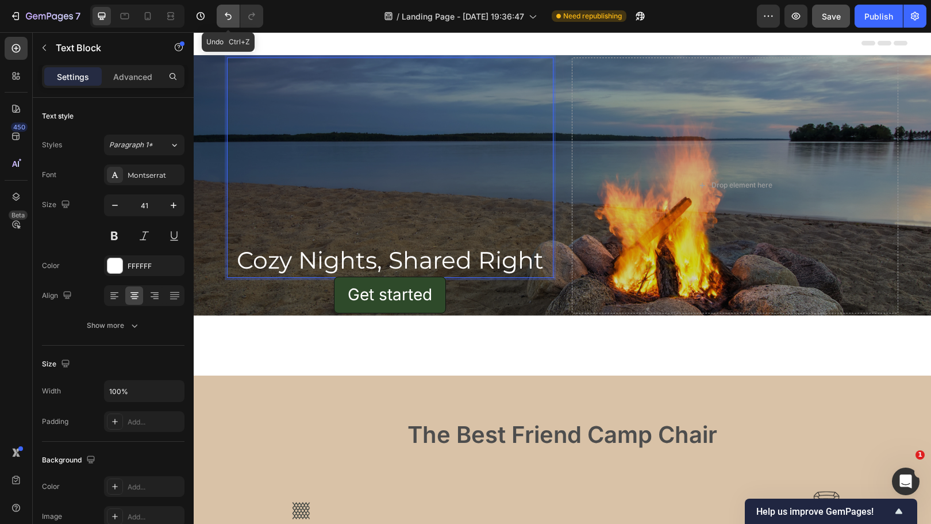
click at [223, 14] on icon "Undo/Redo" at bounding box center [228, 15] width 11 height 11
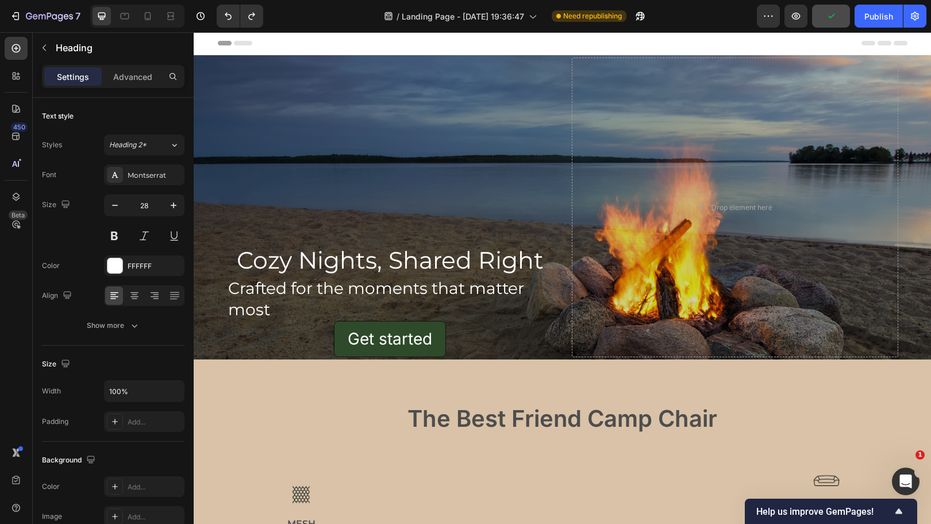
click at [284, 285] on h2 "Crafted for the moments that matter most" at bounding box center [390, 299] width 327 height 44
click at [300, 252] on p "Cozy Nights, Shared Right" at bounding box center [390, 260] width 324 height 33
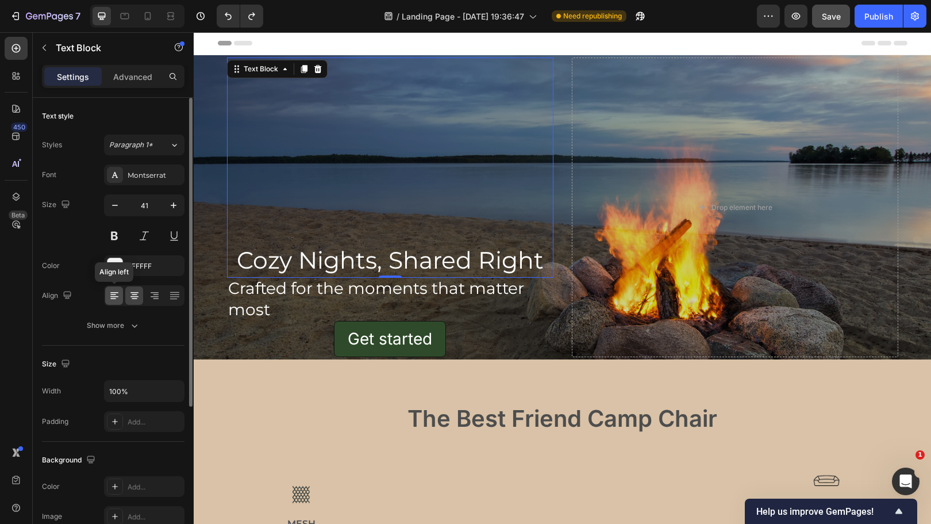
click at [115, 300] on icon at bounding box center [114, 295] width 11 height 11
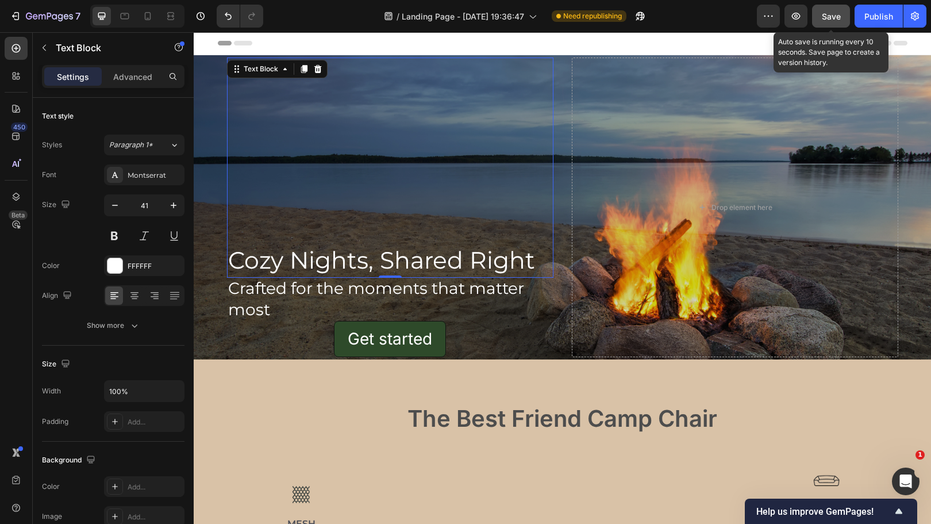
click at [833, 11] on span "Save" at bounding box center [831, 16] width 19 height 10
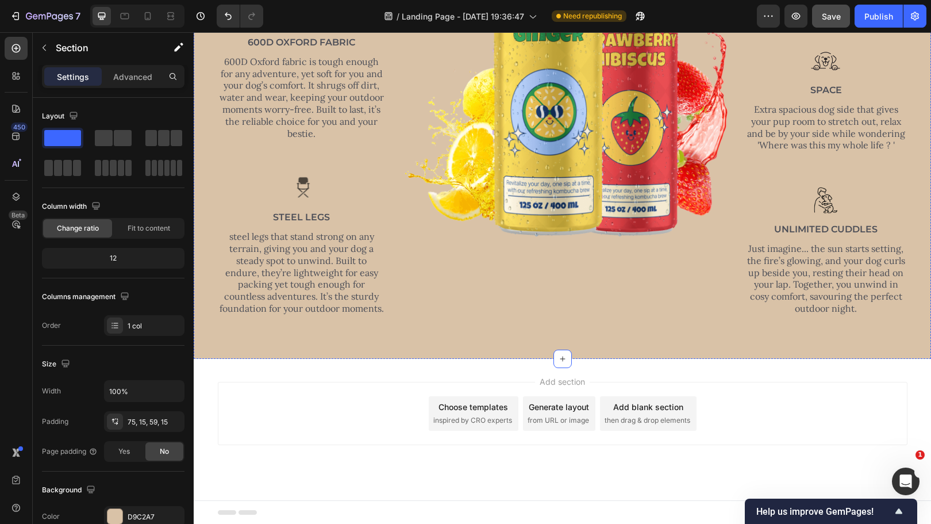
scroll to position [632, 0]
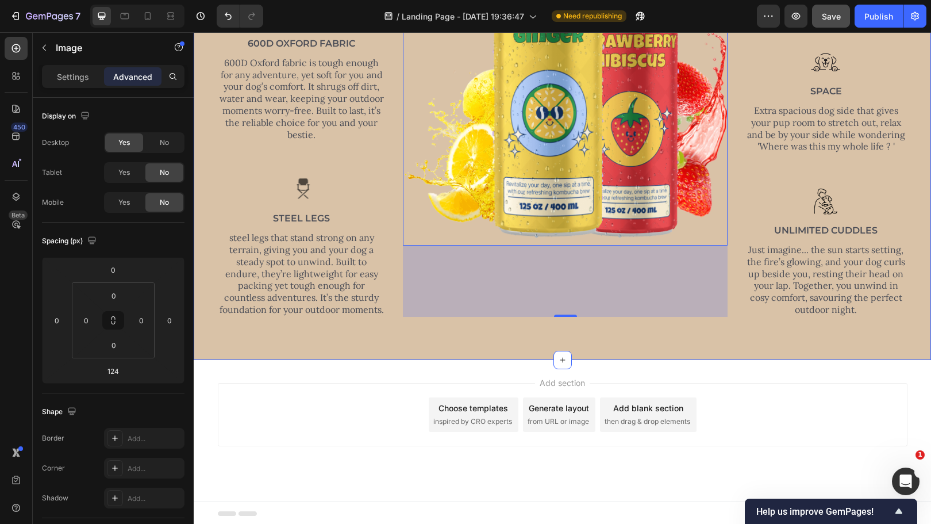
click at [406, 324] on div "The Best Friend Camp Chair Heading Row Image mesh Text Block Tear proof breatha…" at bounding box center [562, 48] width 720 height 554
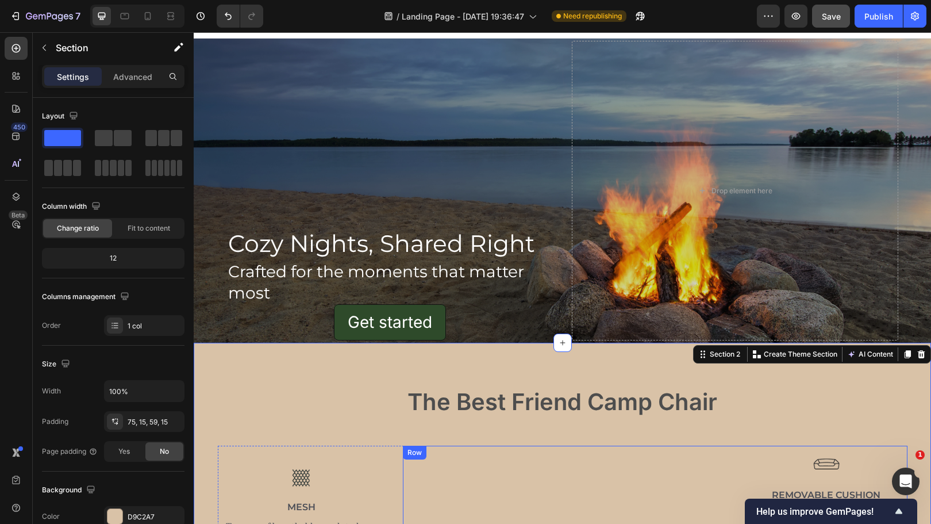
scroll to position [0, 0]
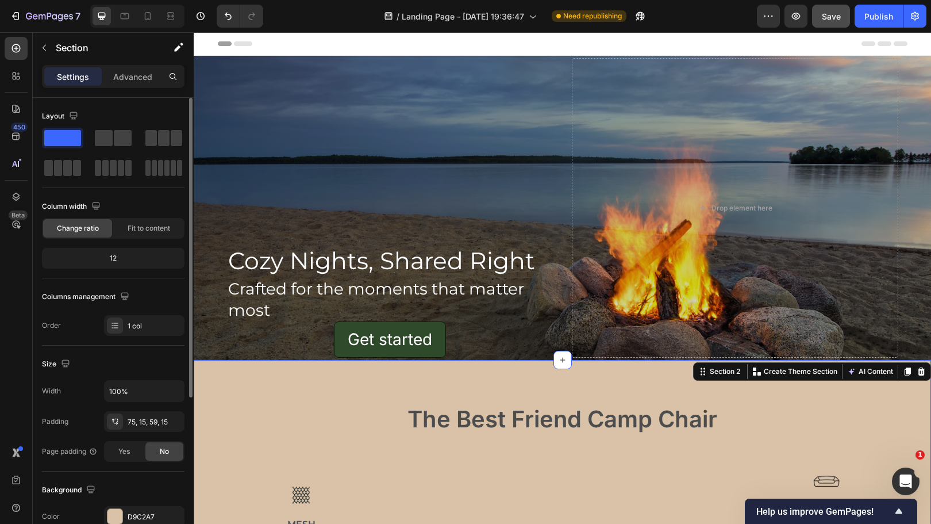
click at [102, 289] on div "Columns management" at bounding box center [113, 296] width 143 height 18
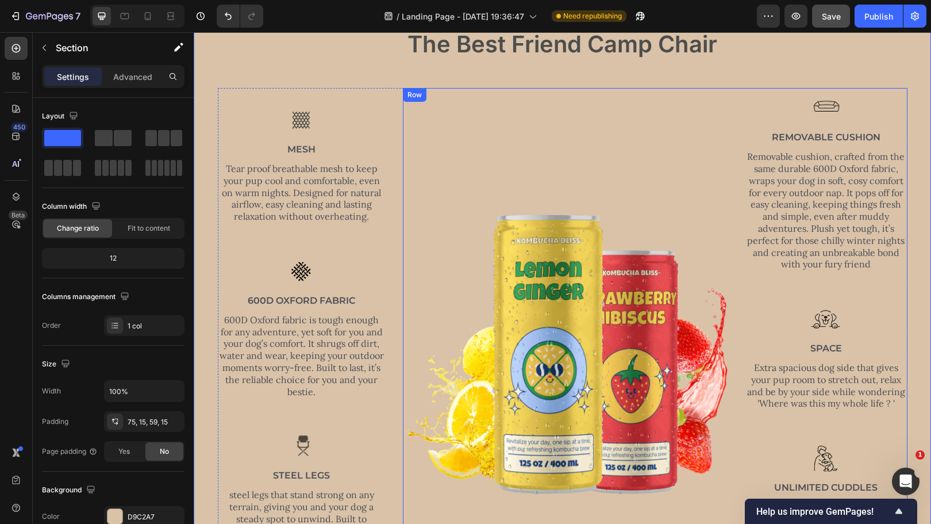
scroll to position [374, 0]
click at [137, 79] on p "Advanced" at bounding box center [132, 77] width 39 height 12
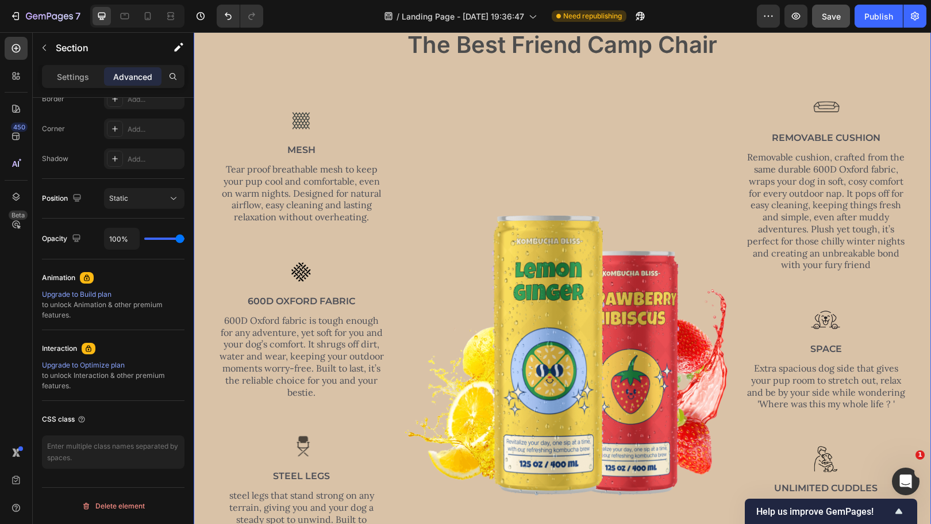
scroll to position [0, 0]
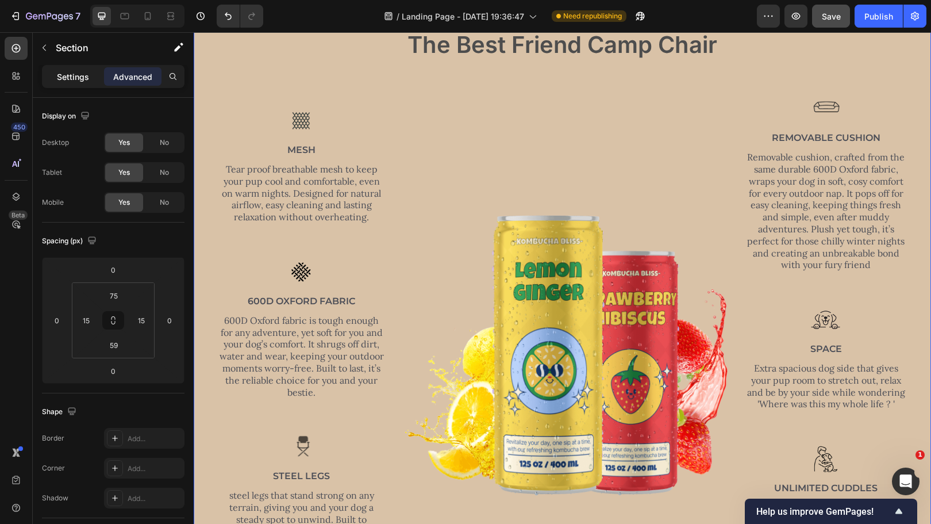
click at [73, 75] on p "Settings" at bounding box center [73, 77] width 32 height 12
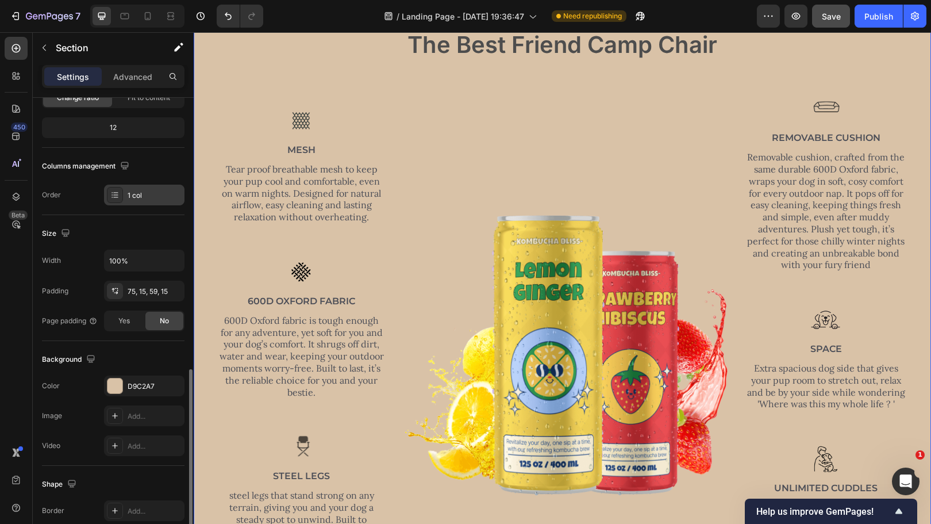
scroll to position [243, 0]
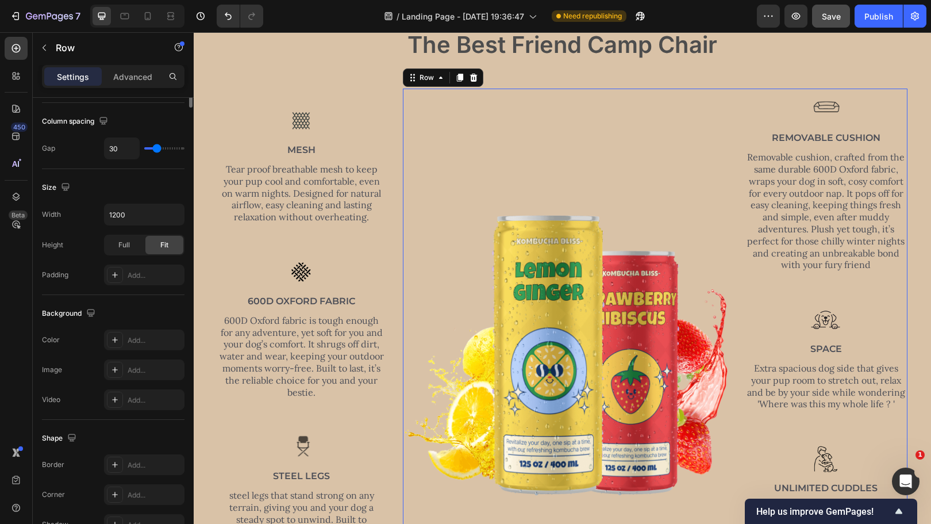
click at [494, 179] on div "Image" at bounding box center [565, 331] width 325 height 485
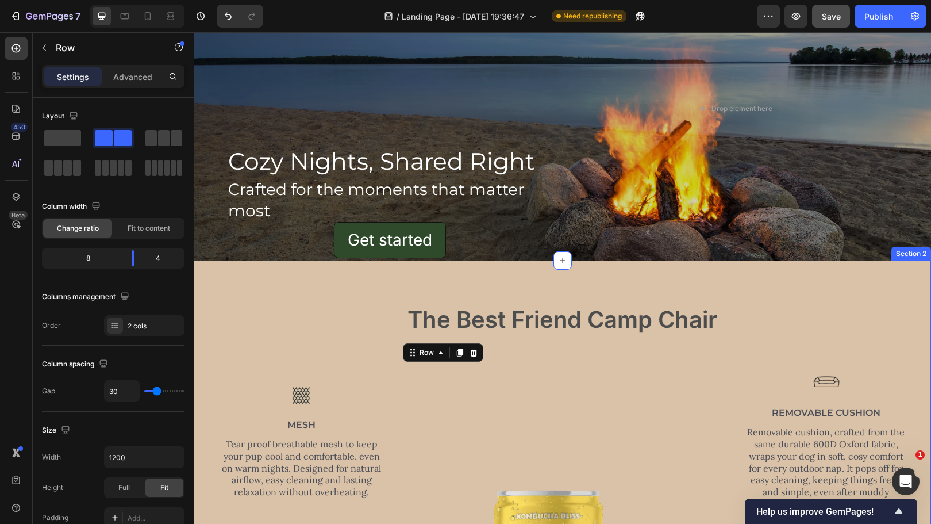
scroll to position [108, 0]
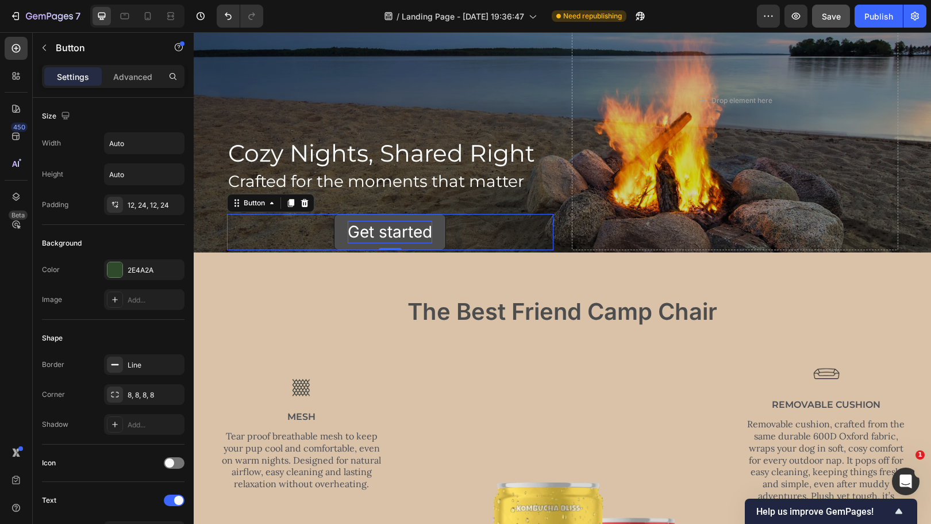
click at [388, 228] on div "Get started" at bounding box center [390, 232] width 85 height 22
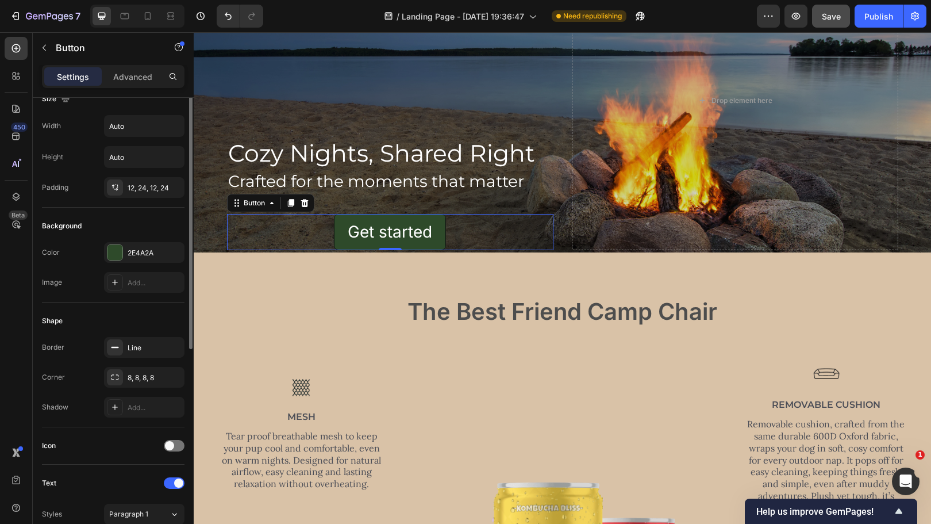
scroll to position [0, 0]
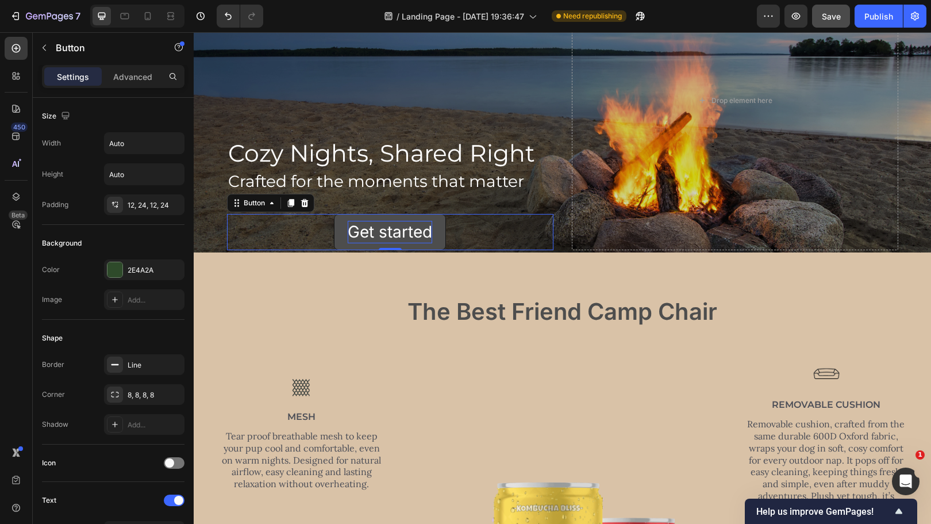
click at [405, 228] on div "Get started" at bounding box center [390, 232] width 85 height 22
click at [425, 229] on p "Get started" at bounding box center [390, 232] width 85 height 22
click at [356, 214] on button "Shop" at bounding box center [389, 232] width 67 height 36
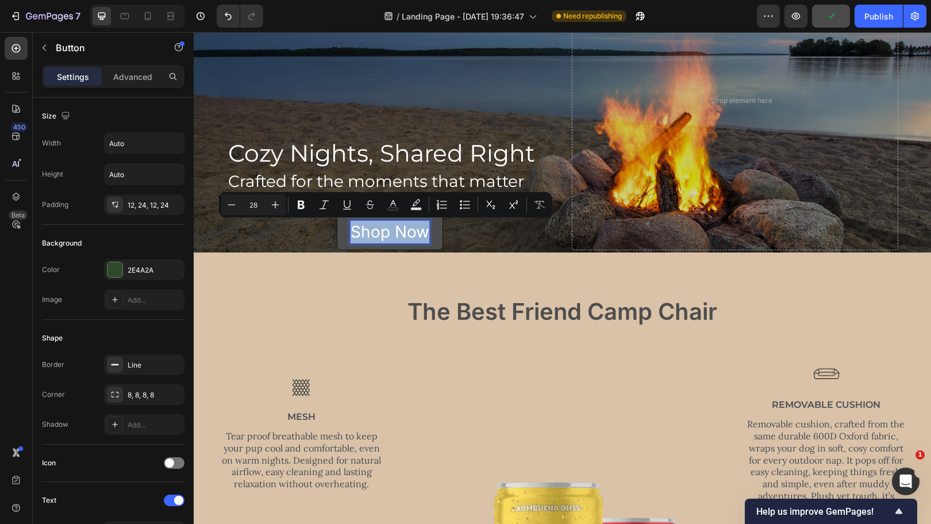
drag, startPoint x: 421, startPoint y: 230, endPoint x: 348, endPoint y: 231, distance: 72.5
click at [351, 231] on p "Shop Now" at bounding box center [390, 232] width 79 height 22
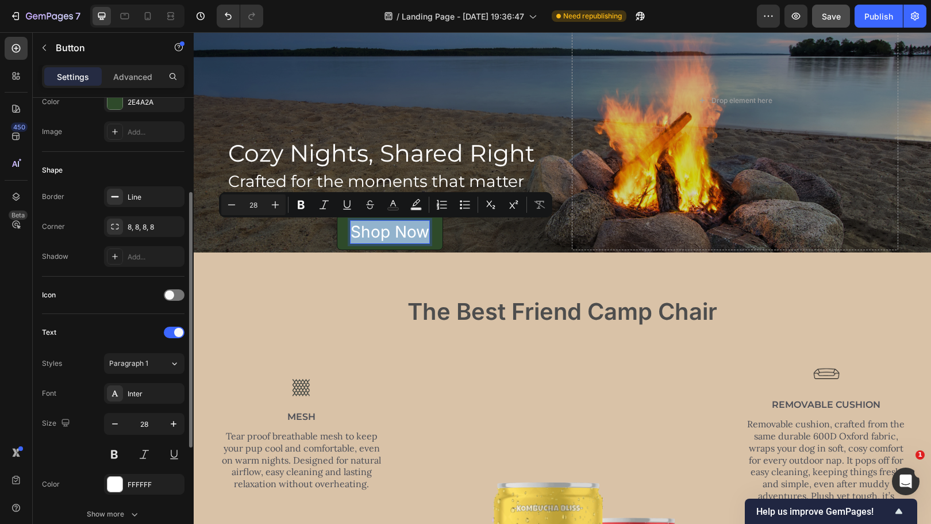
scroll to position [168, 0]
click at [156, 363] on div "Paragraph 1" at bounding box center [139, 363] width 60 height 10
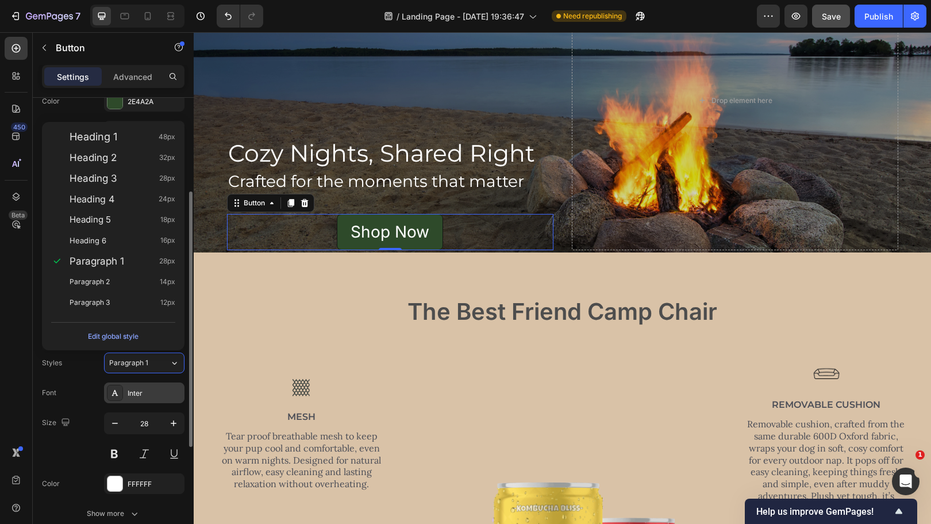
click at [133, 396] on div "Inter" at bounding box center [155, 393] width 54 height 10
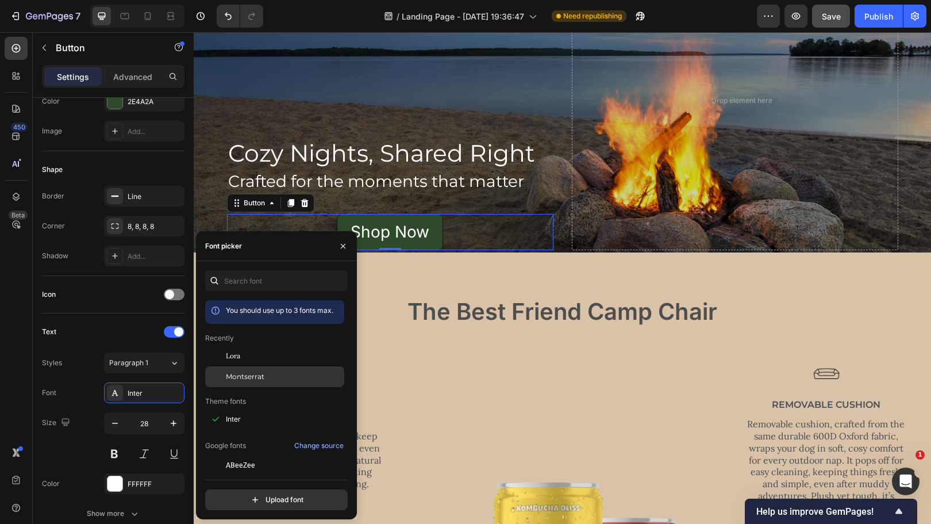
click at [254, 376] on span "Montserrat" at bounding box center [245, 376] width 39 height 10
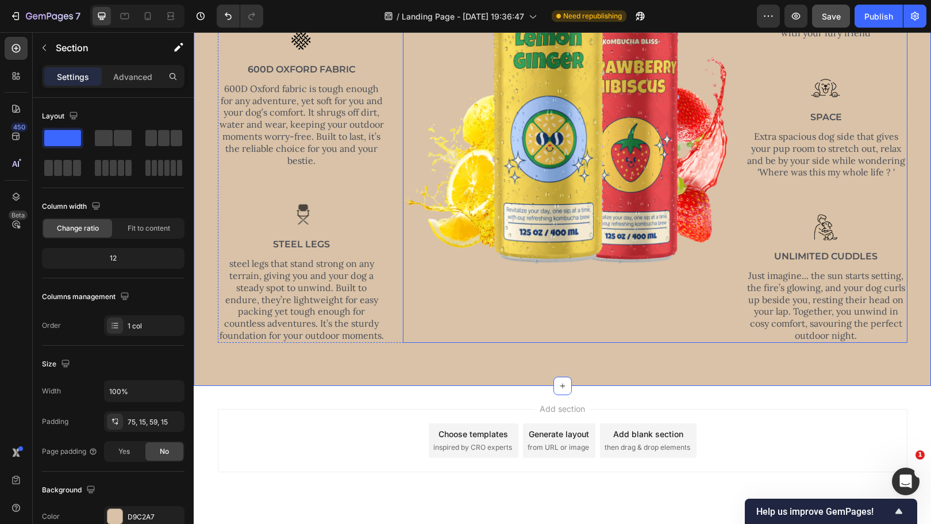
scroll to position [633, 0]
